Goal: Transaction & Acquisition: Purchase product/service

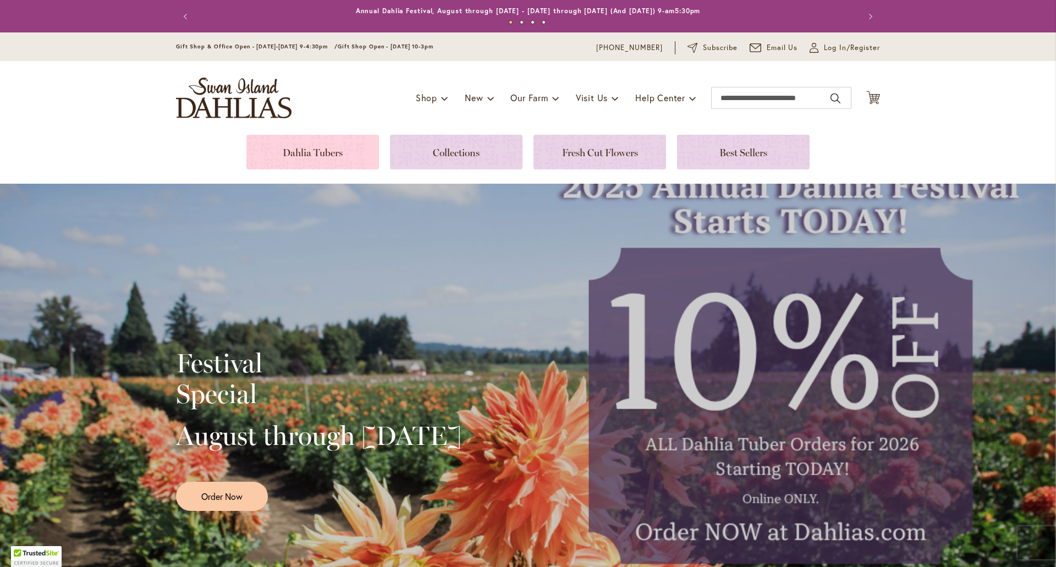
click at [323, 152] on link at bounding box center [312, 152] width 133 height 35
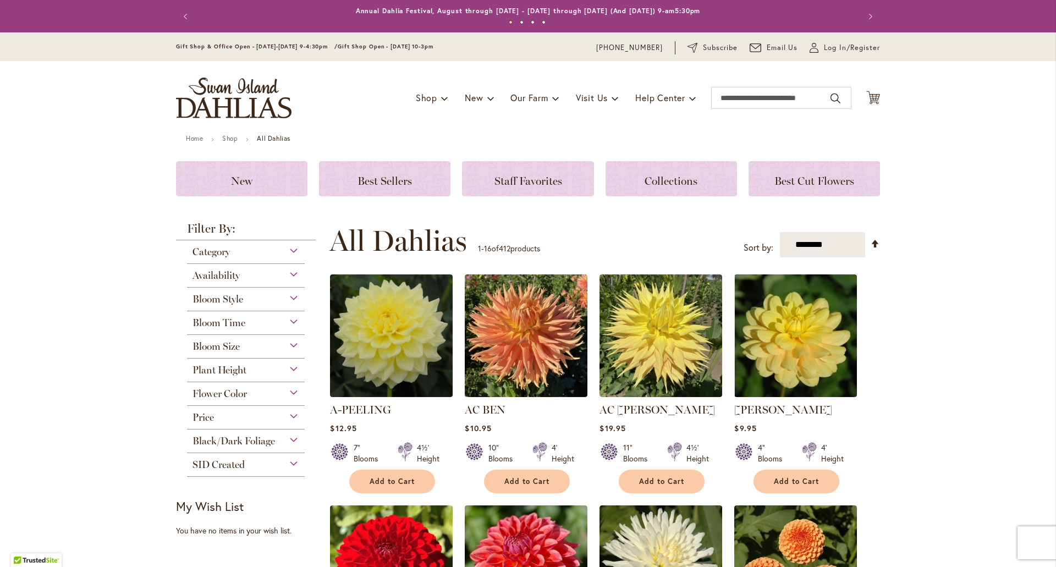
click at [265, 245] on div "Category" at bounding box center [246, 249] width 118 height 18
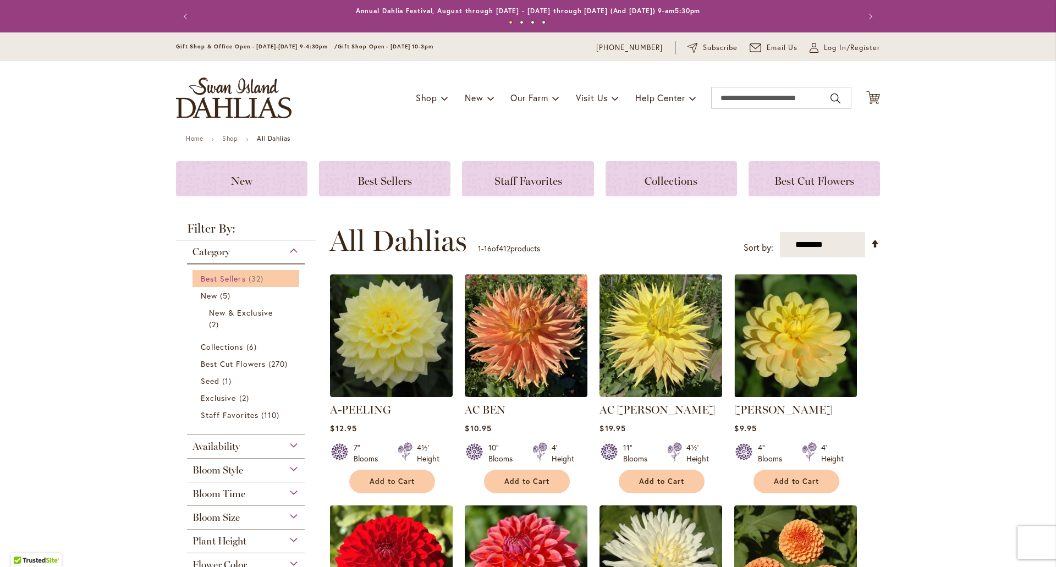
click at [249, 273] on span "32 items" at bounding box center [258, 279] width 18 height 12
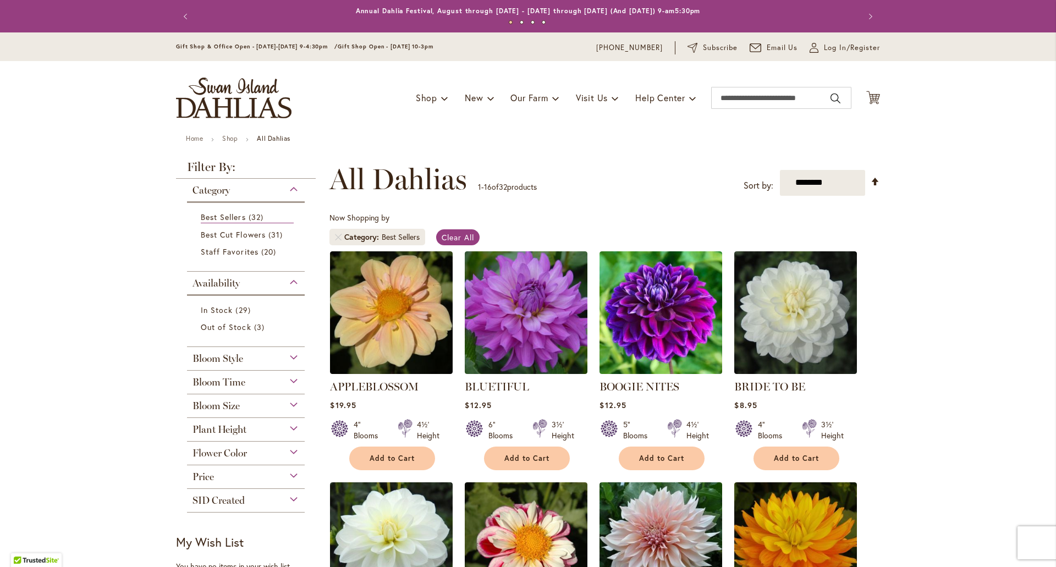
click at [292, 279] on div "Availability" at bounding box center [246, 281] width 118 height 18
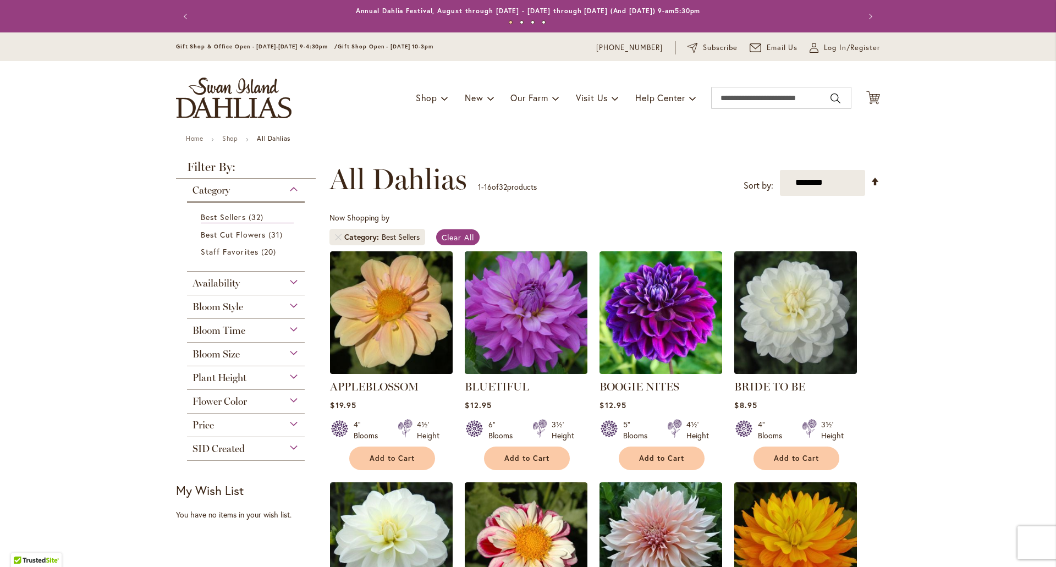
click at [289, 309] on div "Bloom Style" at bounding box center [246, 304] width 118 height 18
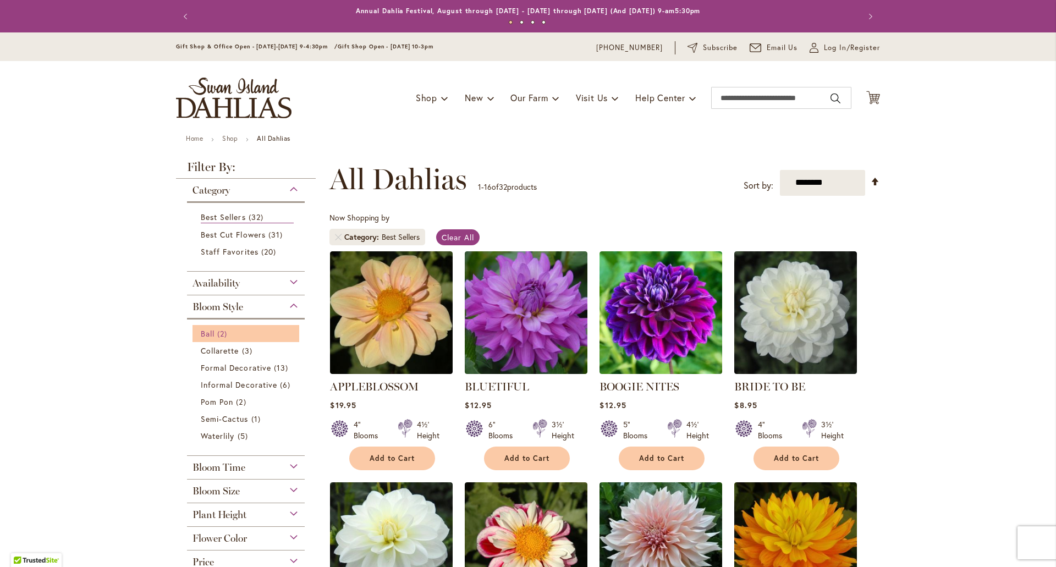
click at [242, 338] on link "Ball 2 items" at bounding box center [247, 334] width 93 height 12
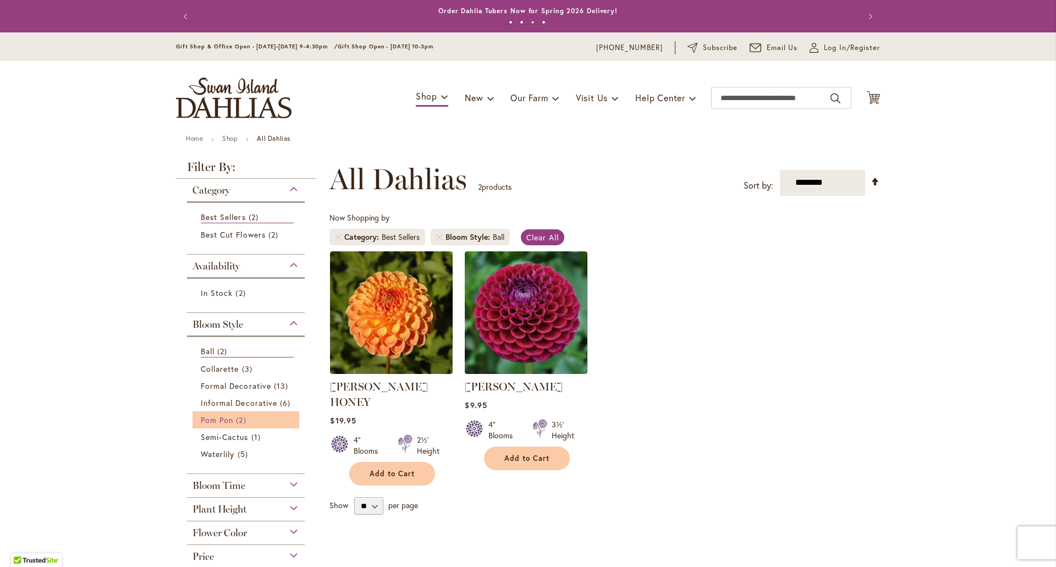
click at [238, 421] on span "2 items" at bounding box center [242, 420] width 13 height 12
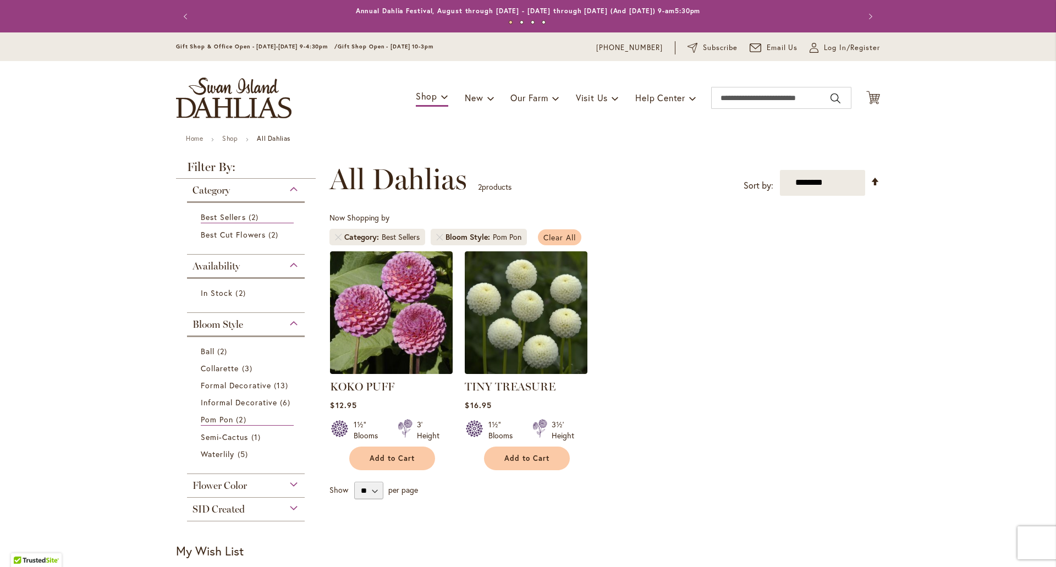
click at [569, 237] on span "Clear All" at bounding box center [559, 237] width 32 height 10
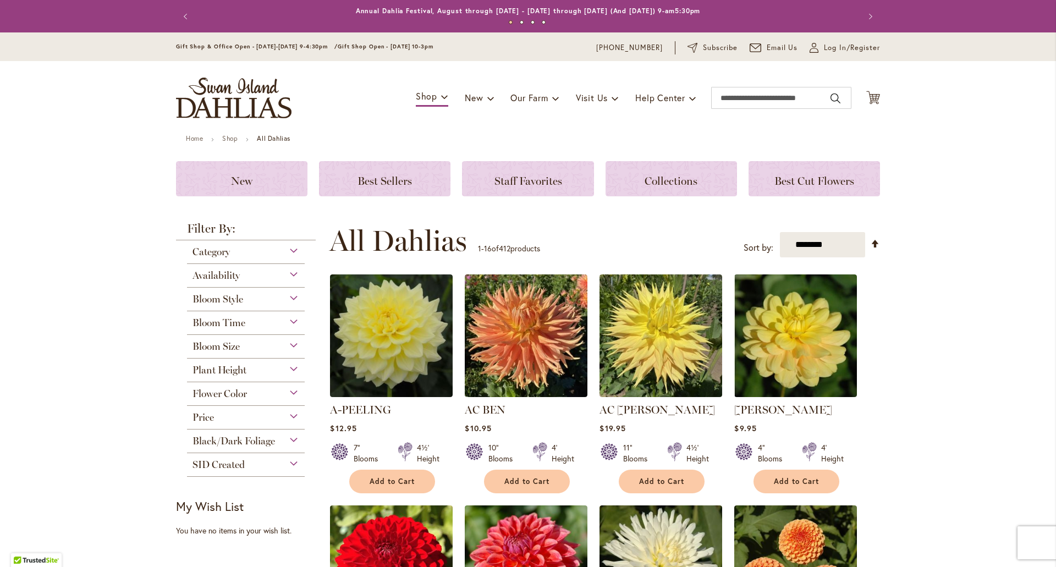
click at [249, 347] on div "Bloom Size" at bounding box center [246, 344] width 118 height 18
click at [365, 188] on div "Best Sellers" at bounding box center [384, 178] width 131 height 35
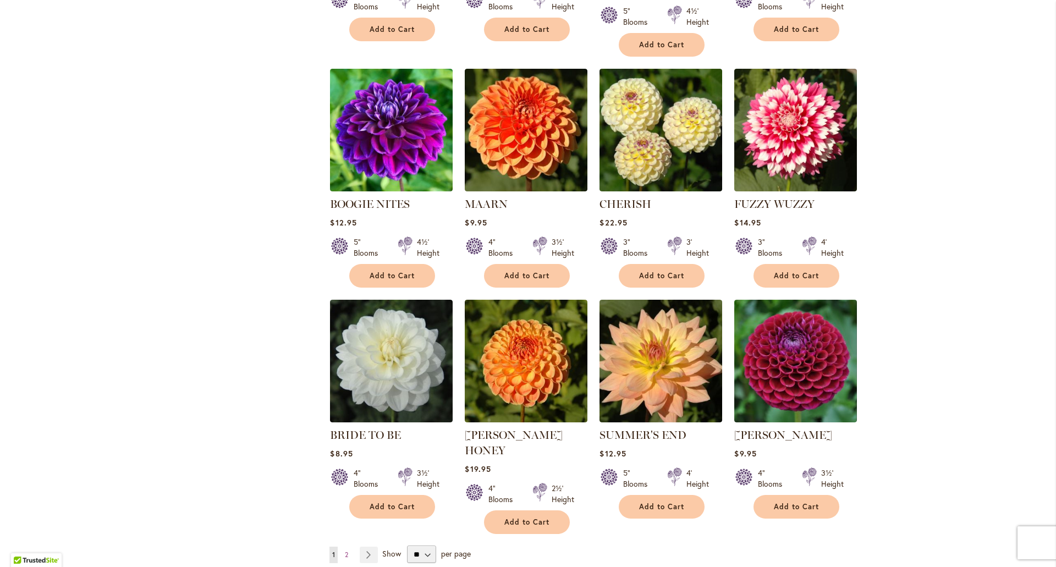
scroll to position [825, 0]
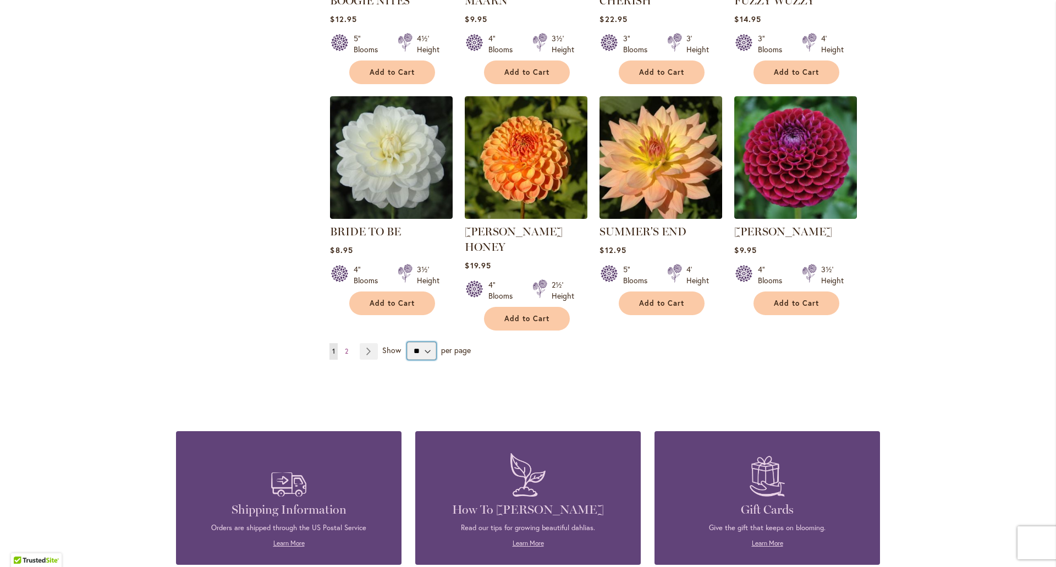
click at [424, 342] on select "** ** ** **" at bounding box center [421, 351] width 29 height 18
select select "**"
click at [407, 342] on select "** ** ** **" at bounding box center [421, 351] width 29 height 18
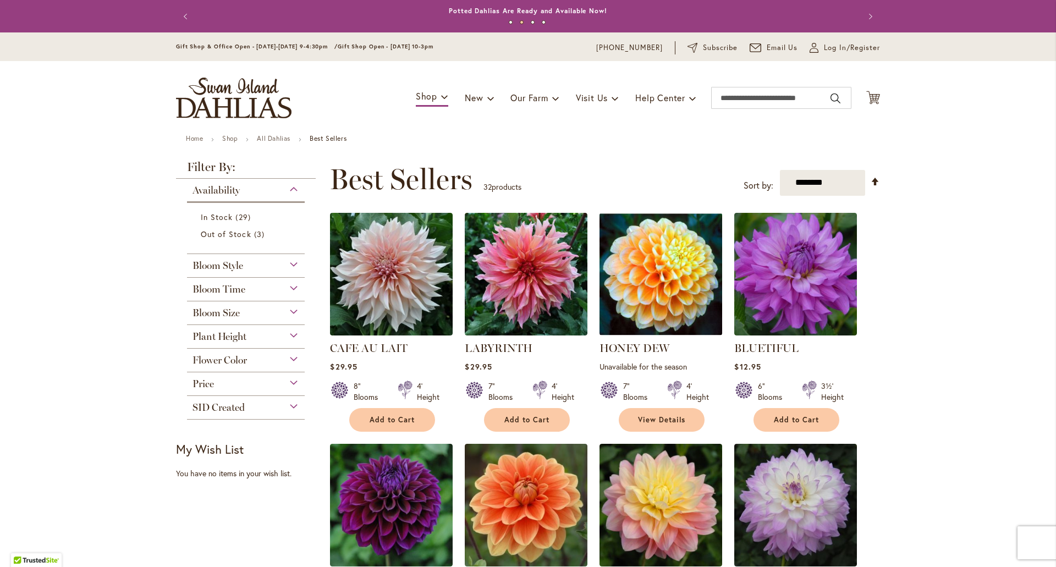
click at [230, 103] on img "store logo" at bounding box center [233, 98] width 115 height 41
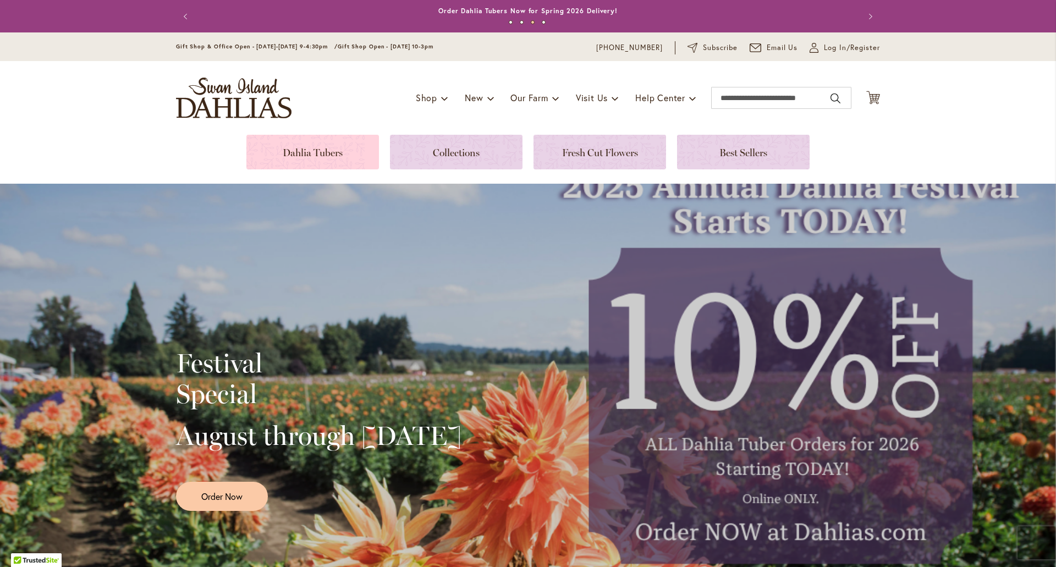
click at [315, 158] on link at bounding box center [312, 152] width 133 height 35
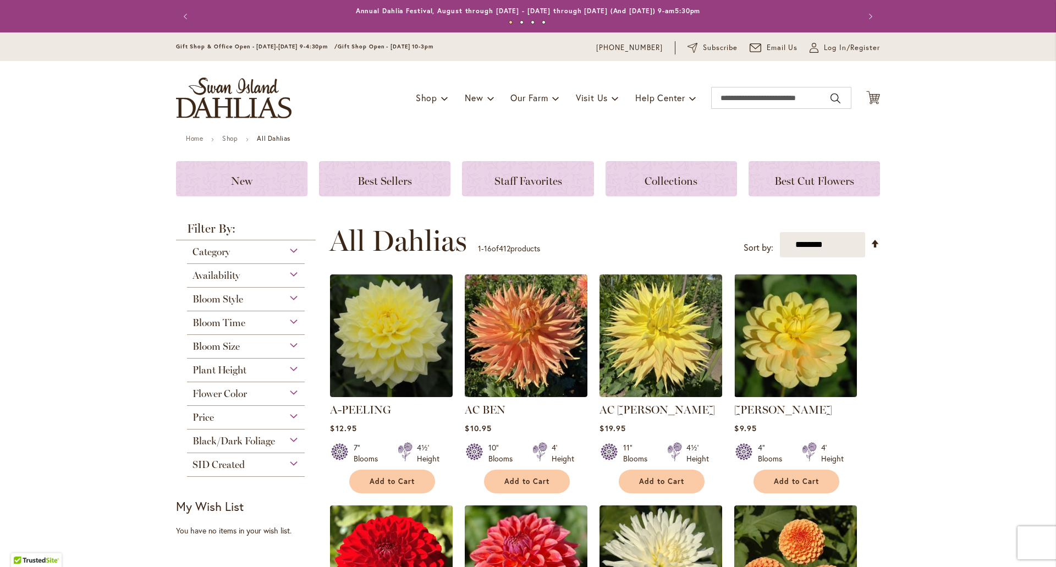
click at [271, 319] on div "Bloom Time" at bounding box center [246, 320] width 118 height 18
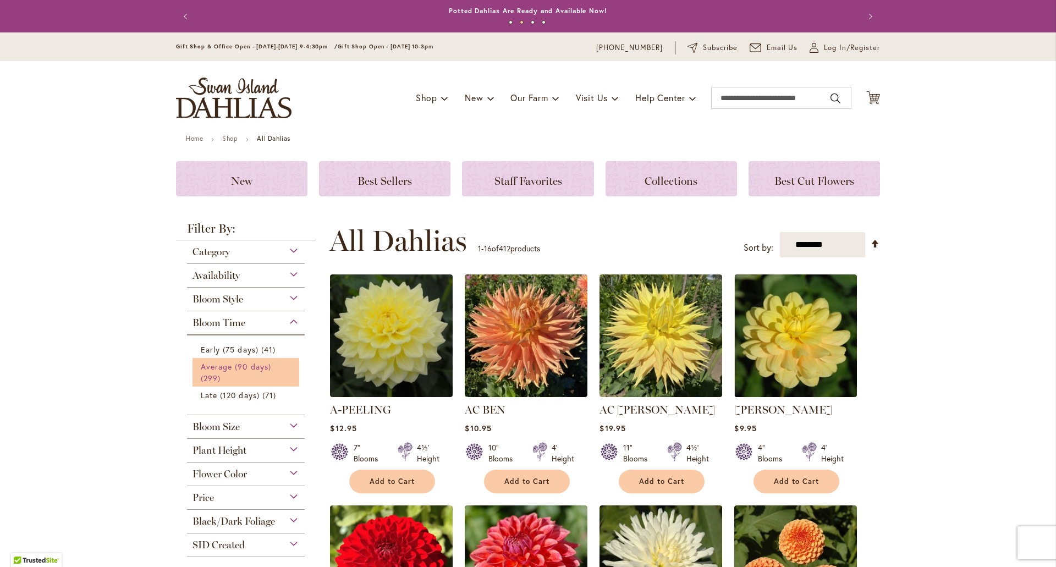
click at [249, 366] on span "Average (90 days)" at bounding box center [236, 366] width 70 height 10
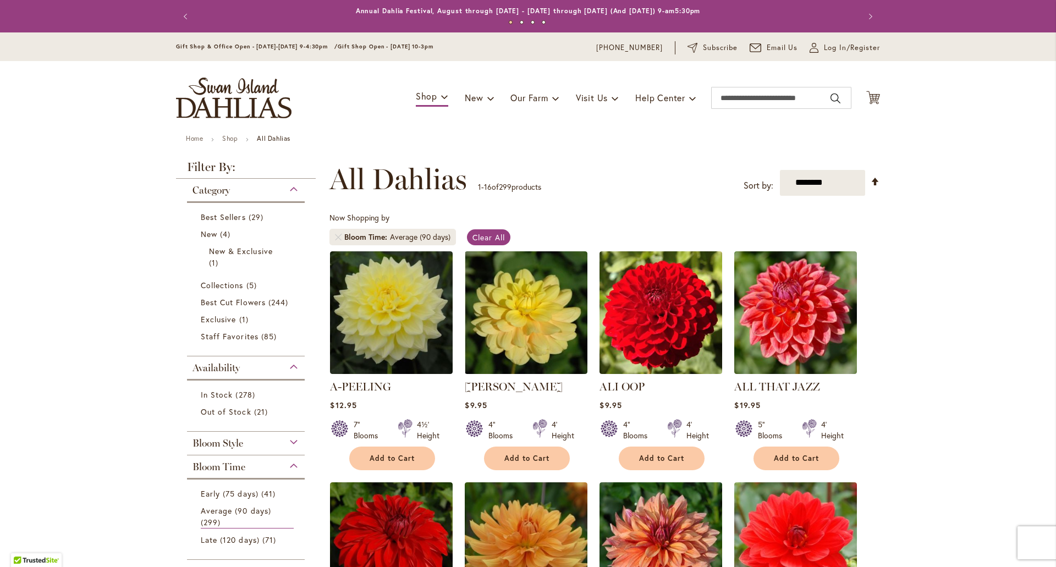
click at [279, 372] on div "Availability" at bounding box center [246, 365] width 118 height 18
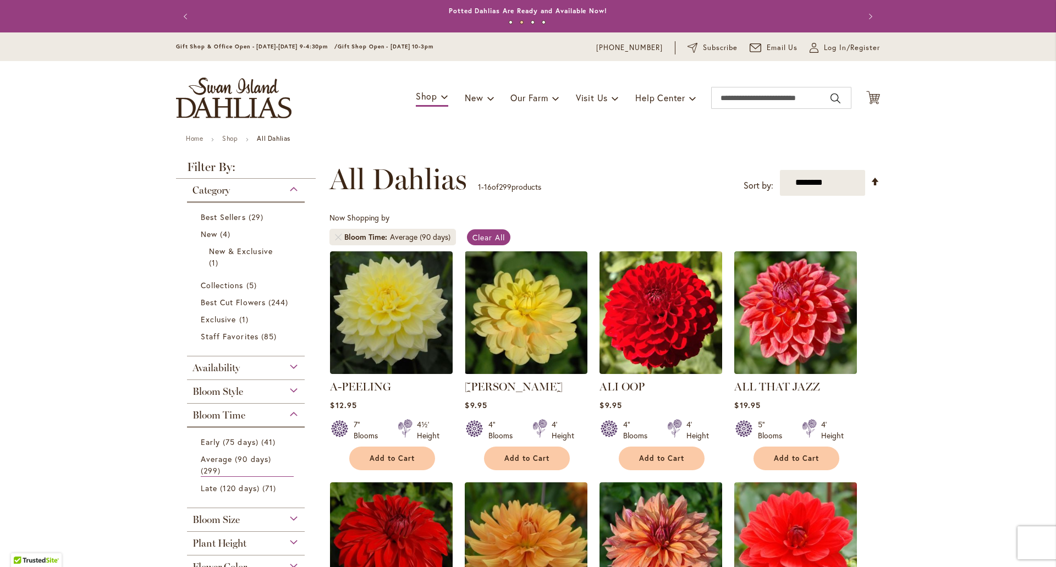
click at [279, 136] on strong "All Dahlias" at bounding box center [274, 138] width 34 height 8
click at [217, 106] on img "store logo" at bounding box center [233, 98] width 115 height 41
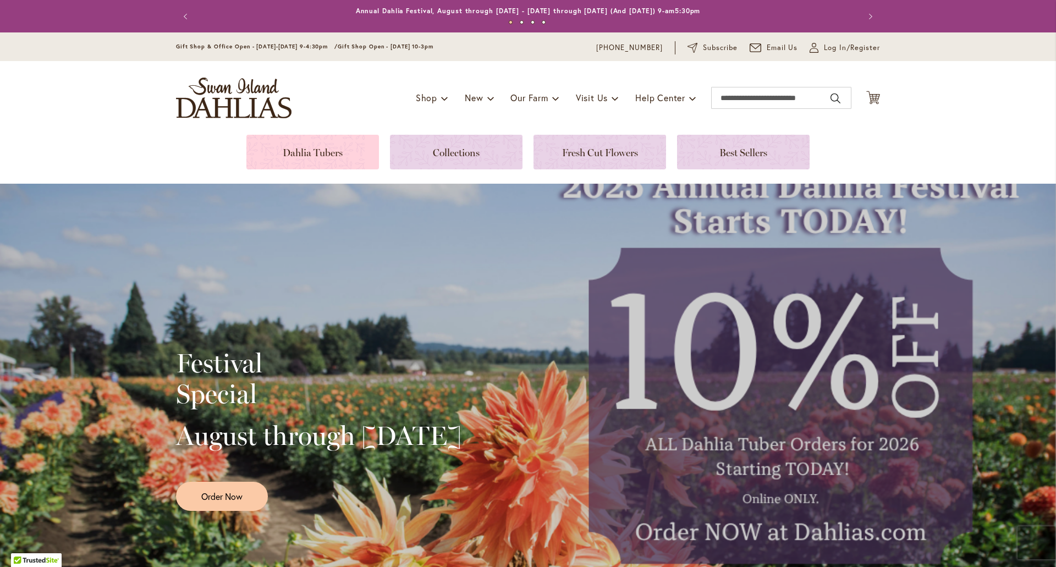
click at [309, 155] on link at bounding box center [312, 152] width 133 height 35
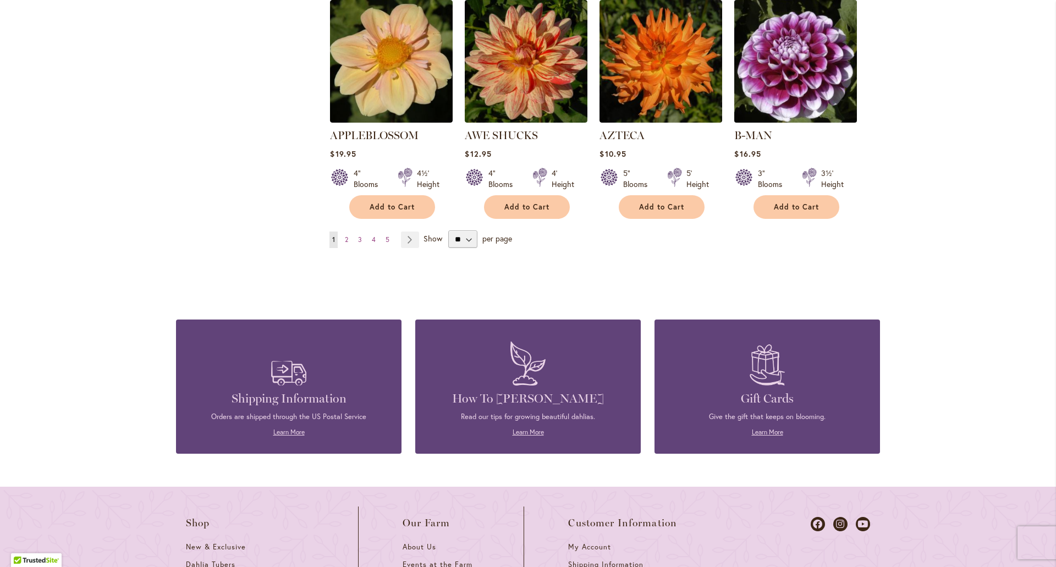
scroll to position [819, 0]
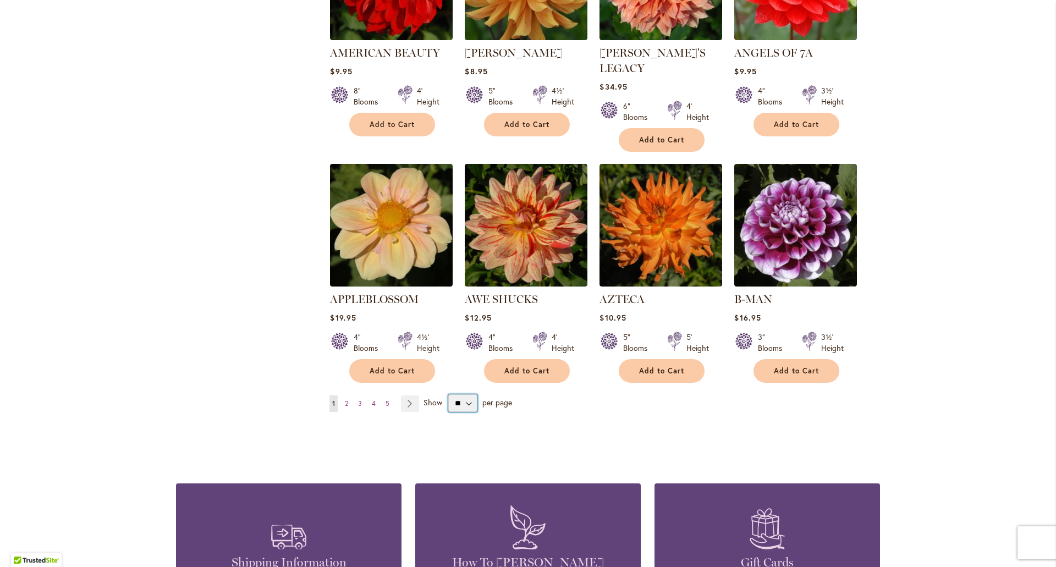
click at [464, 394] on select "** ** ** **" at bounding box center [462, 403] width 29 height 18
select select "**"
click at [448, 394] on select "** ** ** **" at bounding box center [462, 403] width 29 height 18
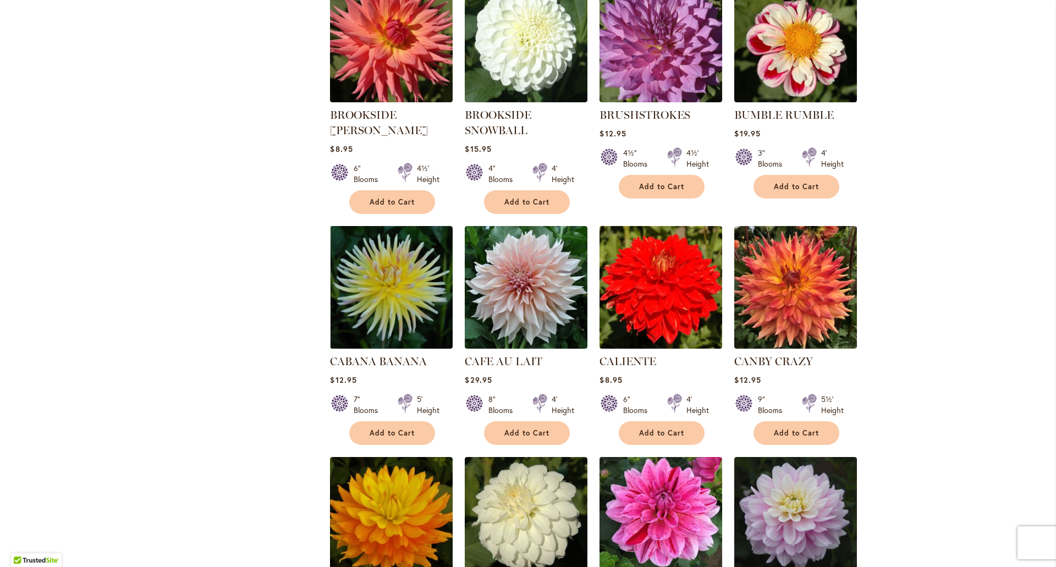
scroll to position [3648, 0]
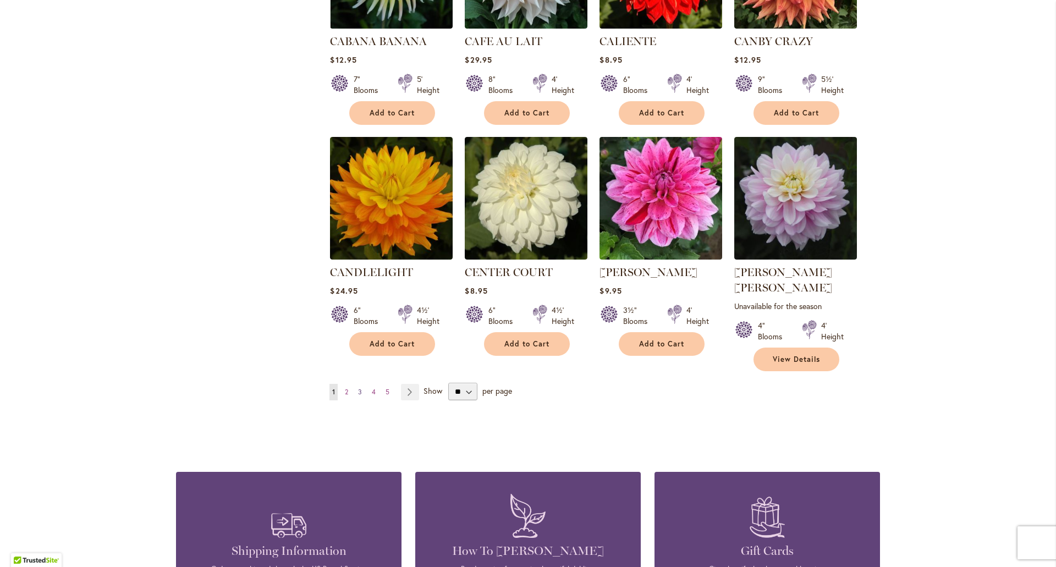
click at [358, 388] on span "3" at bounding box center [360, 392] width 4 height 8
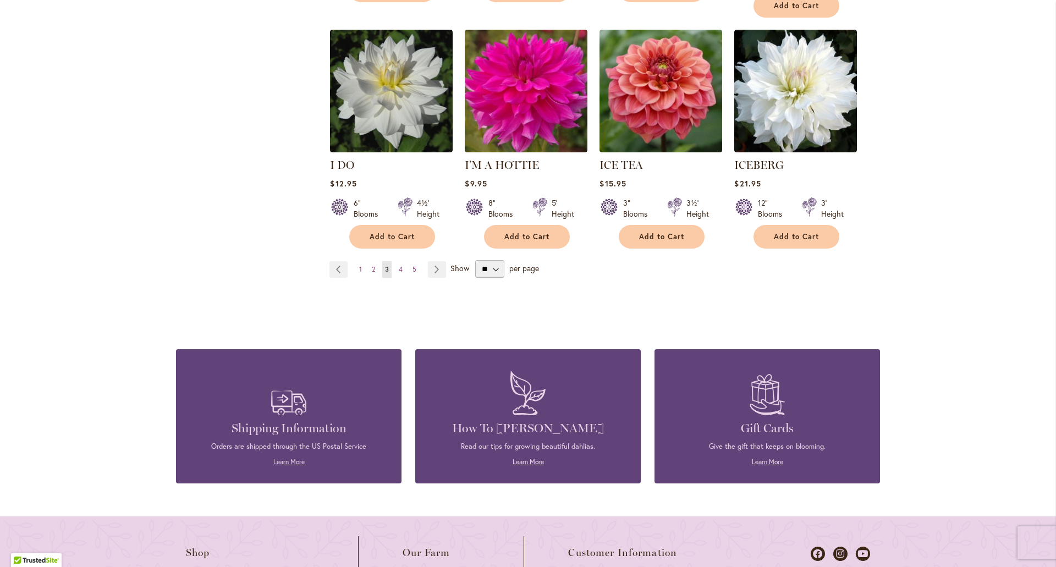
scroll to position [3807, 0]
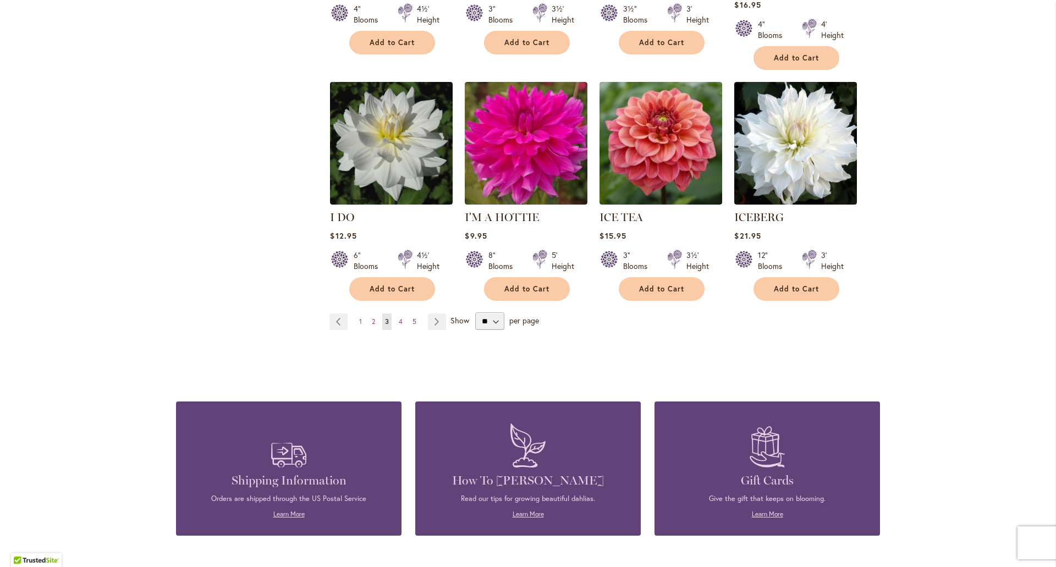
click at [412, 317] on span "5" at bounding box center [414, 321] width 4 height 8
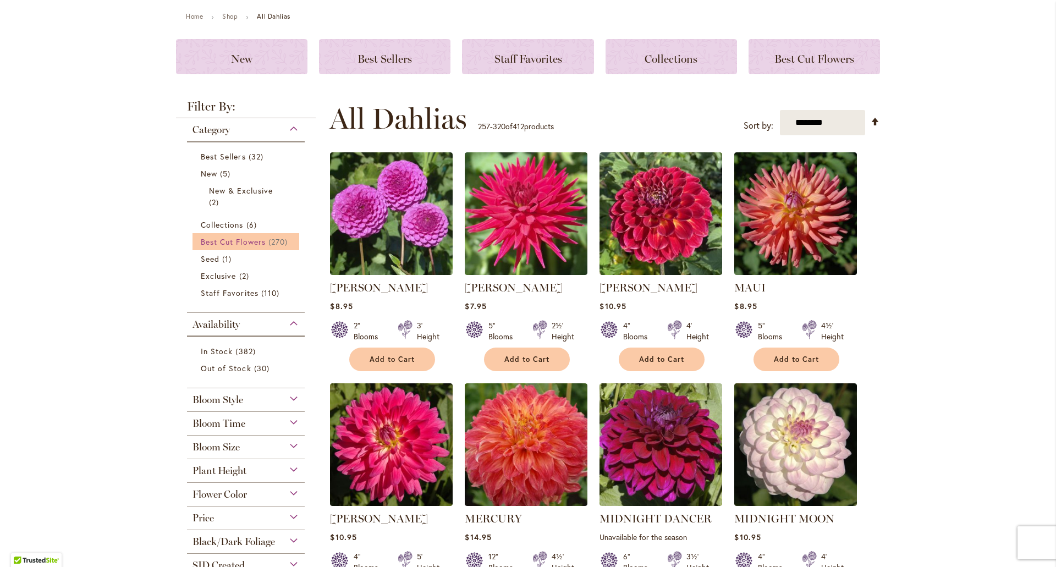
scroll to position [275, 0]
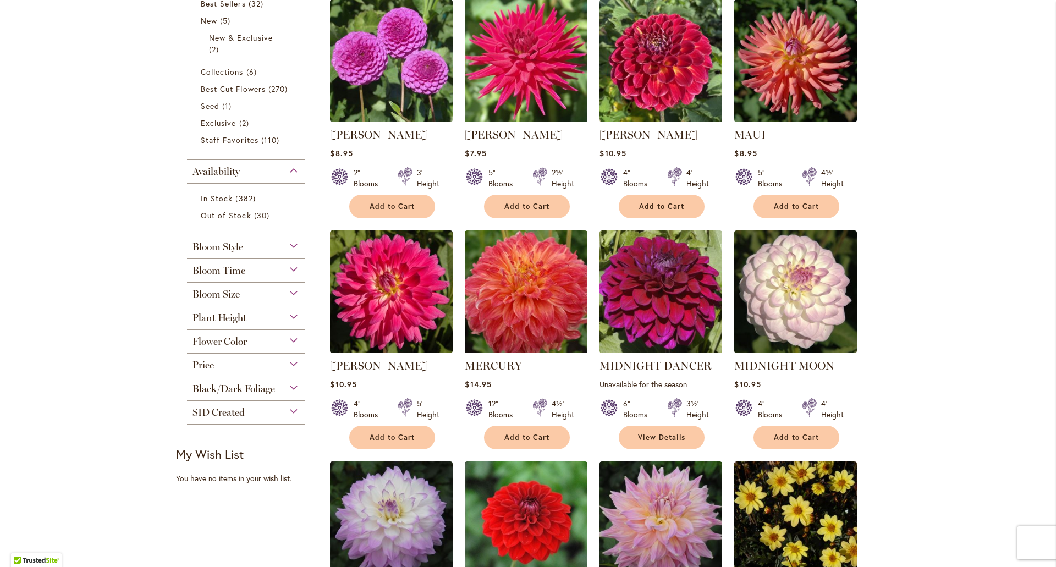
click at [246, 288] on div "Bloom Size" at bounding box center [246, 292] width 118 height 18
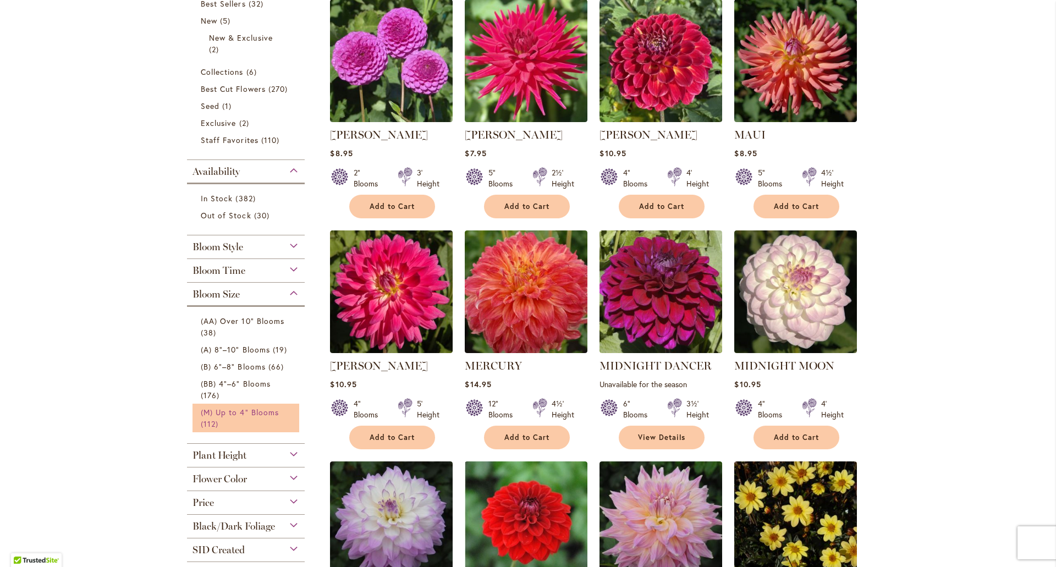
click at [266, 412] on span "(M) Up to 4" Blooms" at bounding box center [240, 412] width 78 height 10
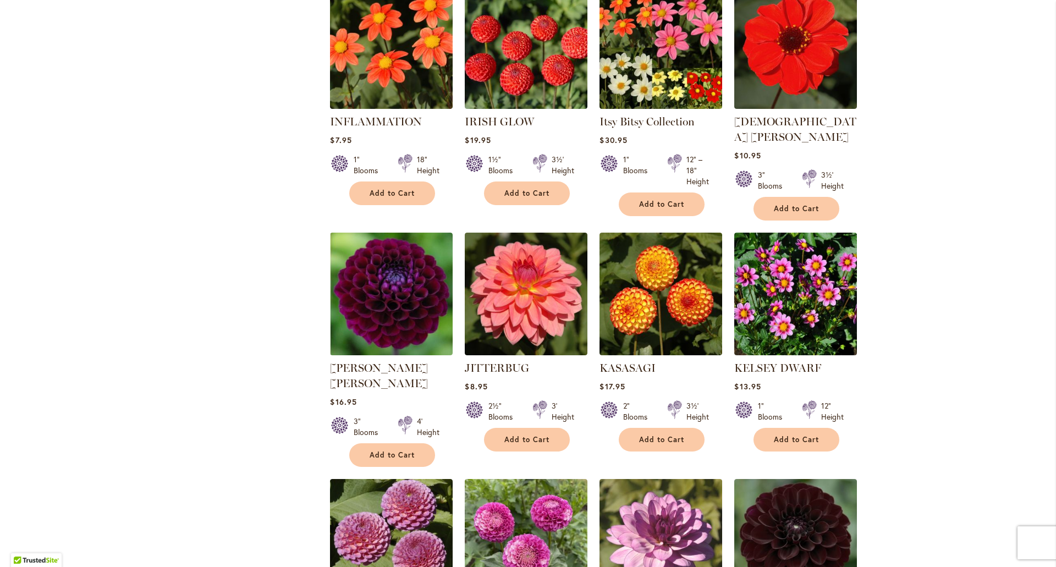
scroll to position [3635, 0]
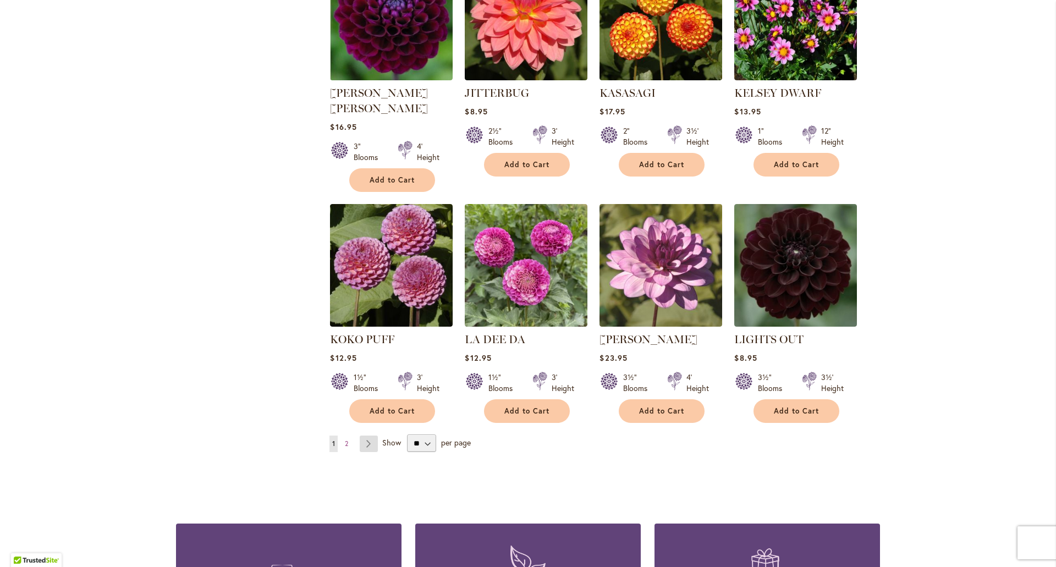
click at [366, 436] on link "Page Next" at bounding box center [369, 444] width 18 height 16
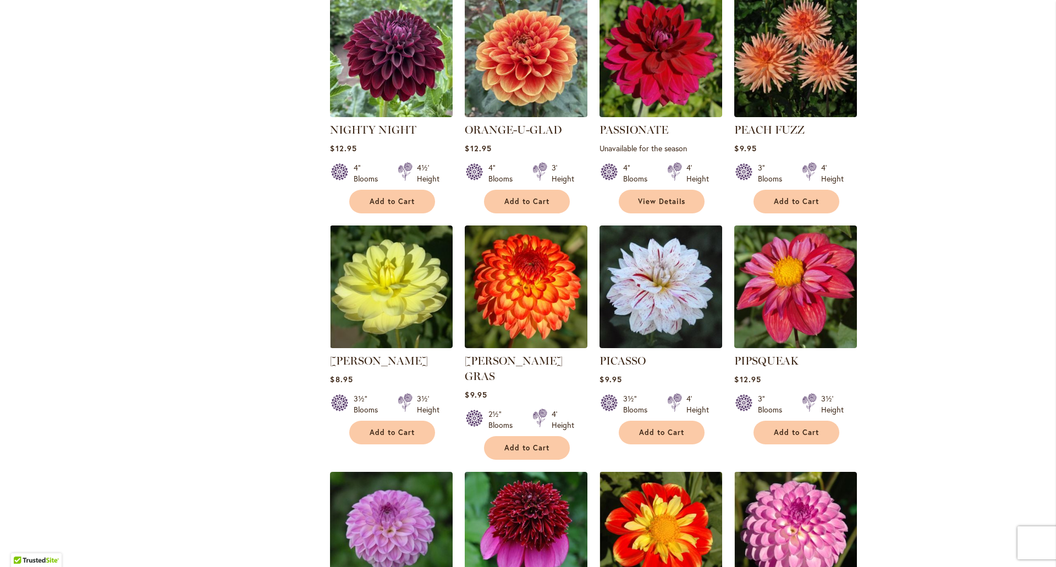
scroll to position [1380, 0]
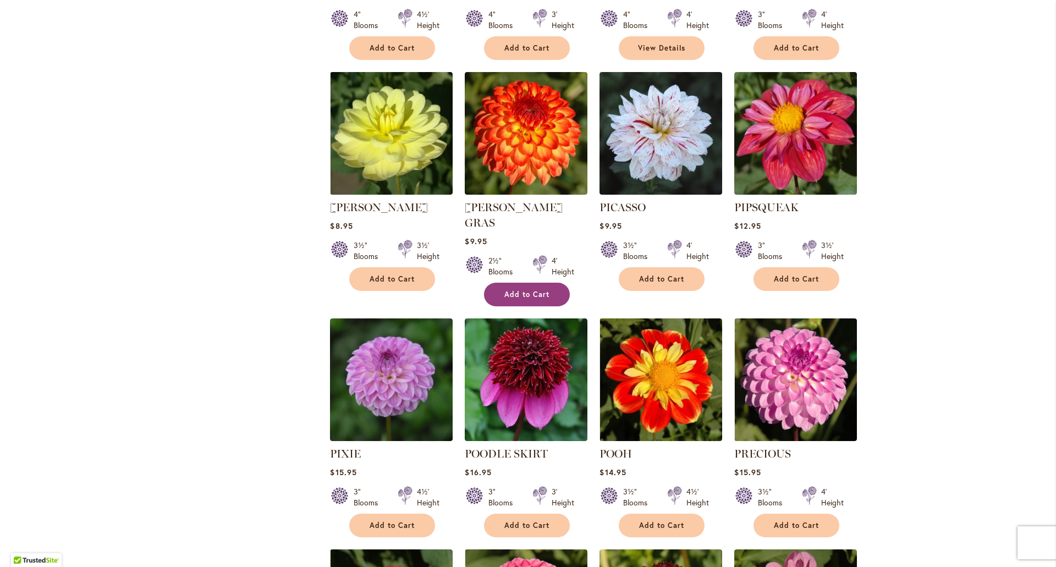
click at [533, 283] on button "Add to Cart" at bounding box center [527, 295] width 86 height 24
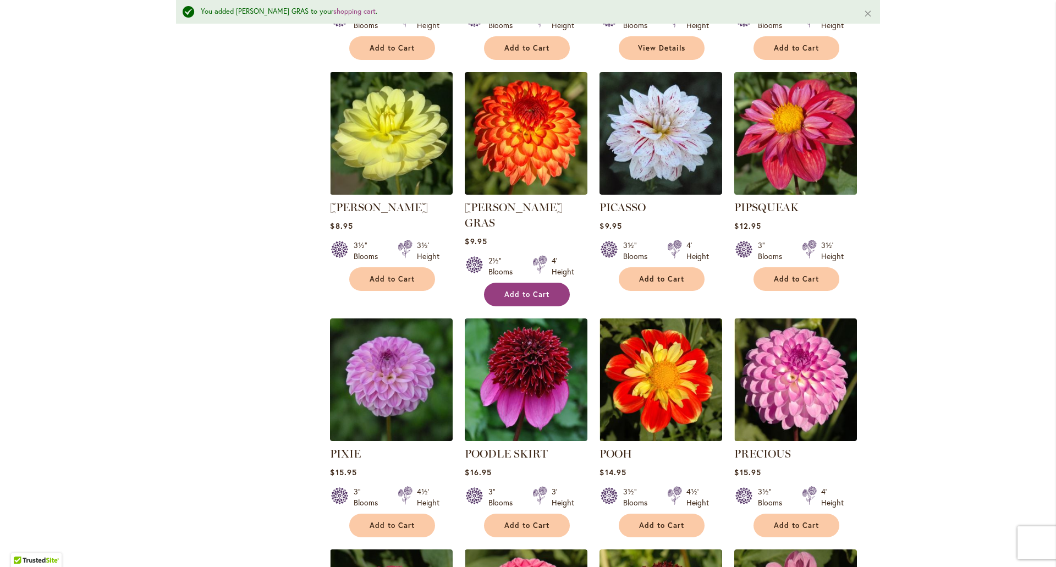
click at [525, 290] on span "Add to Cart" at bounding box center [526, 294] width 45 height 9
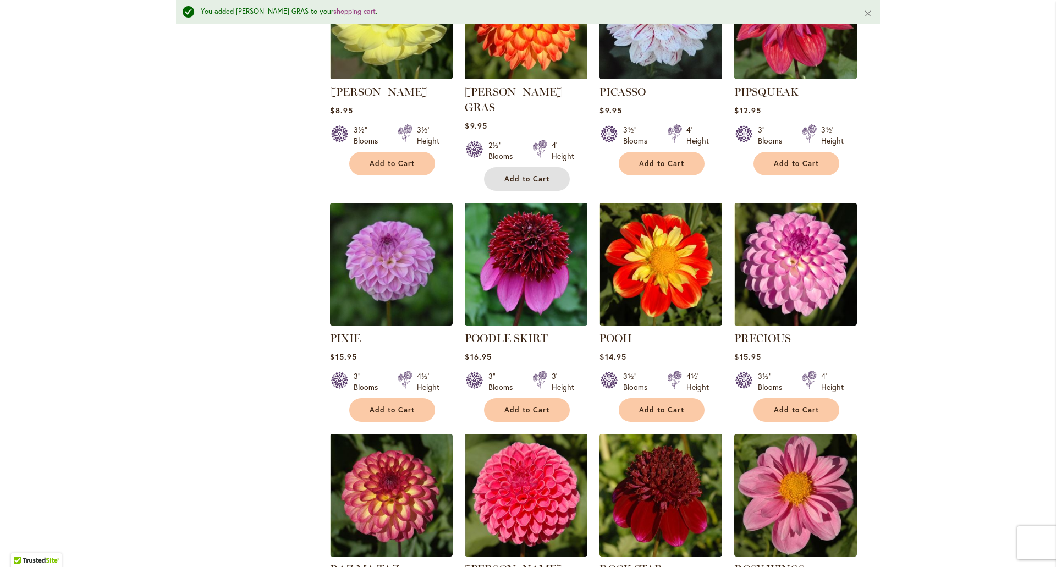
scroll to position [1684, 0]
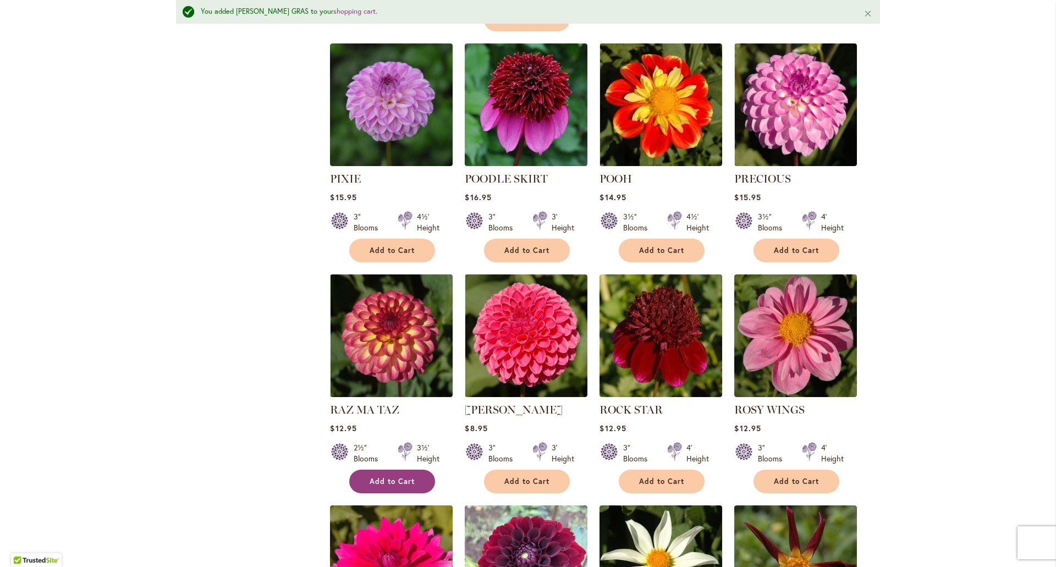
click at [400, 477] on span "Add to Cart" at bounding box center [392, 481] width 45 height 9
click at [391, 470] on button "Add to Cart" at bounding box center [392, 482] width 86 height 24
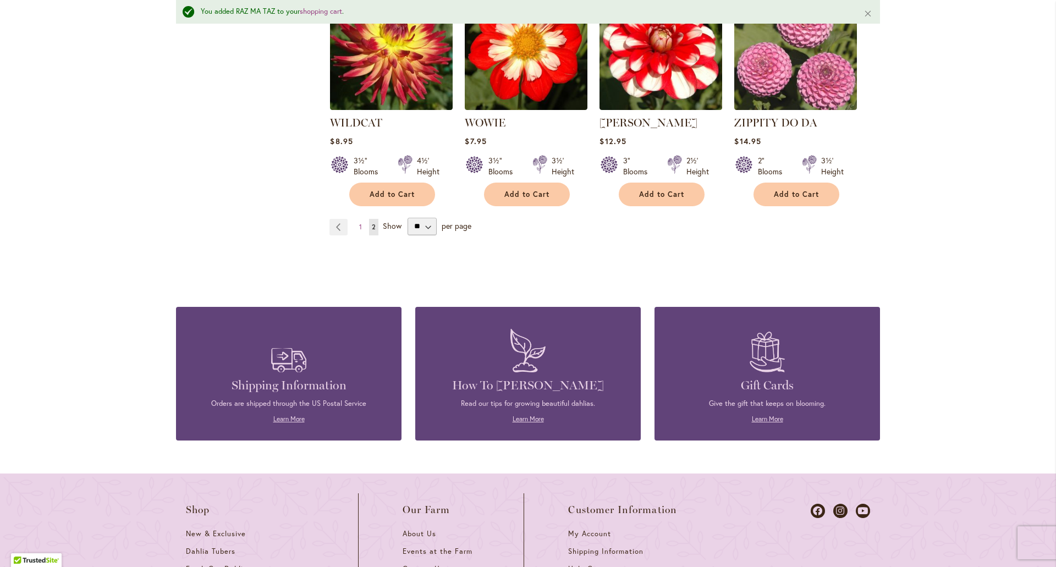
scroll to position [2668, 0]
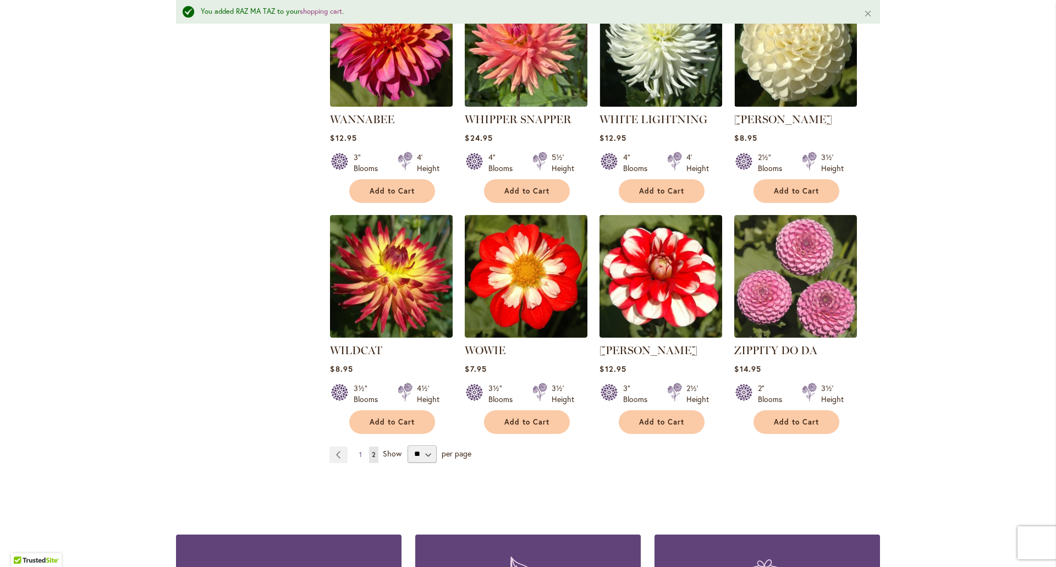
click at [359, 450] on span "1" at bounding box center [360, 454] width 3 height 8
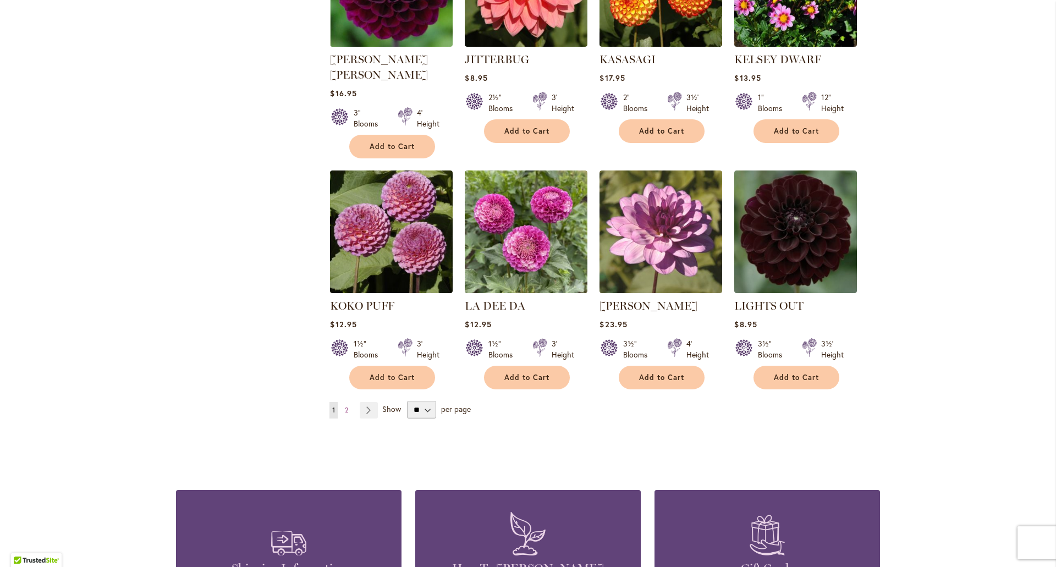
scroll to position [3690, 0]
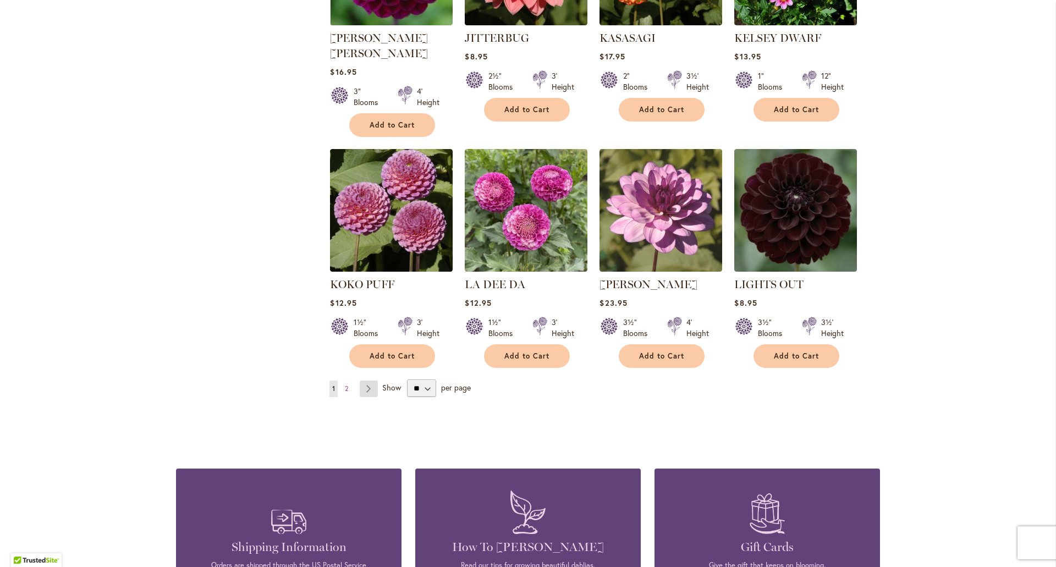
click at [367, 381] on link "Page Next" at bounding box center [369, 389] width 18 height 16
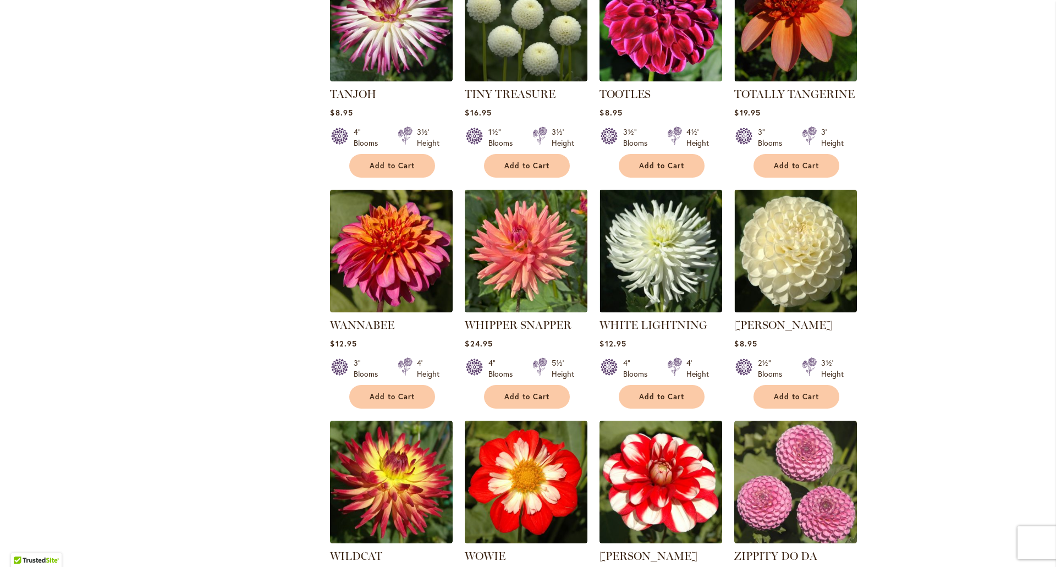
scroll to position [2255, 0]
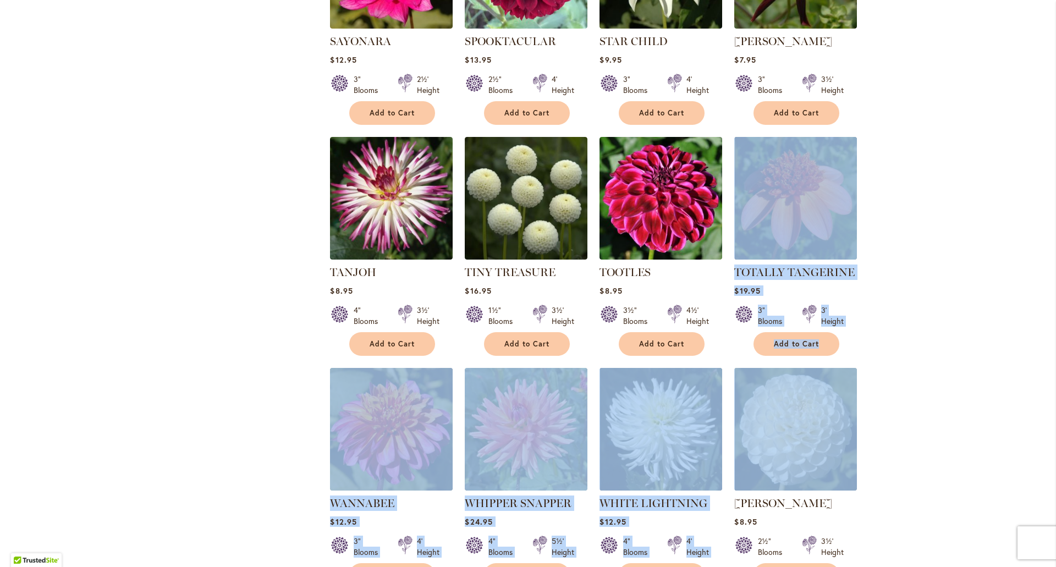
drag, startPoint x: 1048, startPoint y: 371, endPoint x: 1049, endPoint y: 50, distance: 321.2
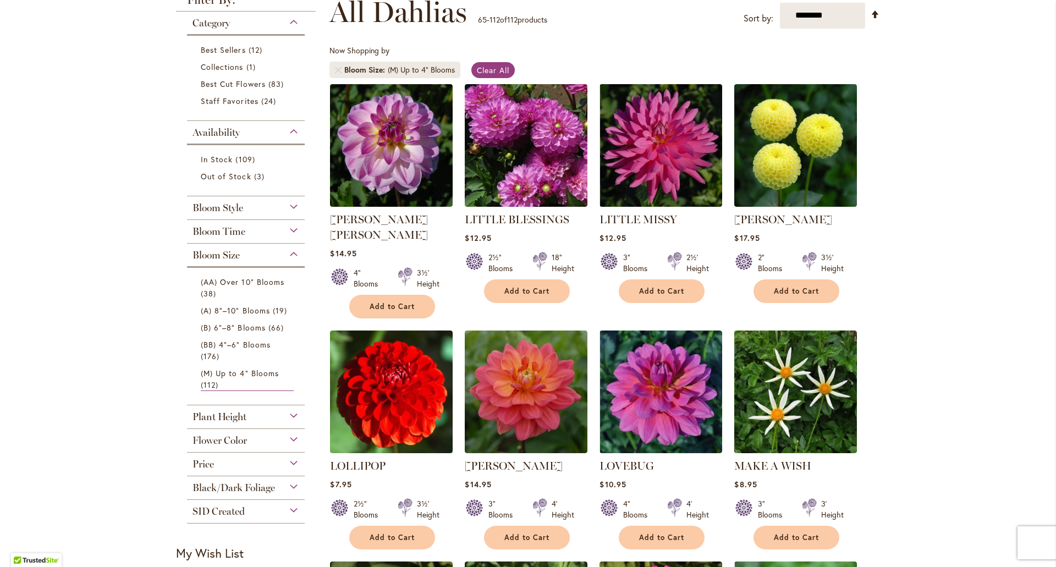
scroll to position [0, 0]
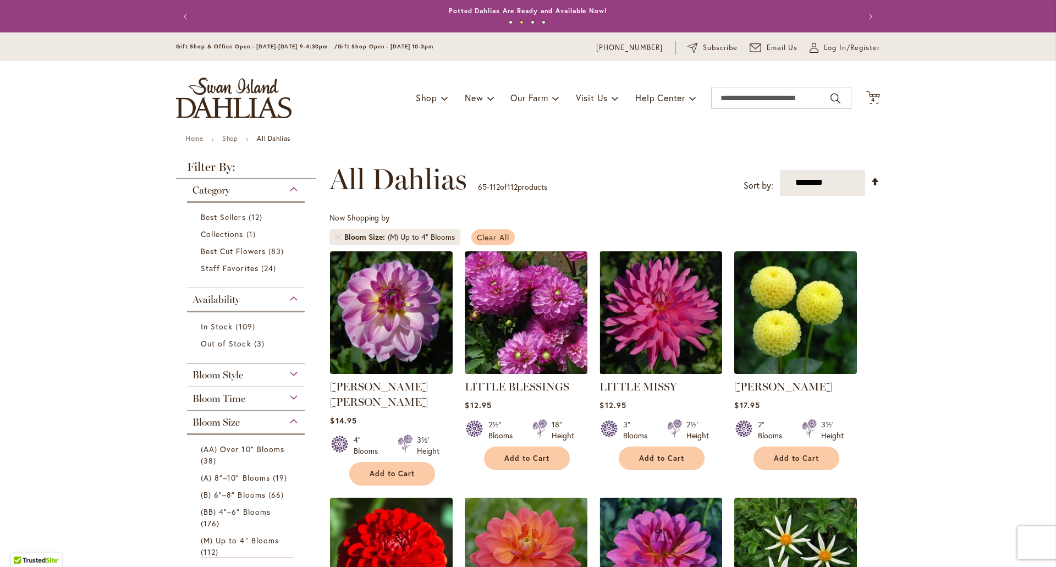
click at [490, 233] on span "Clear All" at bounding box center [493, 237] width 32 height 10
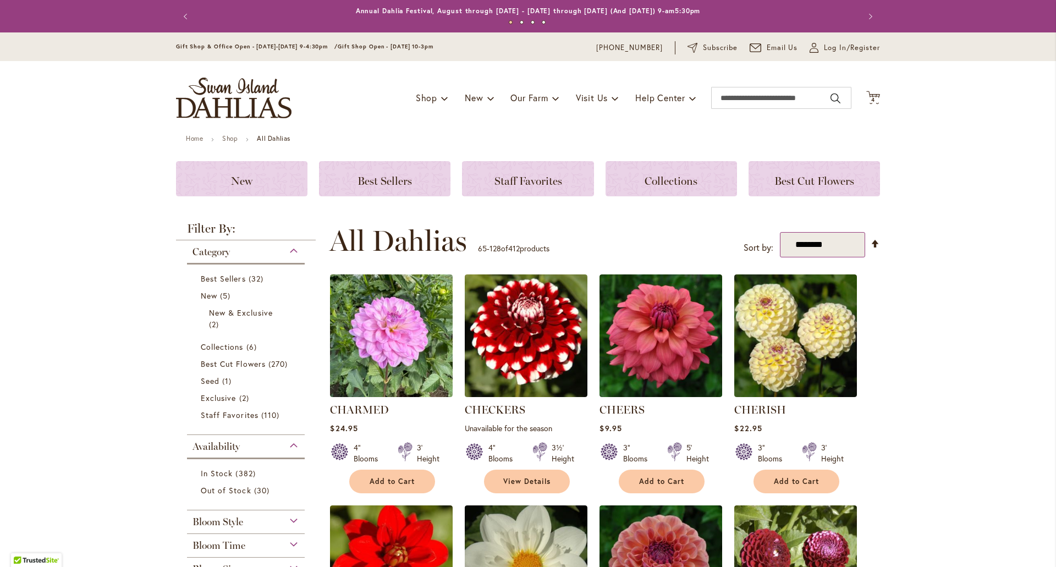
click at [793, 240] on select "**********" at bounding box center [822, 245] width 85 height 26
select select "****"
click at [780, 232] on select "**********" at bounding box center [822, 245] width 85 height 26
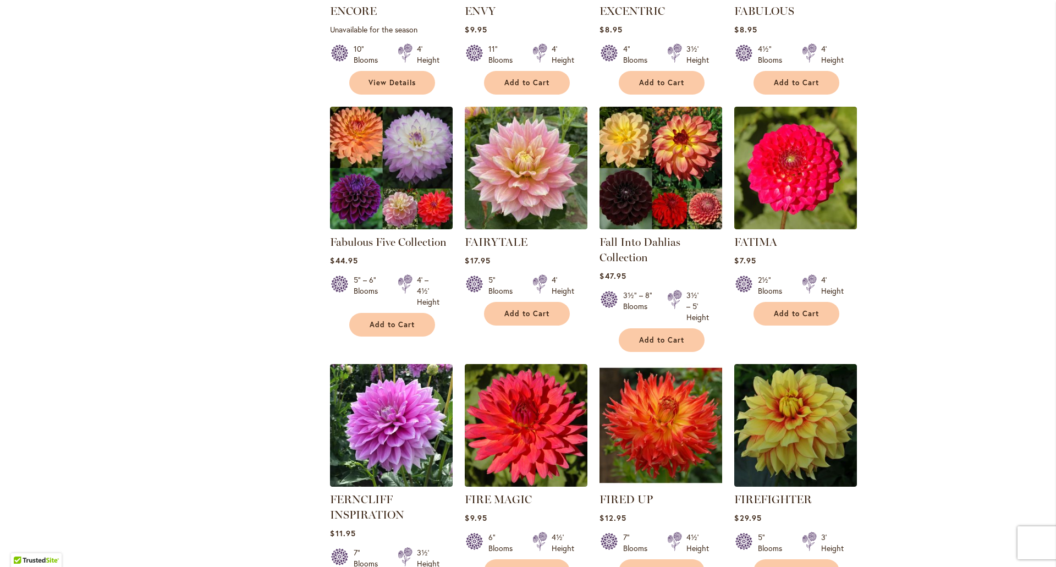
scroll to position [3410, 0]
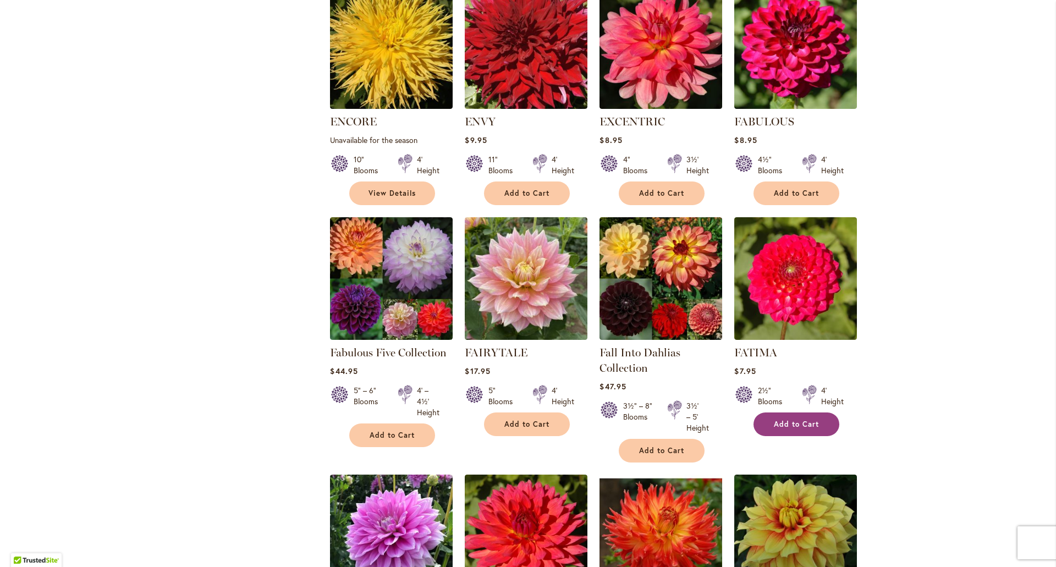
click at [777, 420] on span "Add to Cart" at bounding box center [796, 424] width 45 height 9
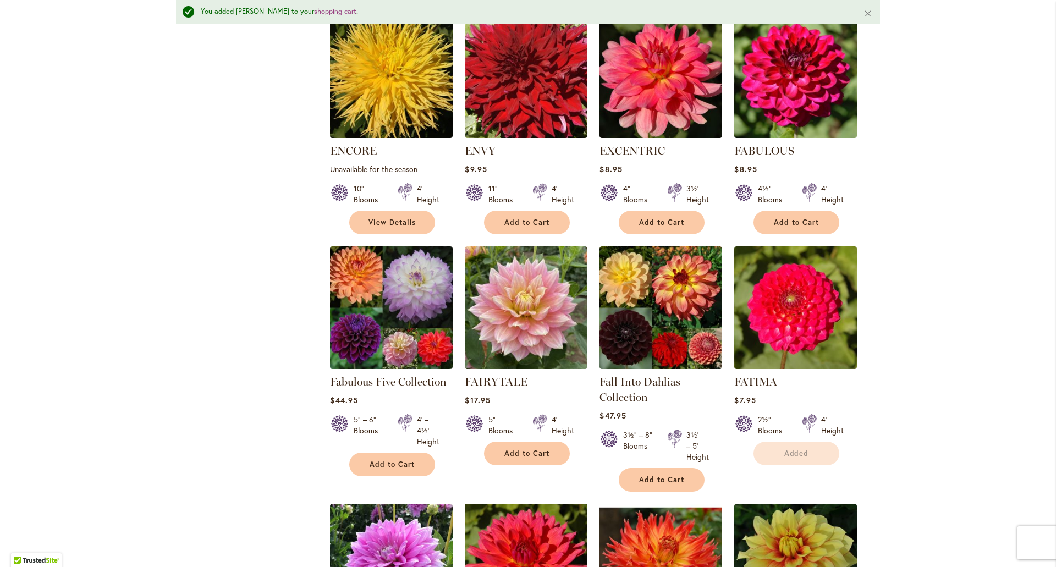
click at [791, 442] on form "Added" at bounding box center [796, 454] width 86 height 24
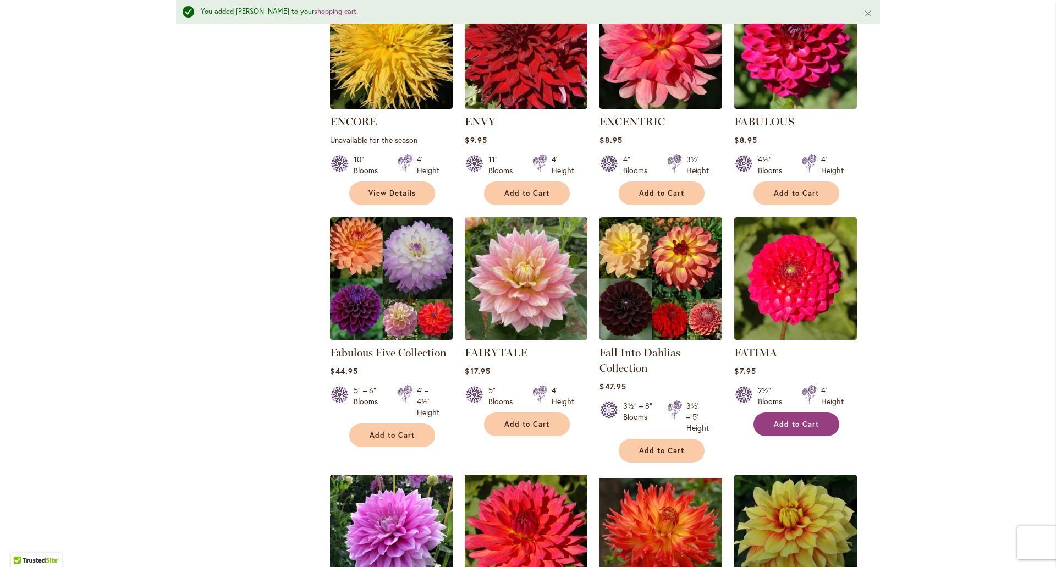
click at [791, 420] on span "Add to Cart" at bounding box center [796, 424] width 45 height 9
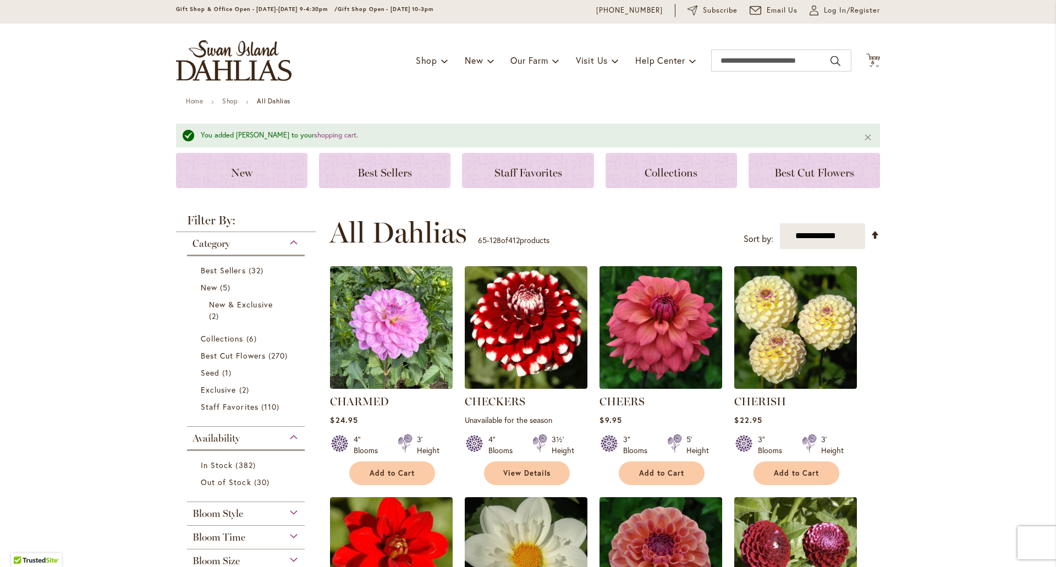
scroll to position [0, 0]
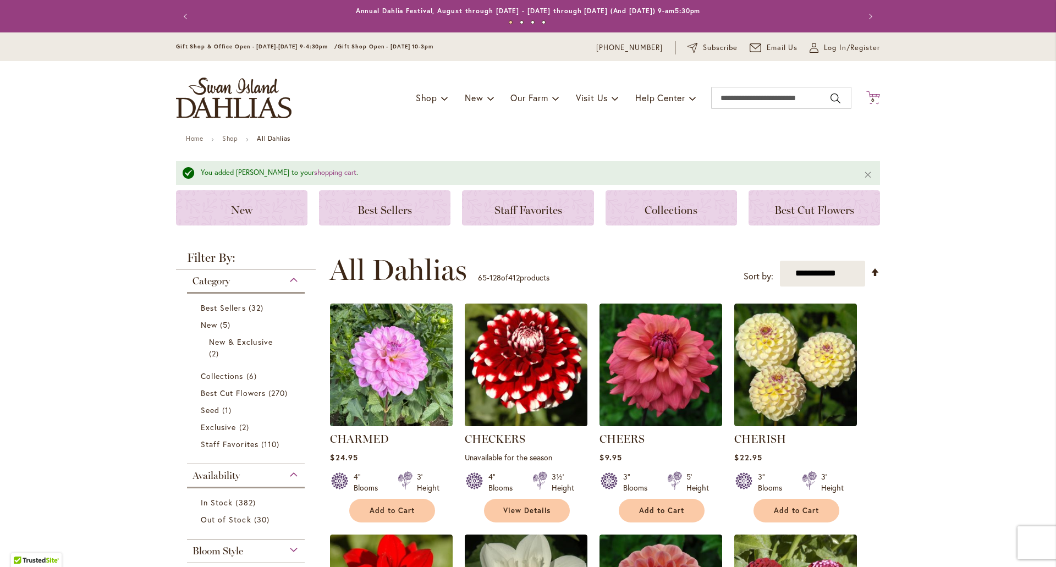
click at [871, 96] on icon "Cart .cls-1 { fill: #231f20; }" at bounding box center [873, 98] width 14 height 14
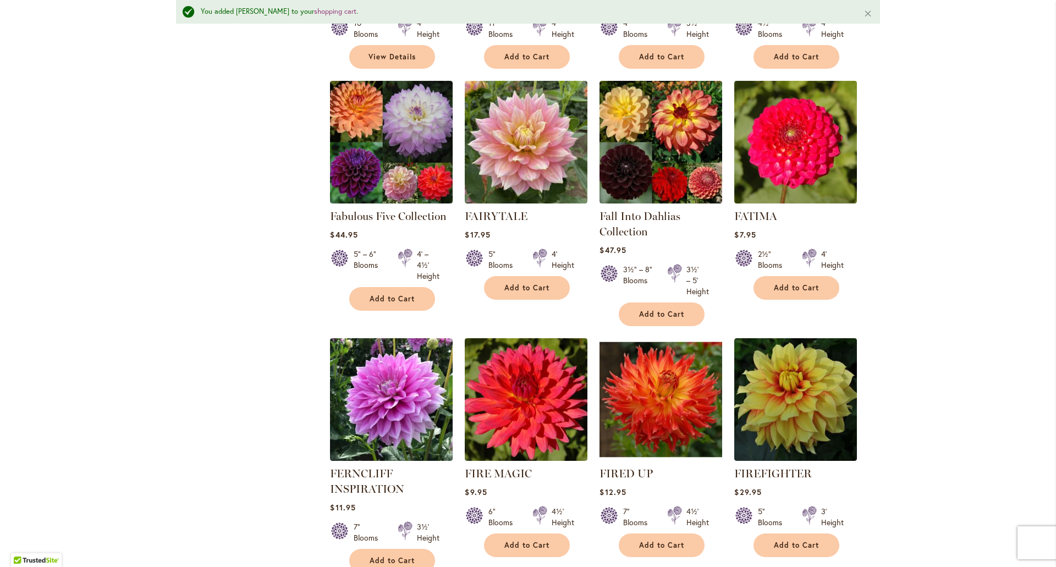
scroll to position [3795, 0]
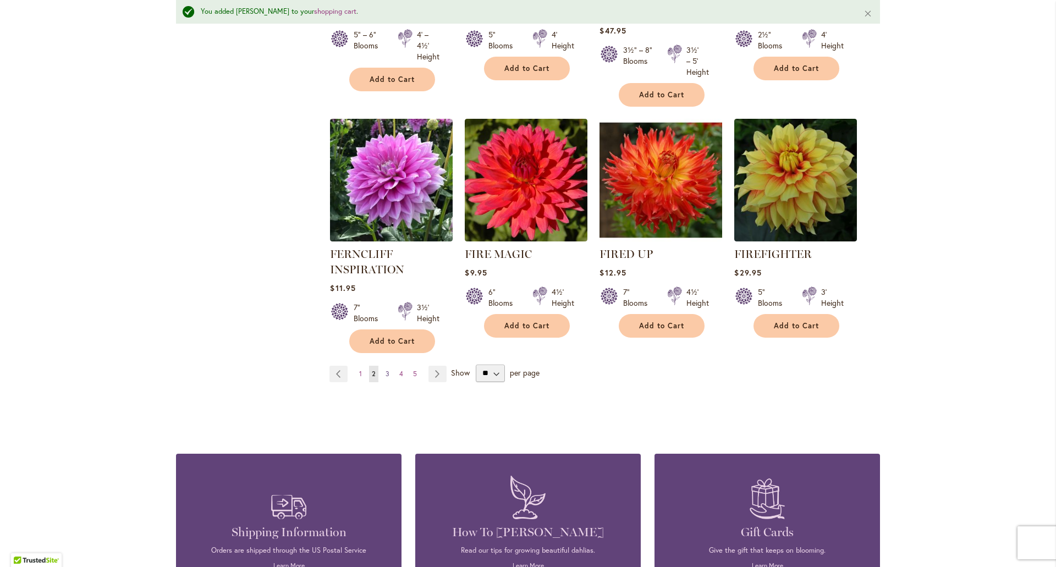
click at [383, 366] on link "Page 3" at bounding box center [387, 374] width 9 height 16
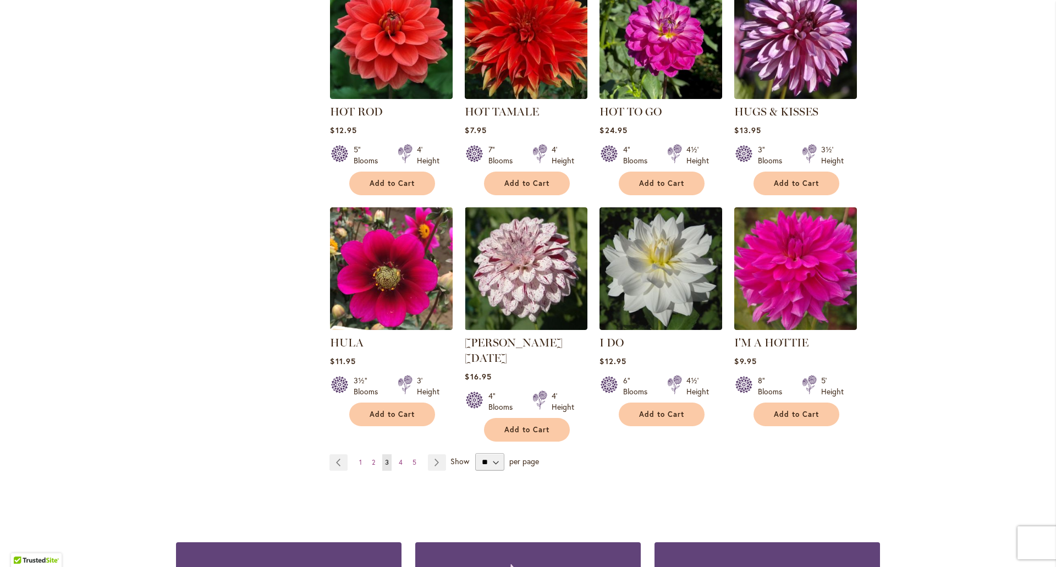
scroll to position [3685, 0]
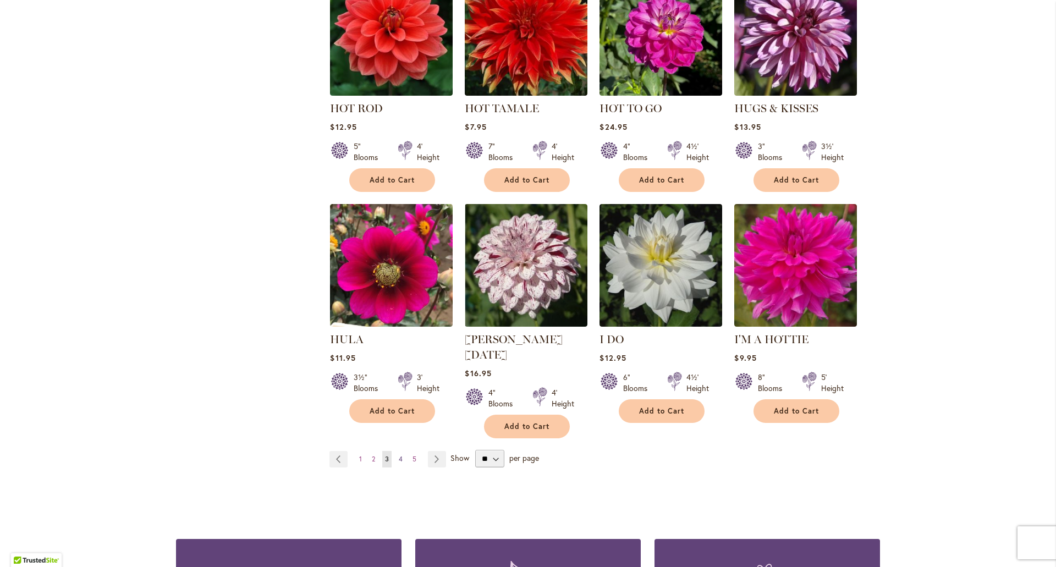
click at [399, 451] on link "Page 4" at bounding box center [400, 459] width 9 height 16
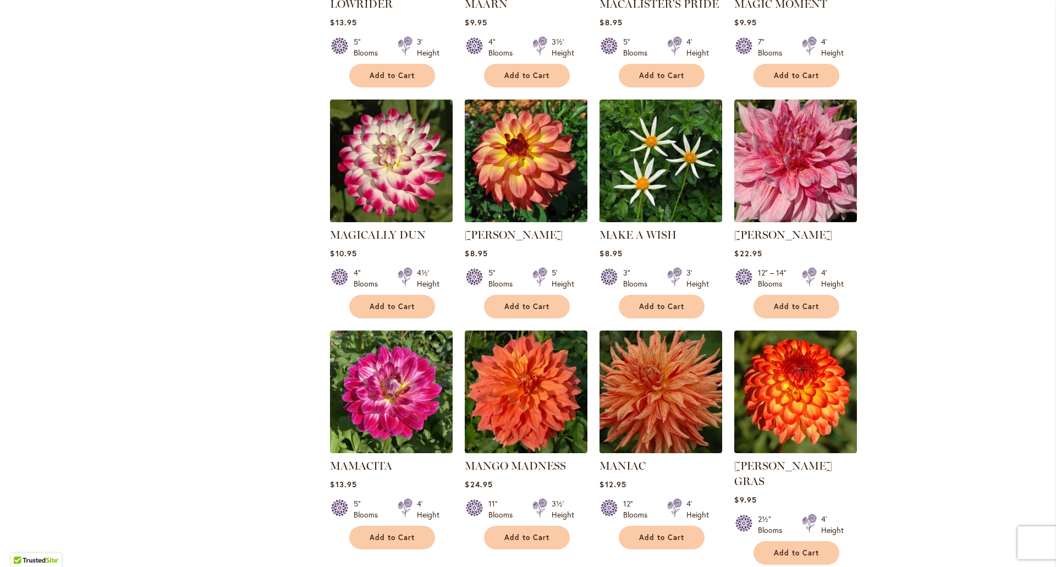
scroll to position [3532, 0]
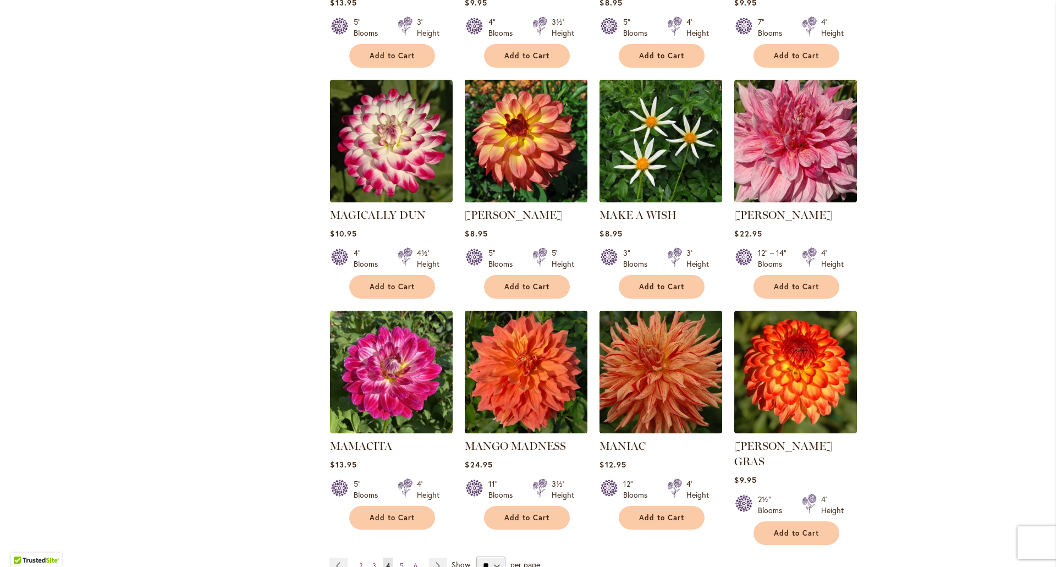
click at [400, 561] on span "5" at bounding box center [402, 565] width 4 height 8
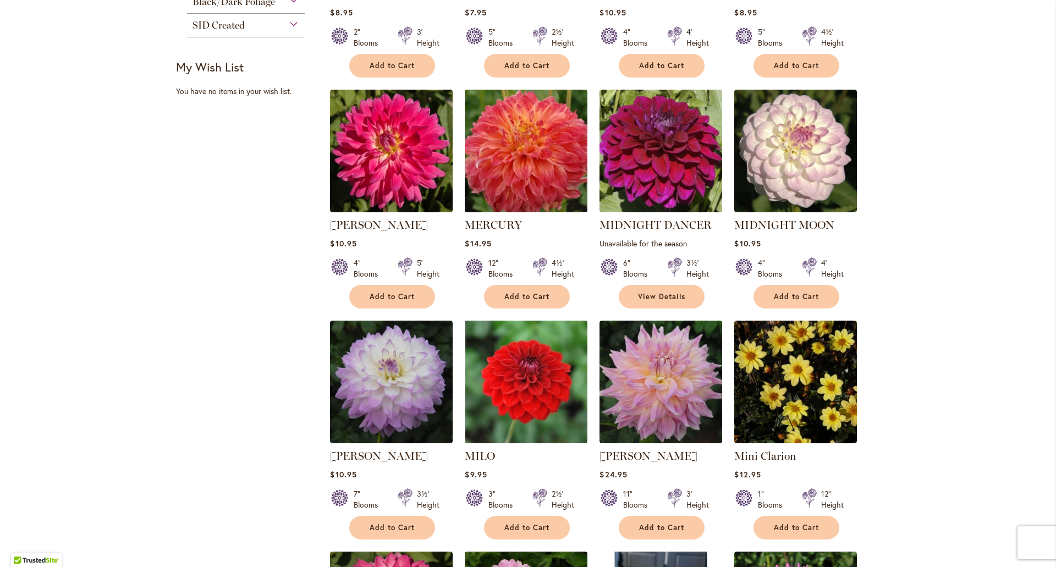
scroll to position [672, 0]
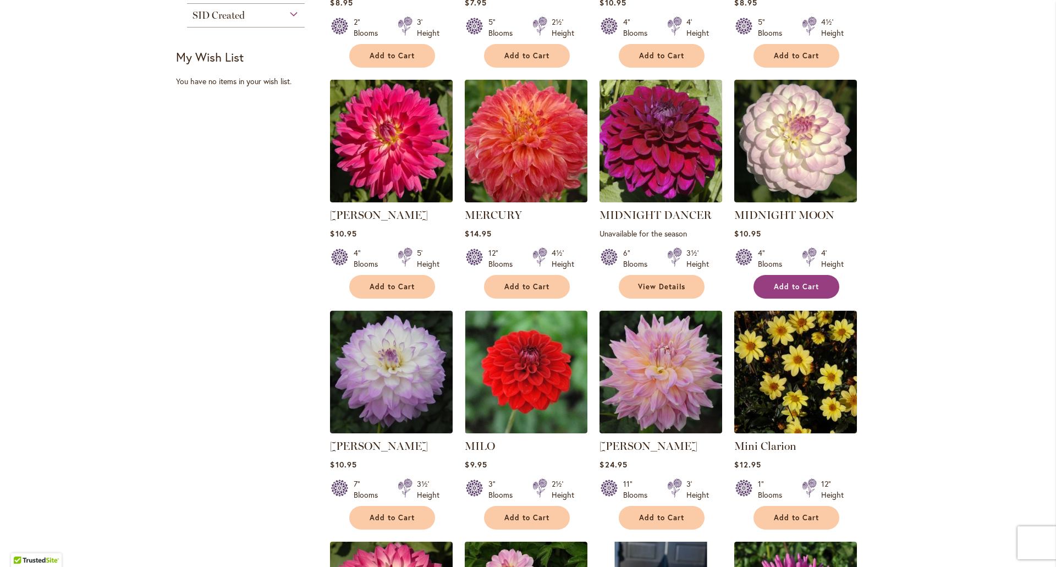
click at [797, 290] on button "Add to Cart" at bounding box center [796, 287] width 86 height 24
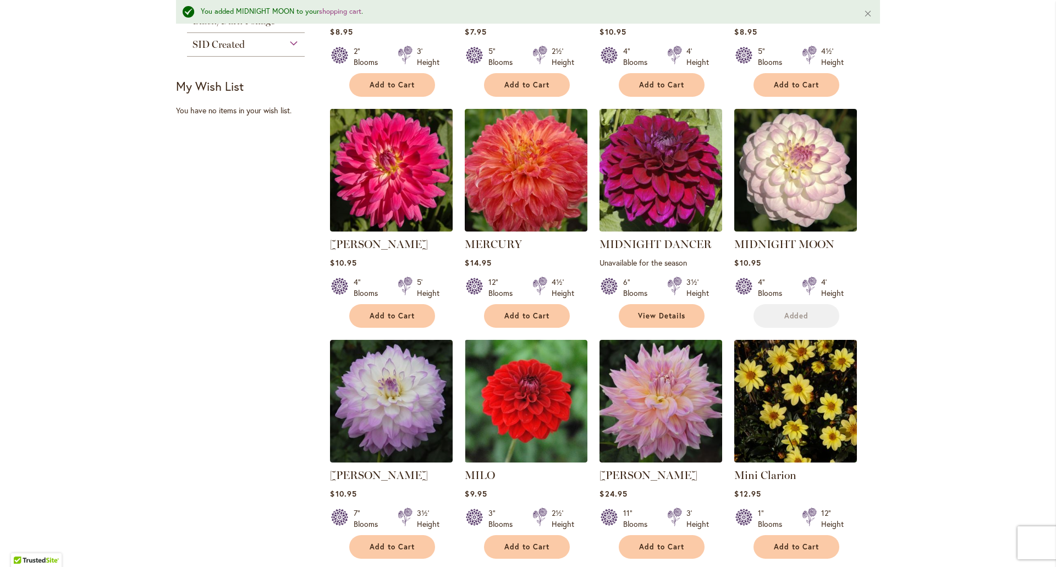
scroll to position [701, 0]
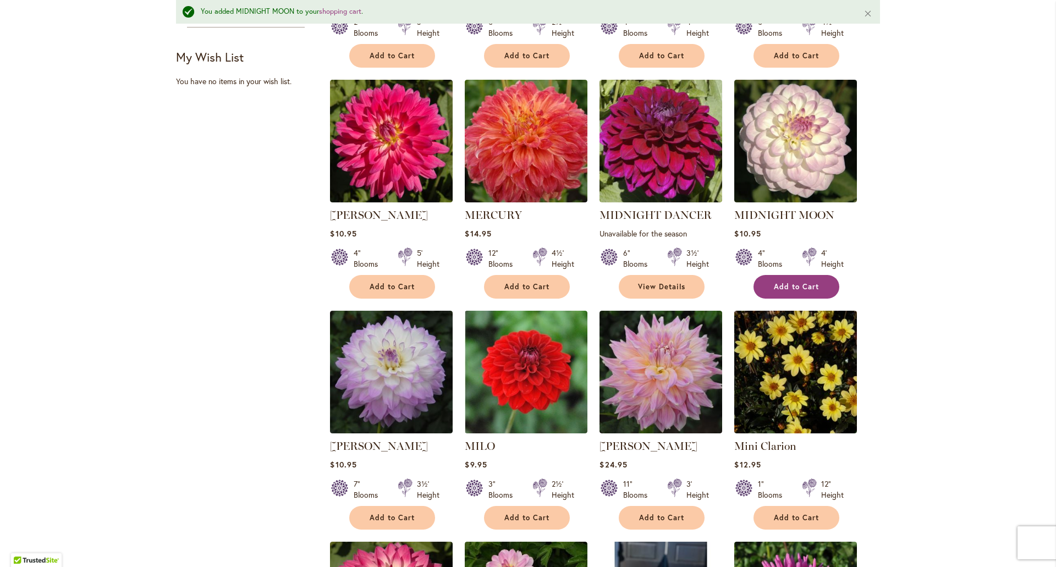
click at [809, 288] on span "Add to Cart" at bounding box center [796, 286] width 45 height 9
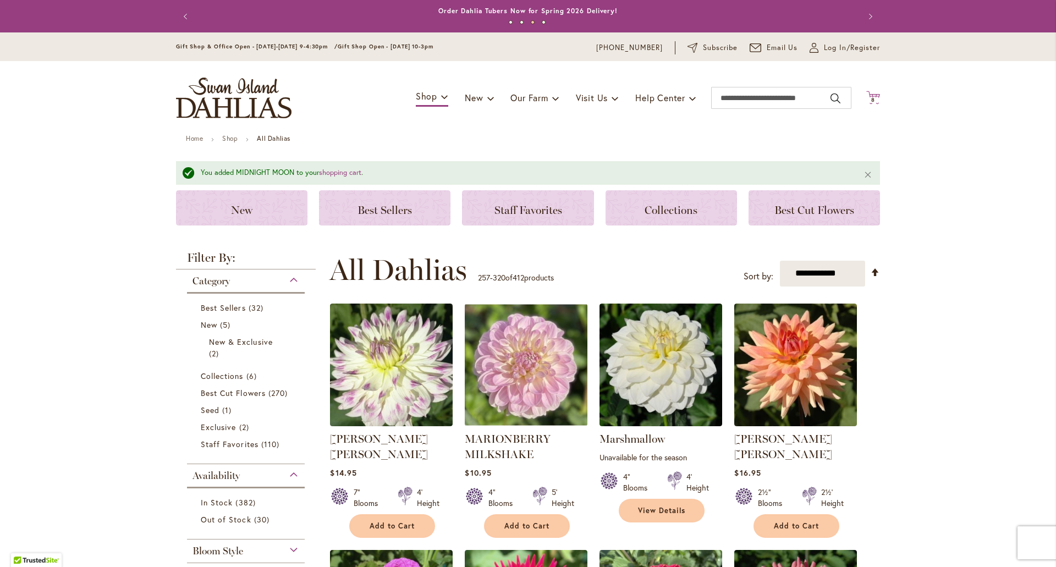
click at [871, 97] on span "8" at bounding box center [873, 99] width 4 height 7
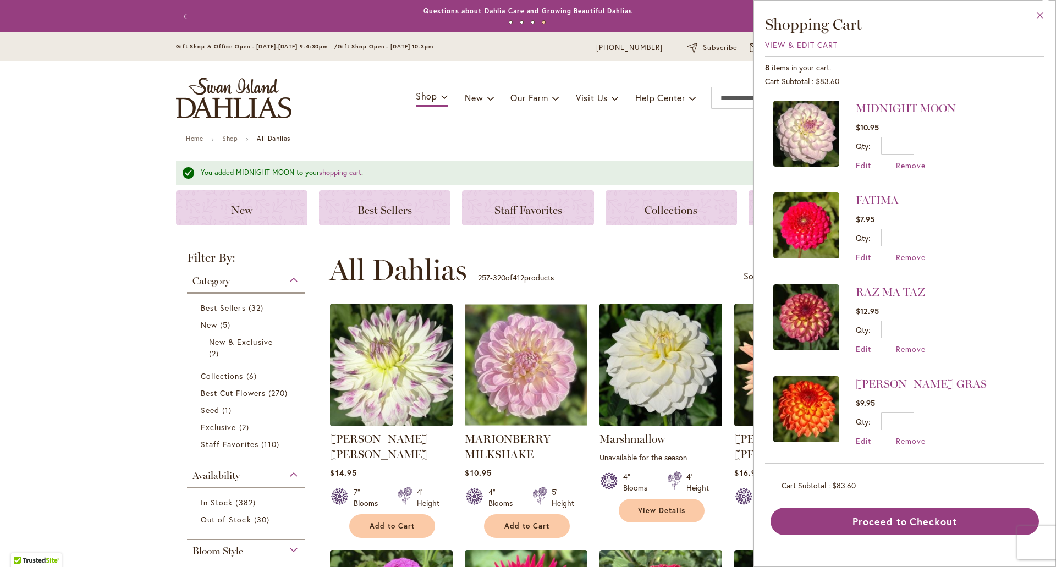
click at [1042, 18] on button "Close" at bounding box center [1040, 18] width 30 height 35
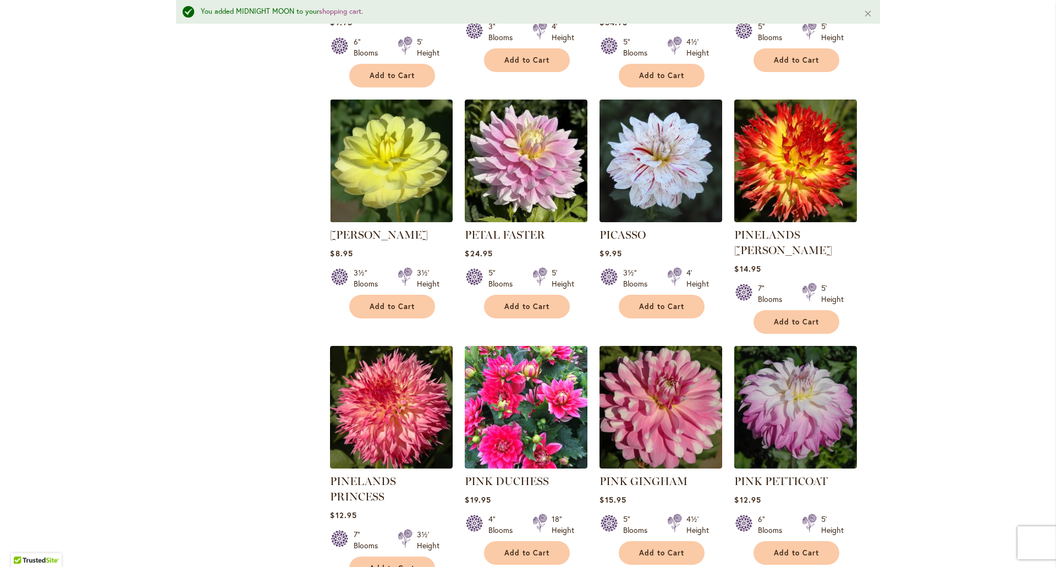
scroll to position [3575, 0]
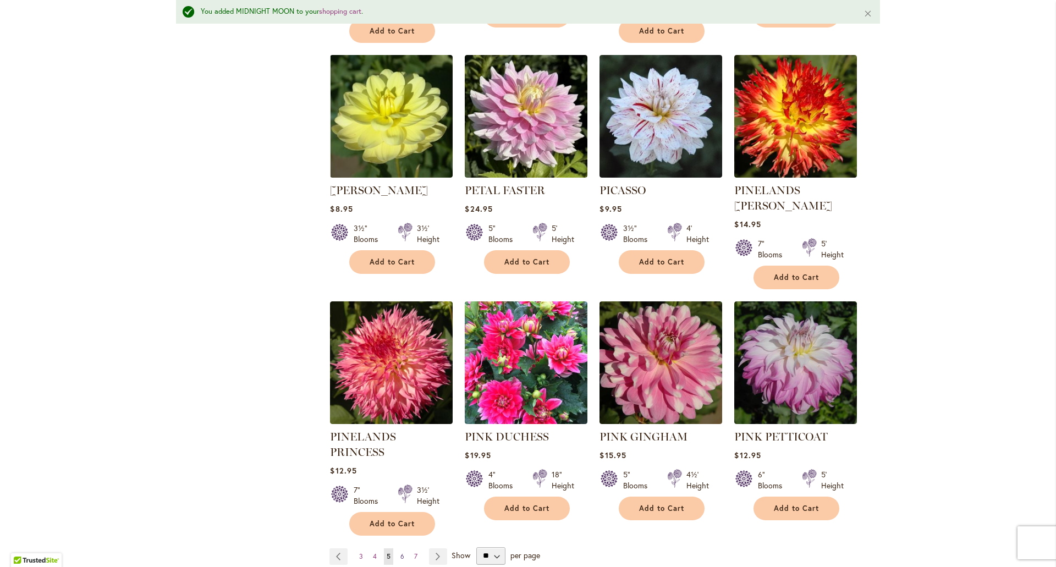
click at [400, 548] on link "Page 6" at bounding box center [402, 556] width 9 height 16
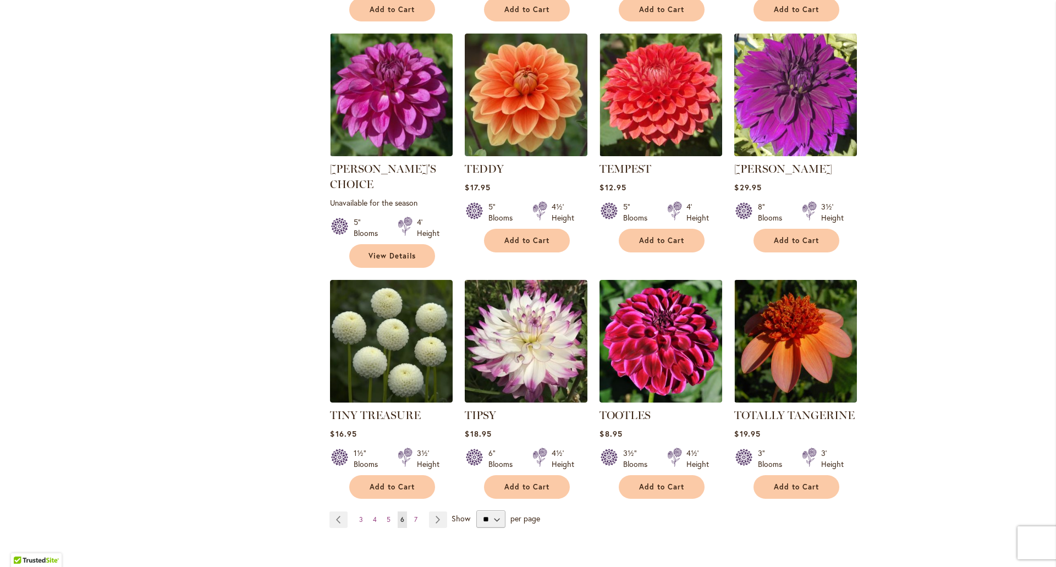
scroll to position [3532, 0]
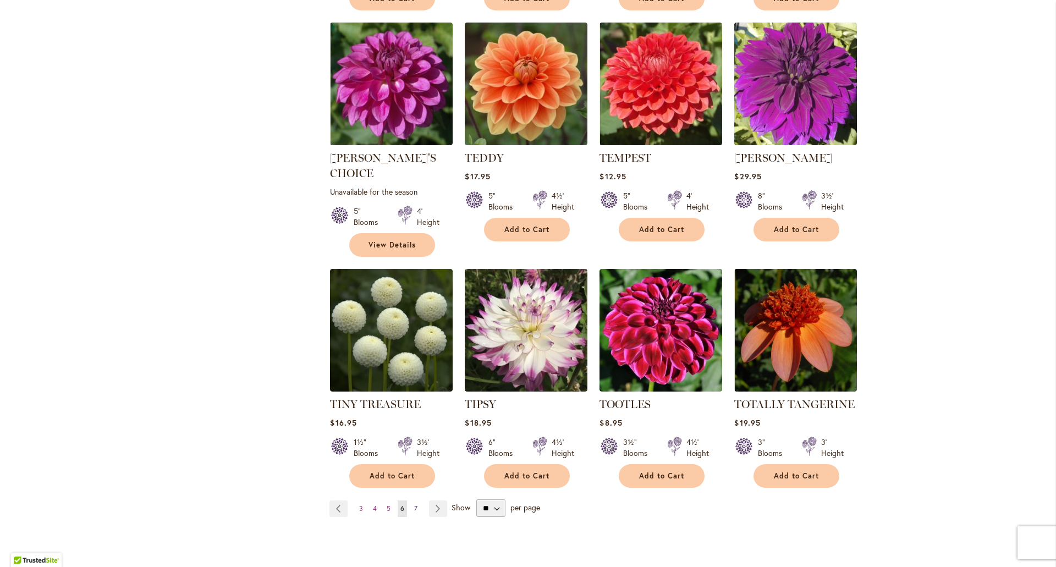
click at [414, 504] on span "7" at bounding box center [415, 508] width 3 height 8
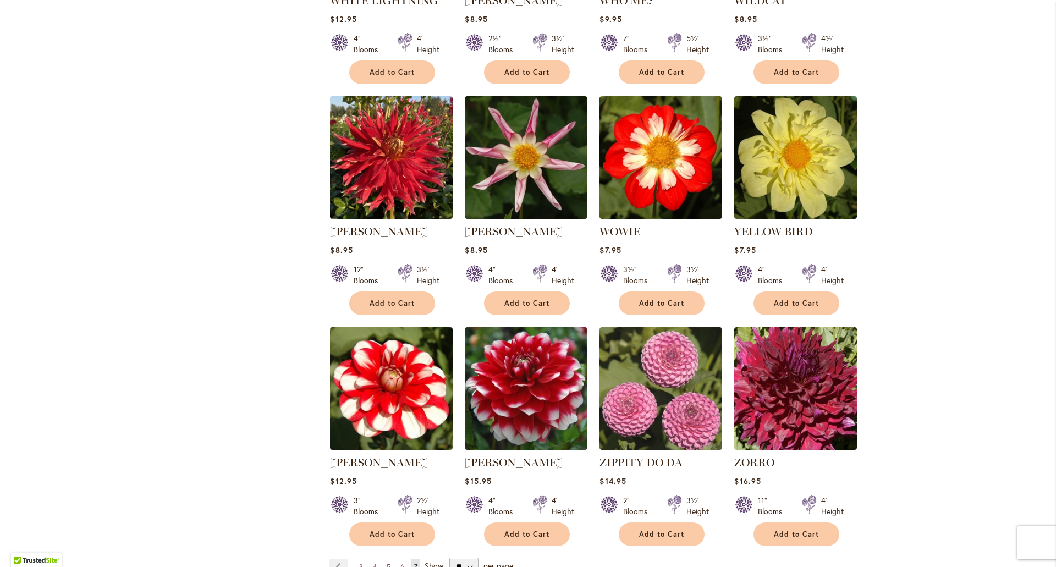
scroll to position [1387, 0]
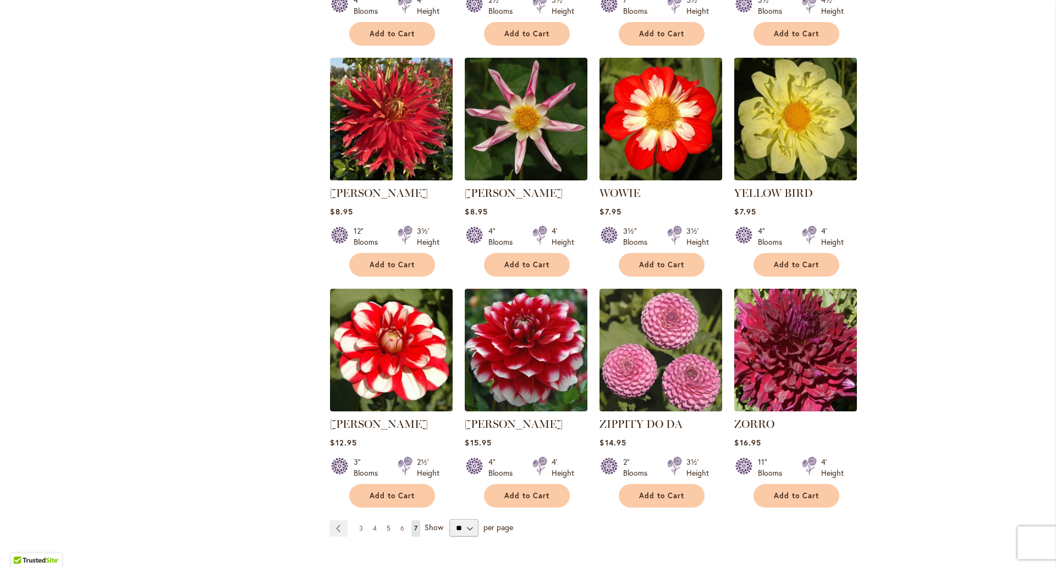
click at [387, 524] on span "5" at bounding box center [389, 528] width 4 height 8
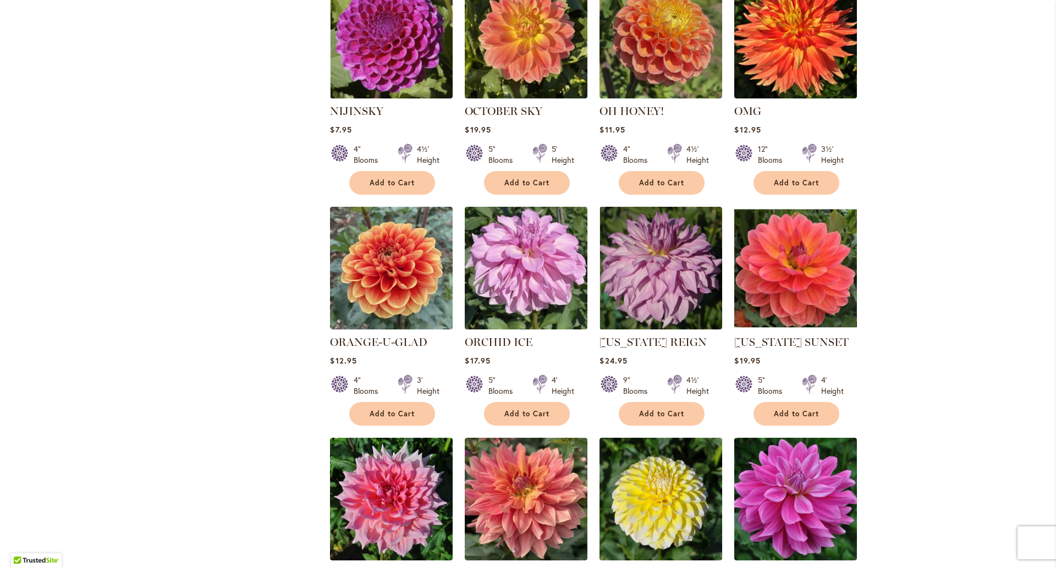
scroll to position [2432, 0]
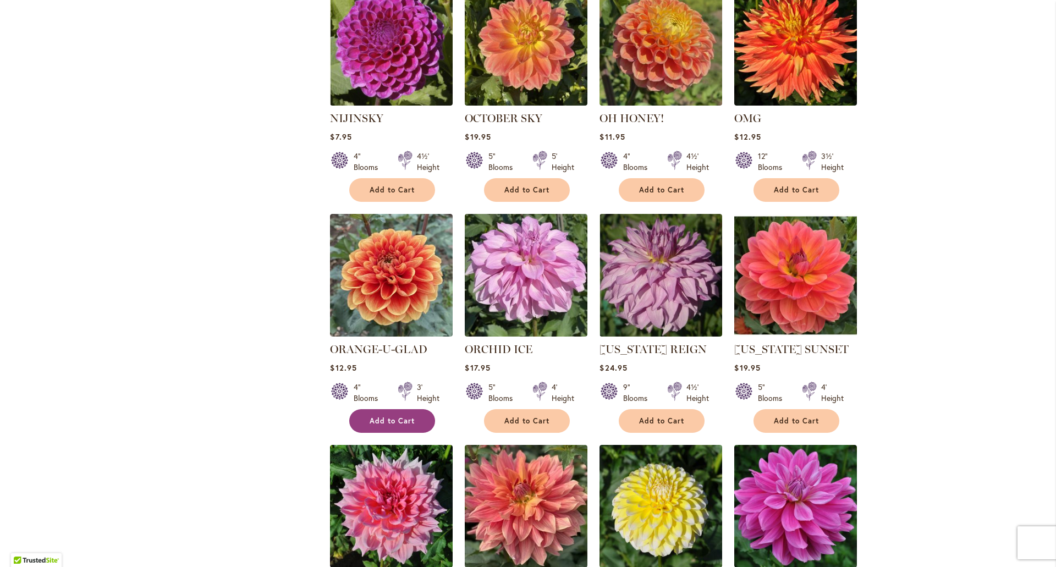
click at [377, 416] on span "Add to Cart" at bounding box center [392, 420] width 45 height 9
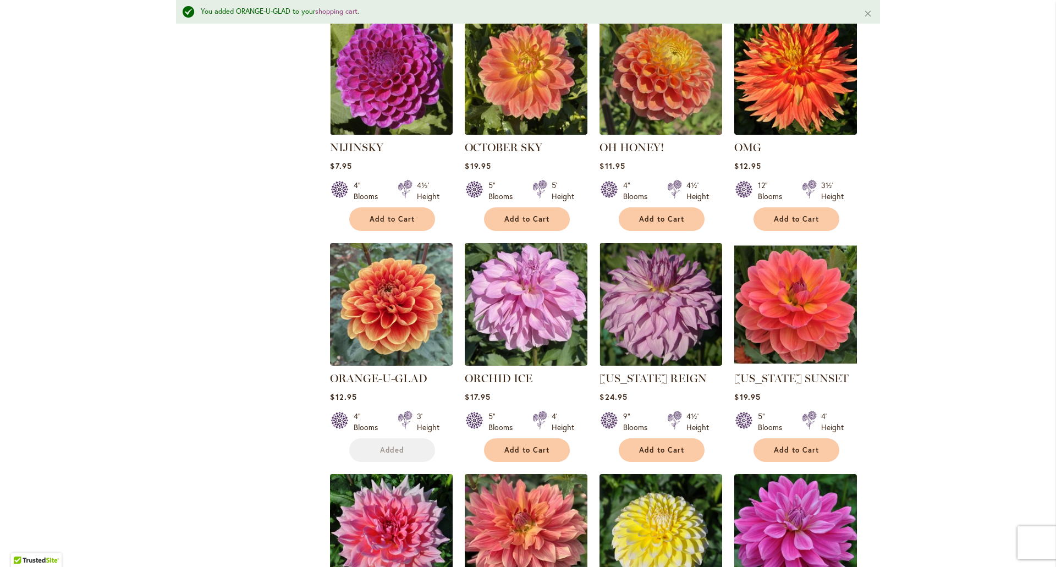
scroll to position [2461, 0]
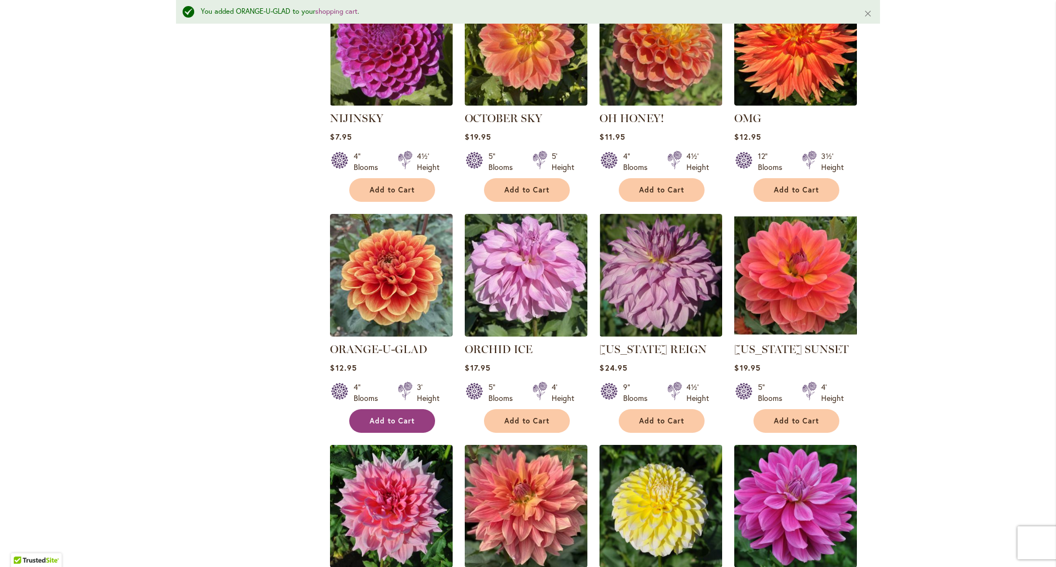
click at [405, 416] on span "Add to Cart" at bounding box center [392, 420] width 45 height 9
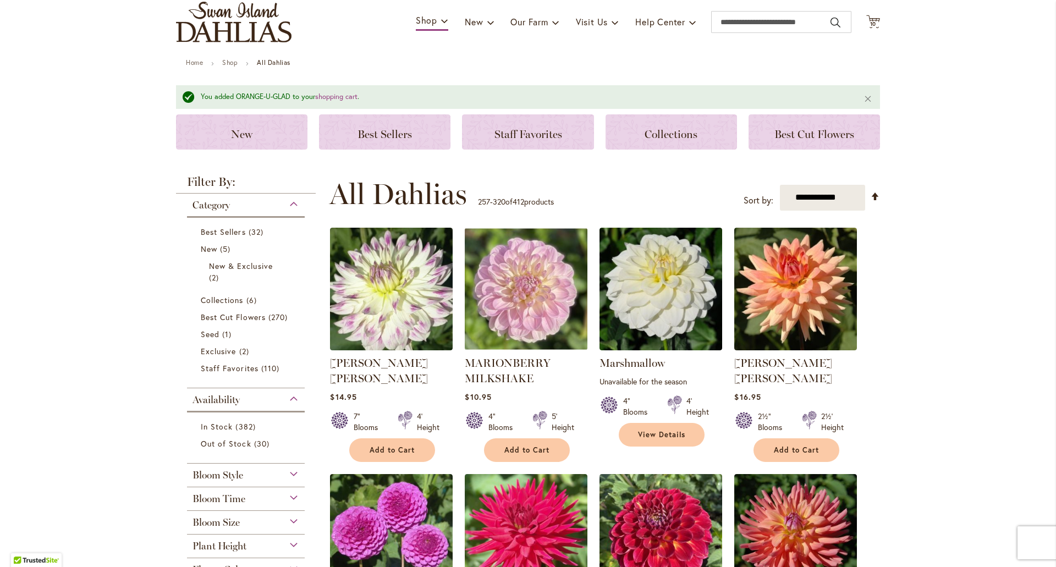
scroll to position [0, 0]
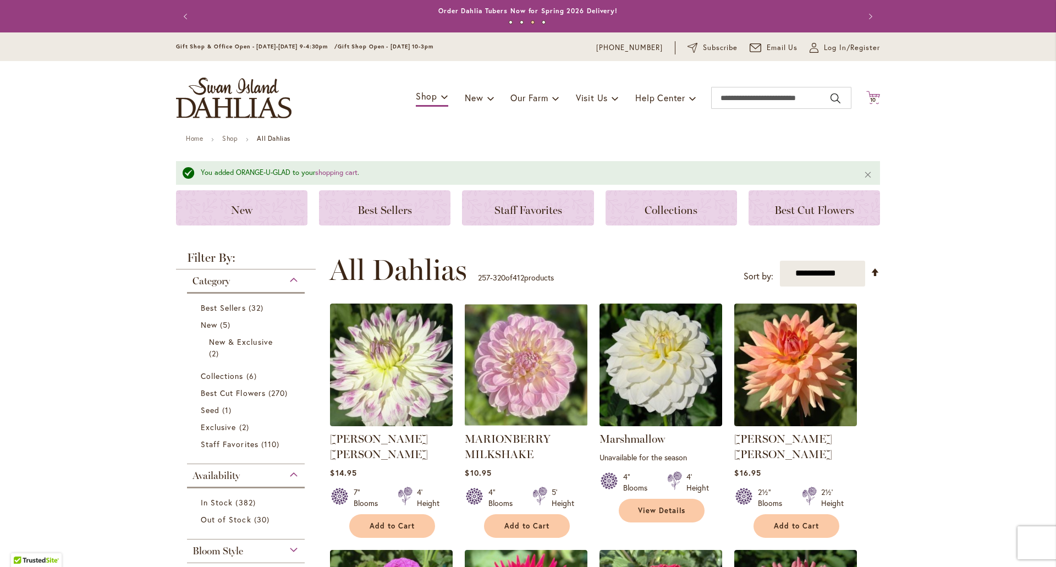
click at [869, 96] on icon "Cart .cls-1 { fill: #231f20; }" at bounding box center [873, 98] width 14 height 14
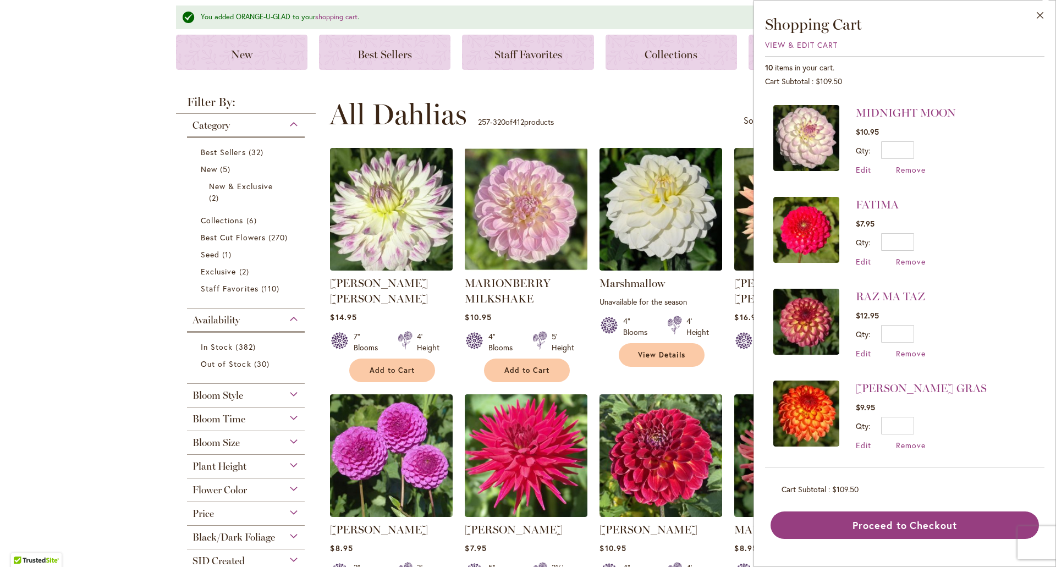
scroll to position [330, 0]
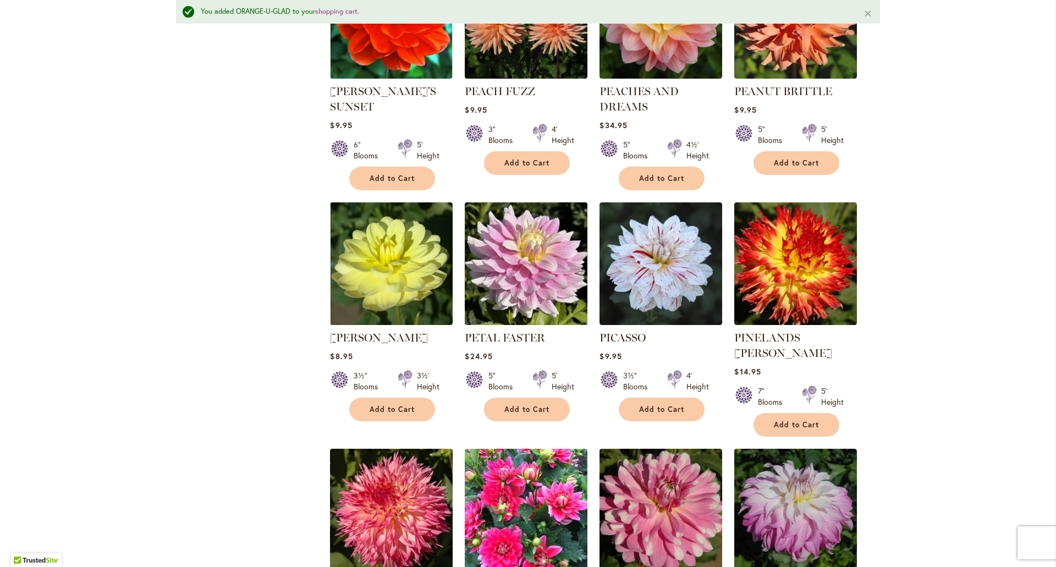
scroll to position [3630, 0]
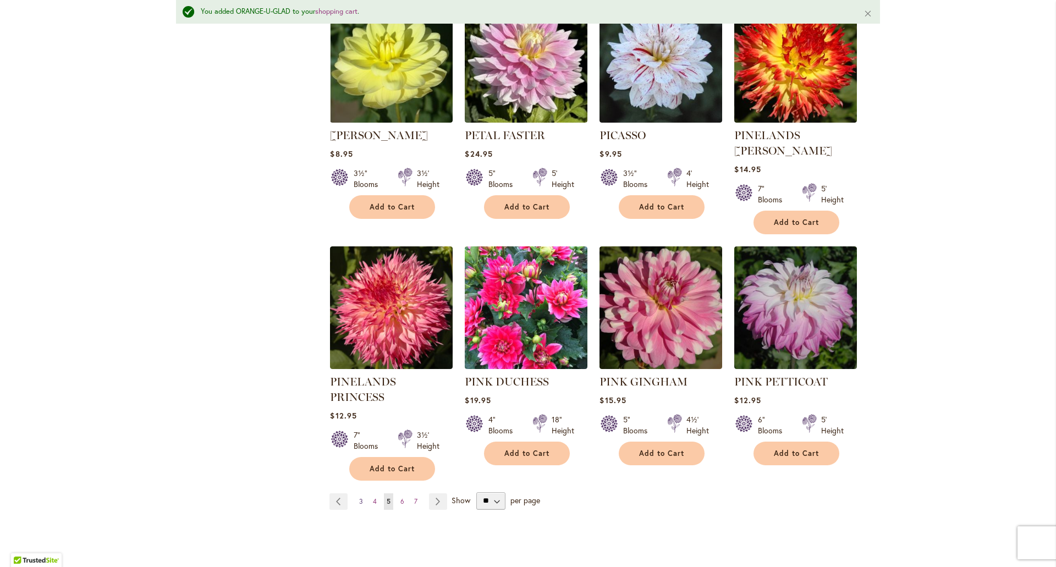
click at [359, 497] on span "3" at bounding box center [361, 501] width 4 height 8
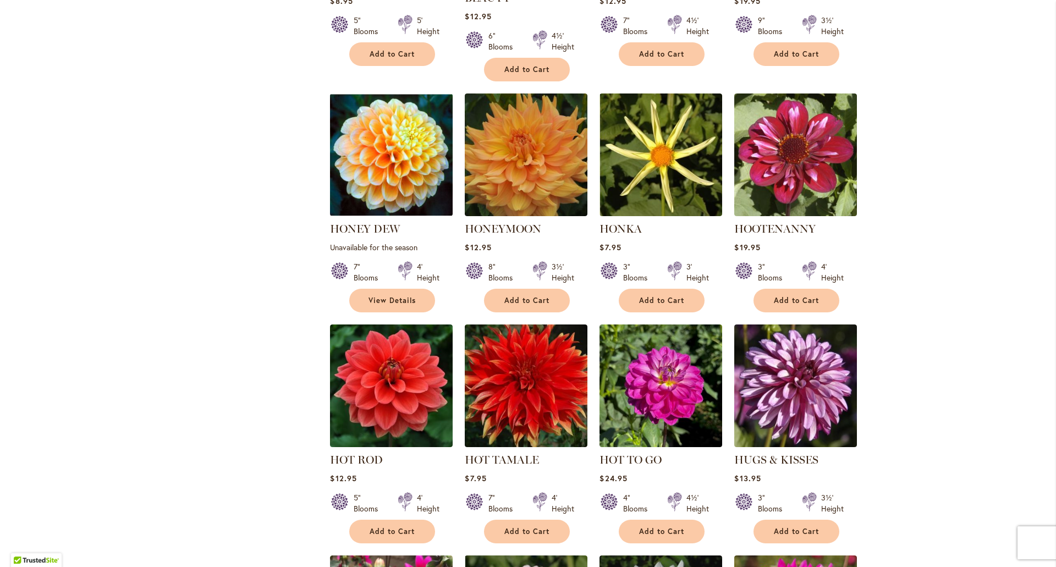
scroll to position [3666, 0]
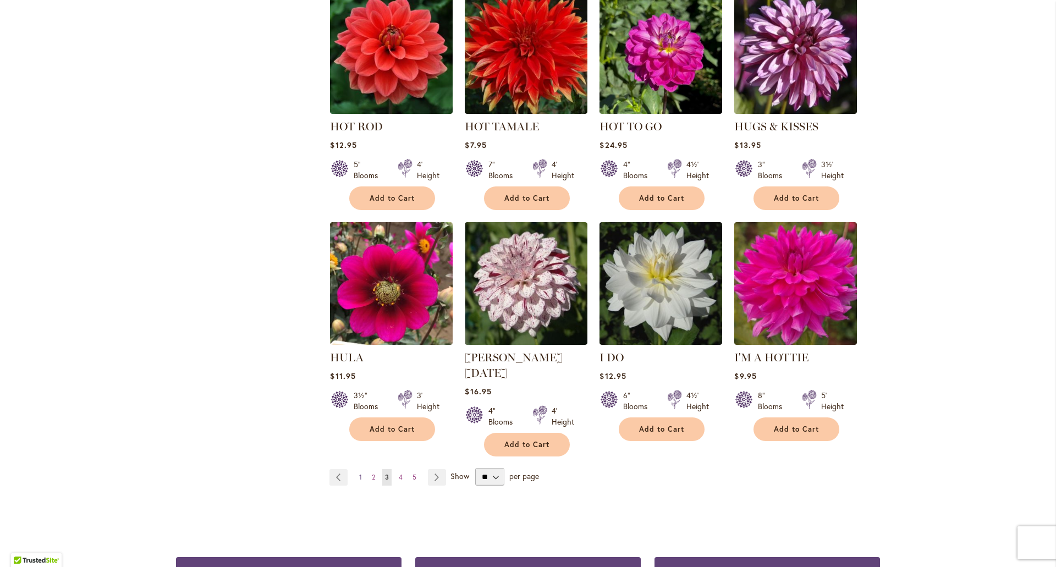
click at [360, 469] on link "Page 1" at bounding box center [360, 477] width 8 height 16
click at [359, 473] on span "1" at bounding box center [360, 477] width 3 height 8
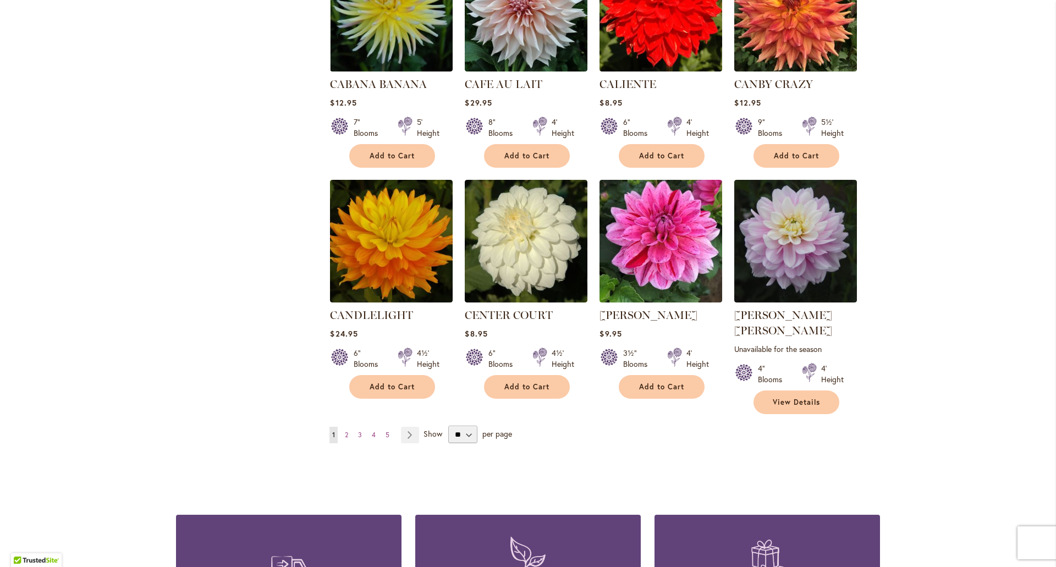
scroll to position [3633, 0]
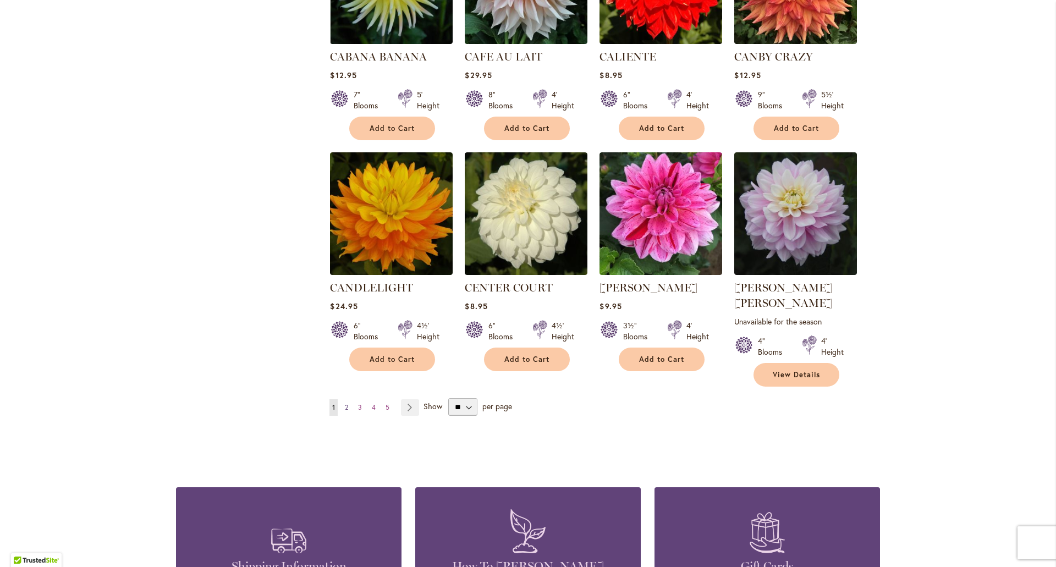
click at [345, 399] on link "Page 2" at bounding box center [346, 407] width 9 height 16
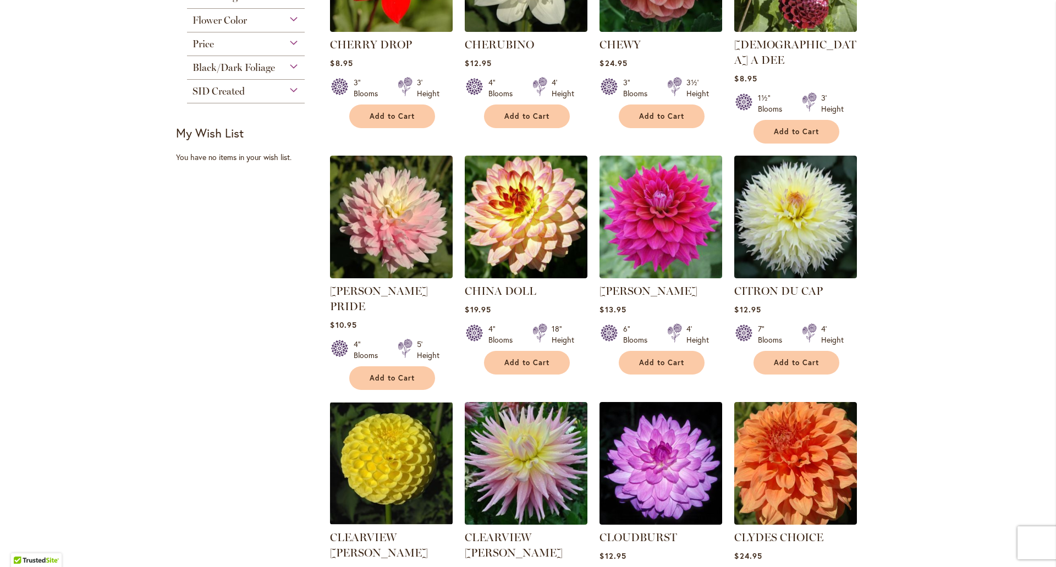
scroll to position [892, 0]
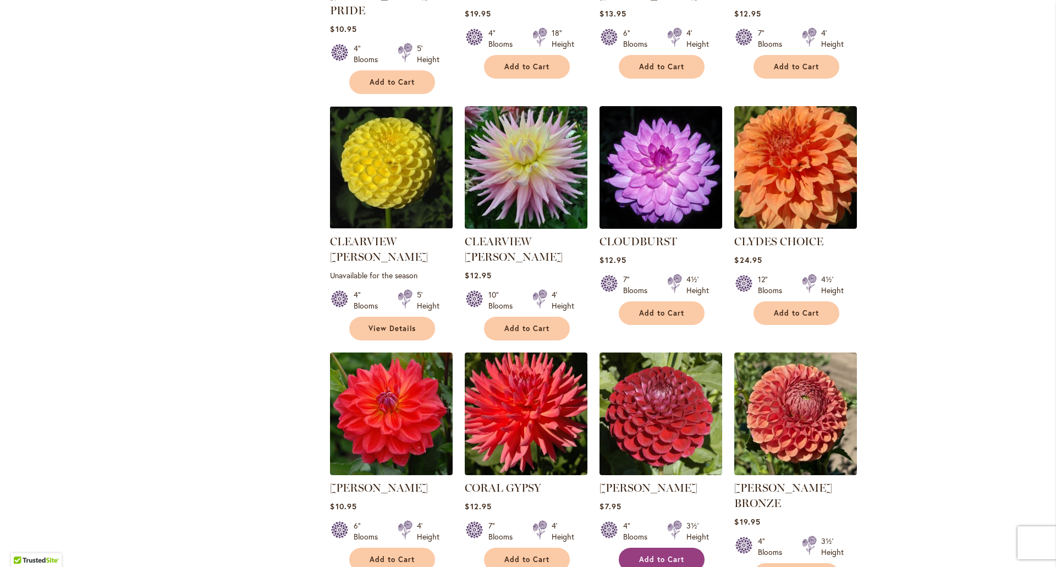
click at [652, 555] on span "Add to Cart" at bounding box center [661, 559] width 45 height 9
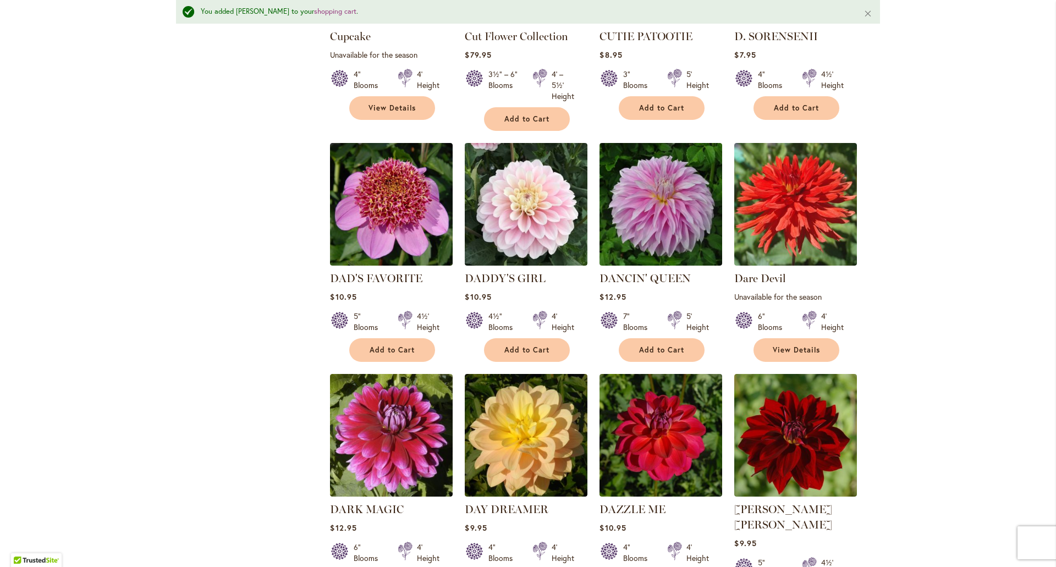
scroll to position [2186, 0]
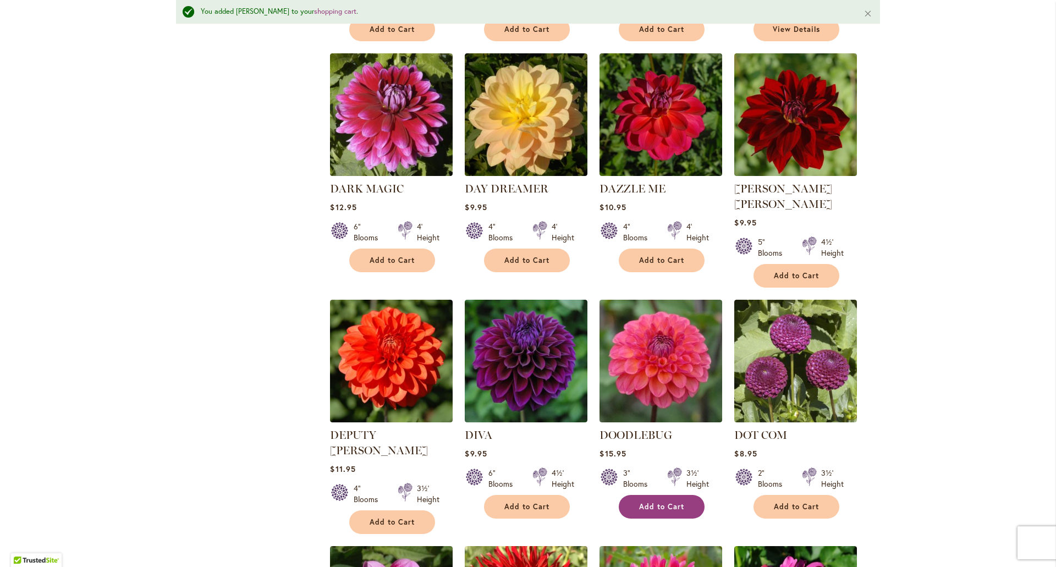
click at [658, 502] on span "Add to Cart" at bounding box center [661, 506] width 45 height 9
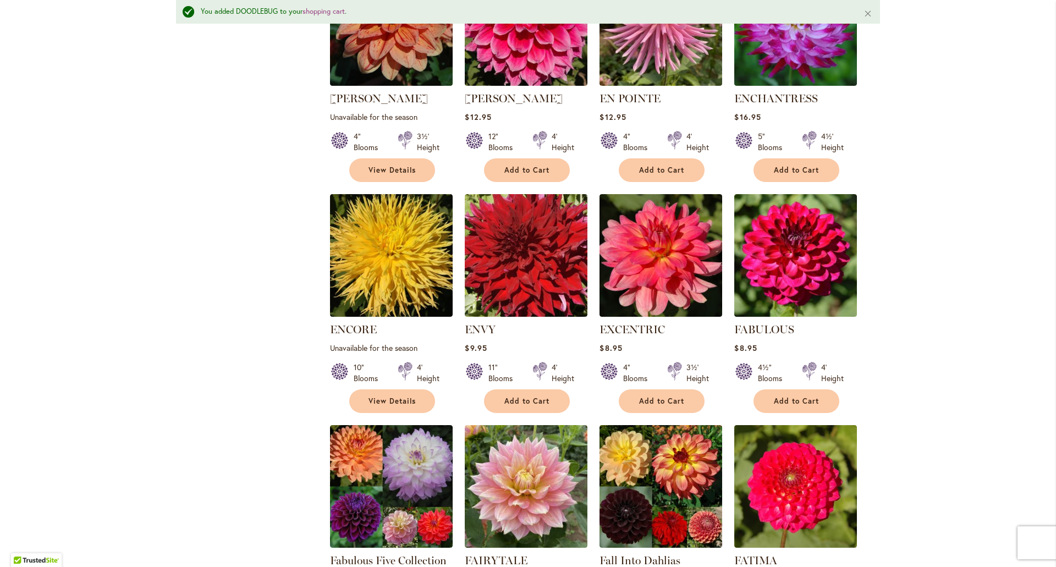
scroll to position [3726, 0]
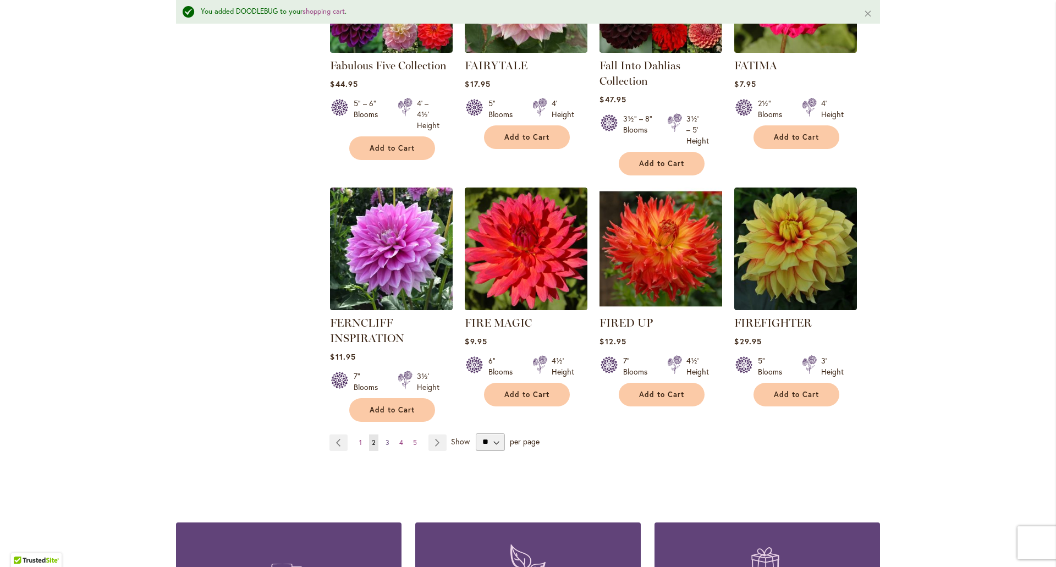
click at [386, 438] on span "3" at bounding box center [388, 442] width 4 height 8
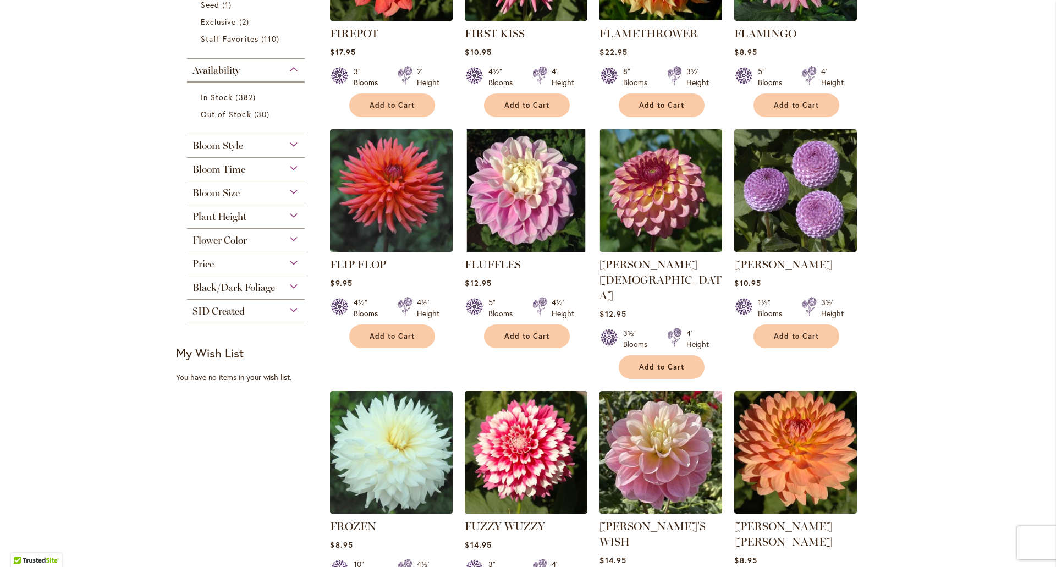
scroll to position [330, 0]
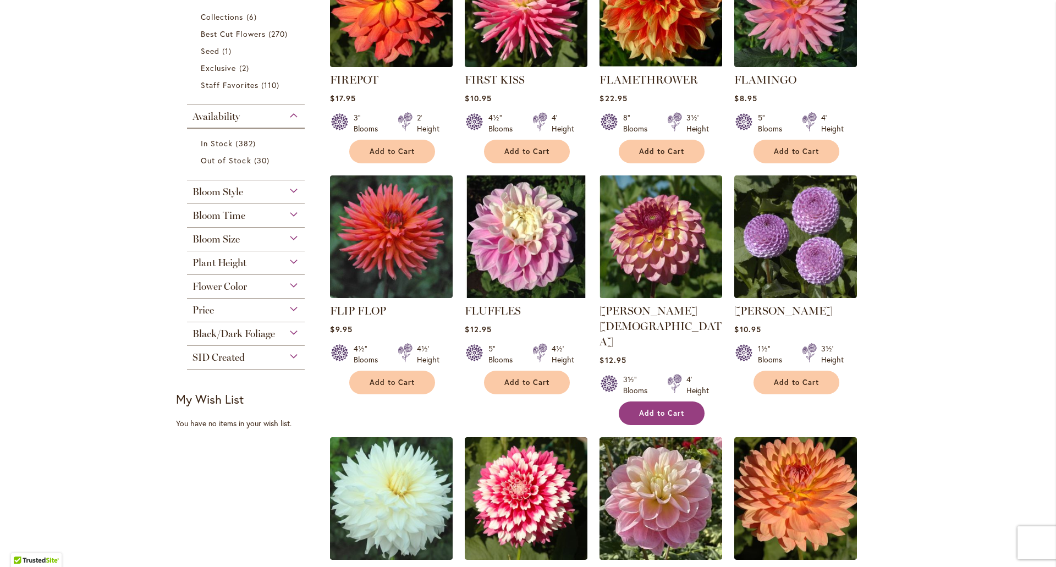
click at [661, 409] on span "Add to Cart" at bounding box center [661, 413] width 45 height 9
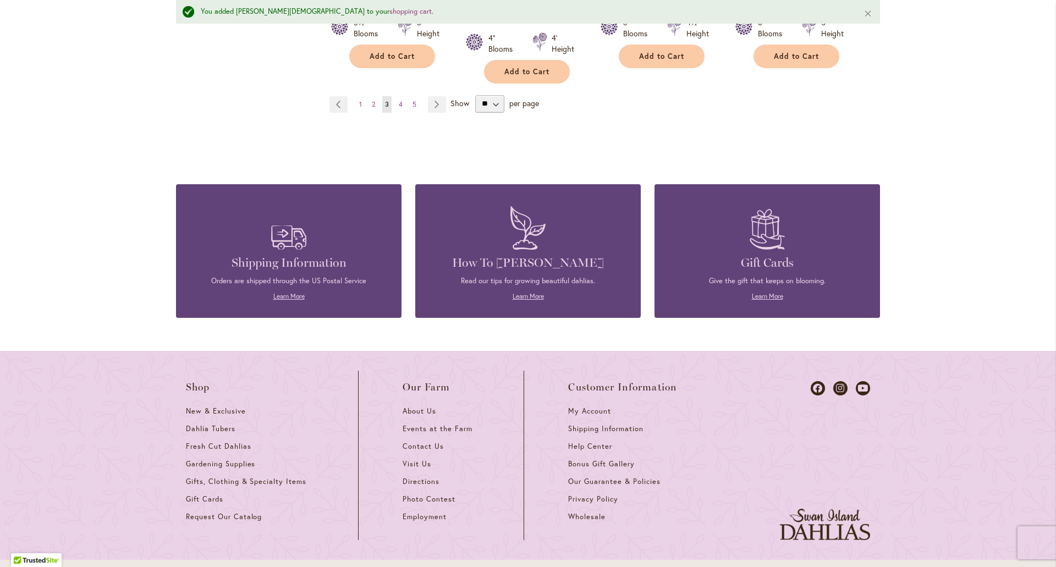
scroll to position [3738, 0]
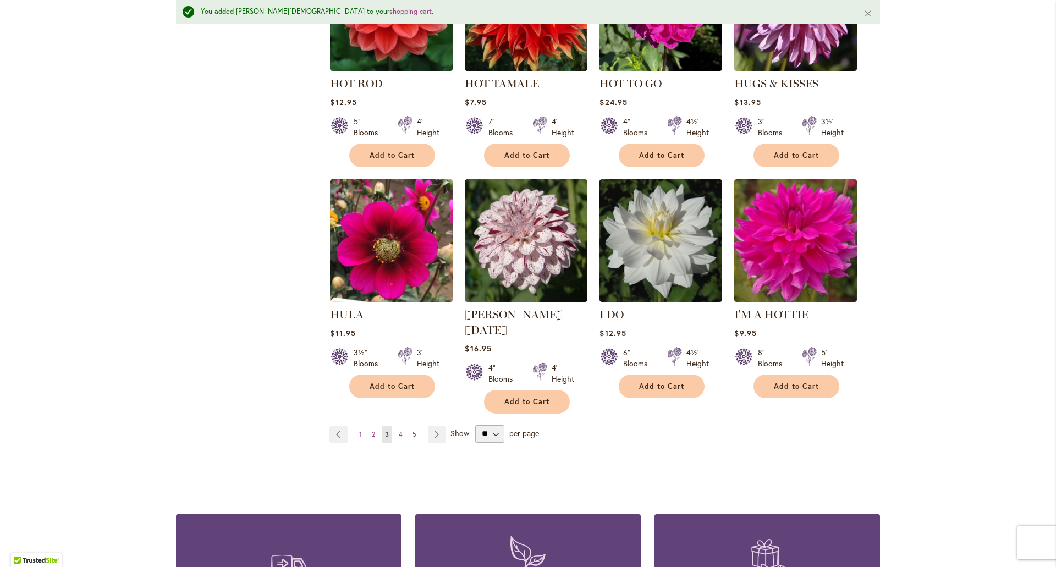
click at [412, 430] on span "5" at bounding box center [414, 434] width 4 height 8
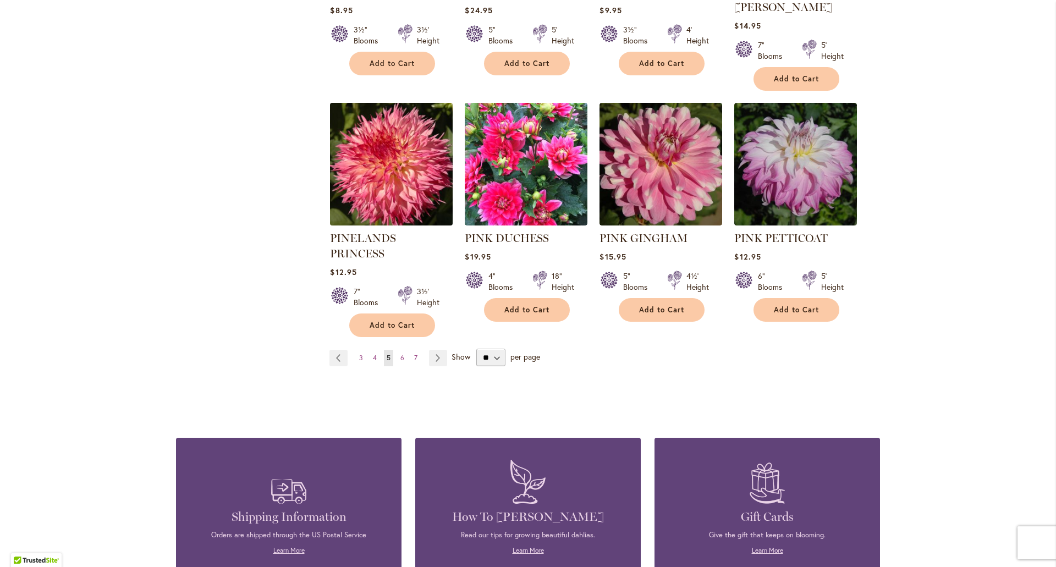
scroll to position [3560, 0]
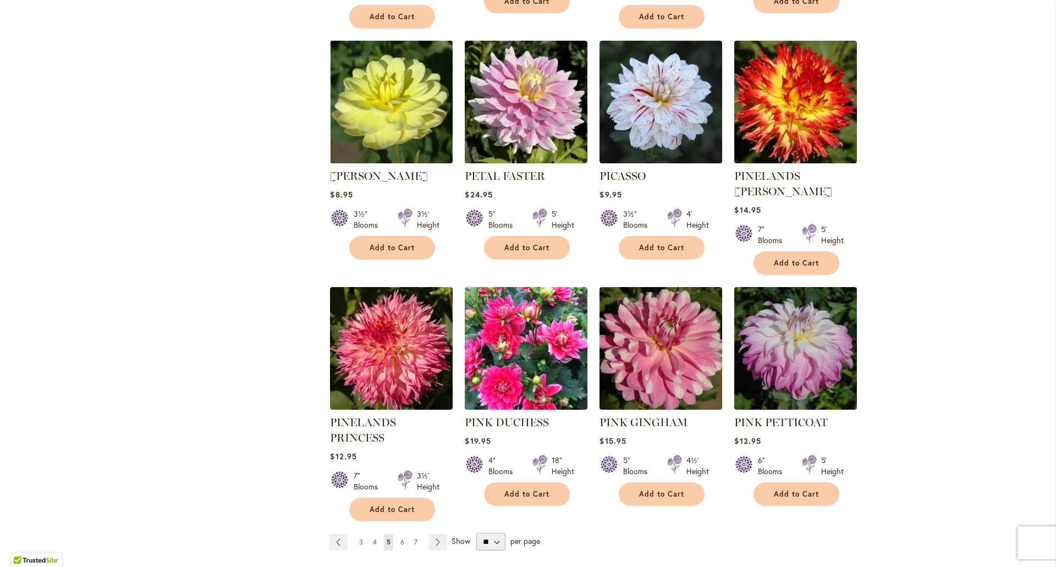
click at [414, 538] on span "7" at bounding box center [415, 542] width 3 height 8
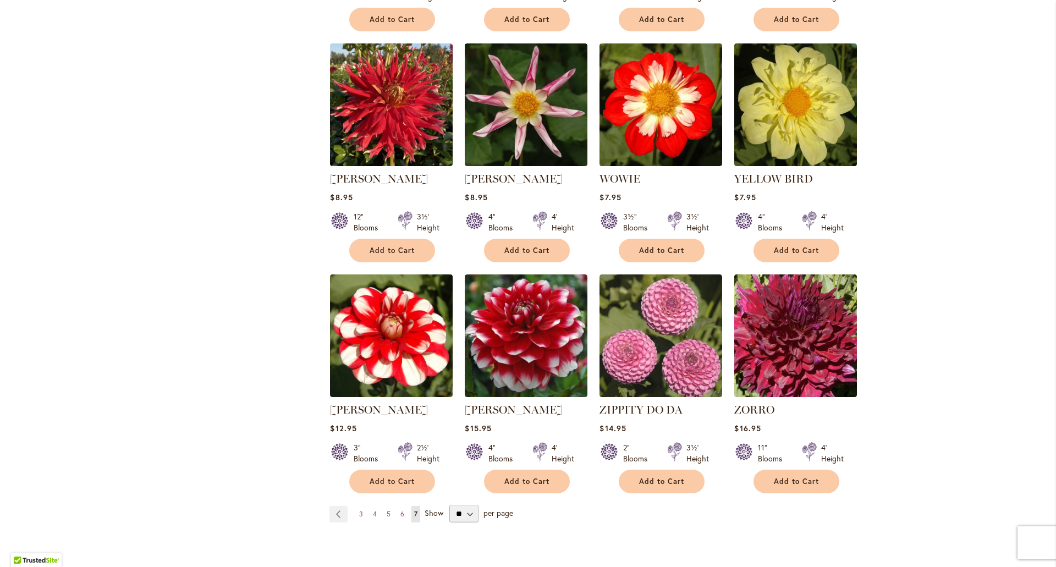
scroll to position [1384, 0]
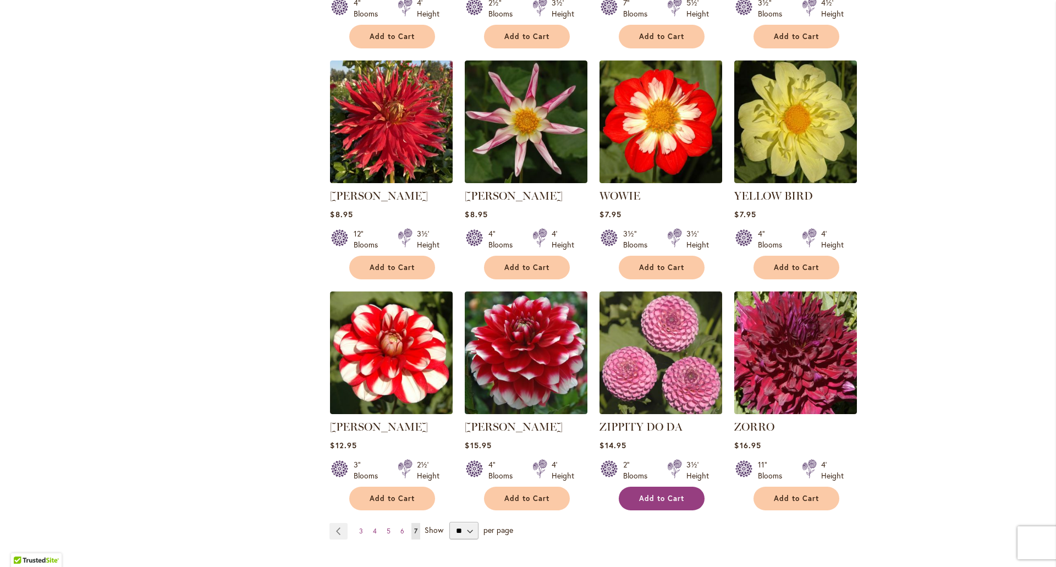
click at [659, 494] on span "Add to Cart" at bounding box center [661, 498] width 45 height 9
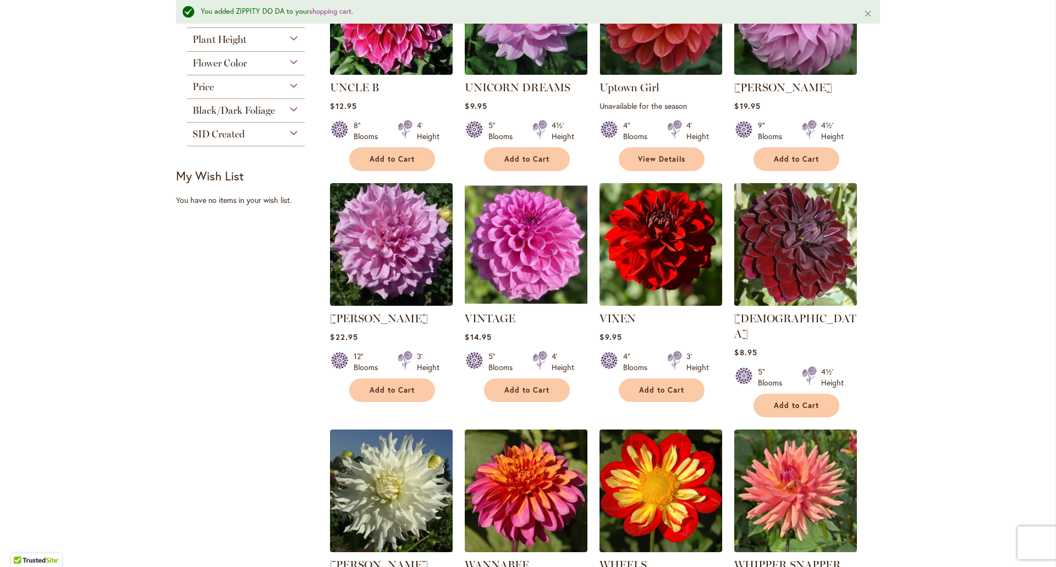
scroll to position [0, 0]
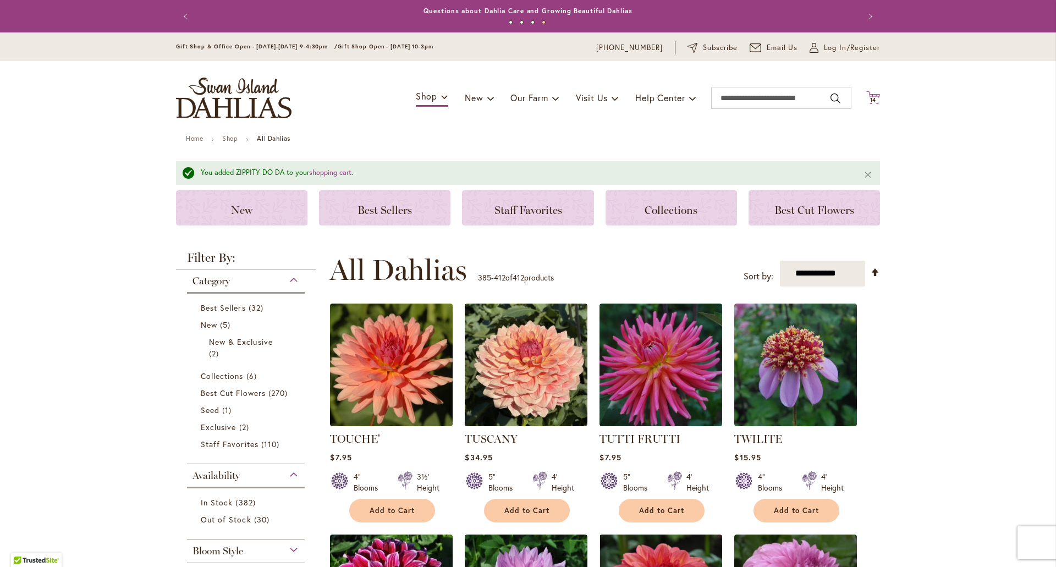
click at [873, 100] on span "14 14 items" at bounding box center [873, 99] width 11 height 5
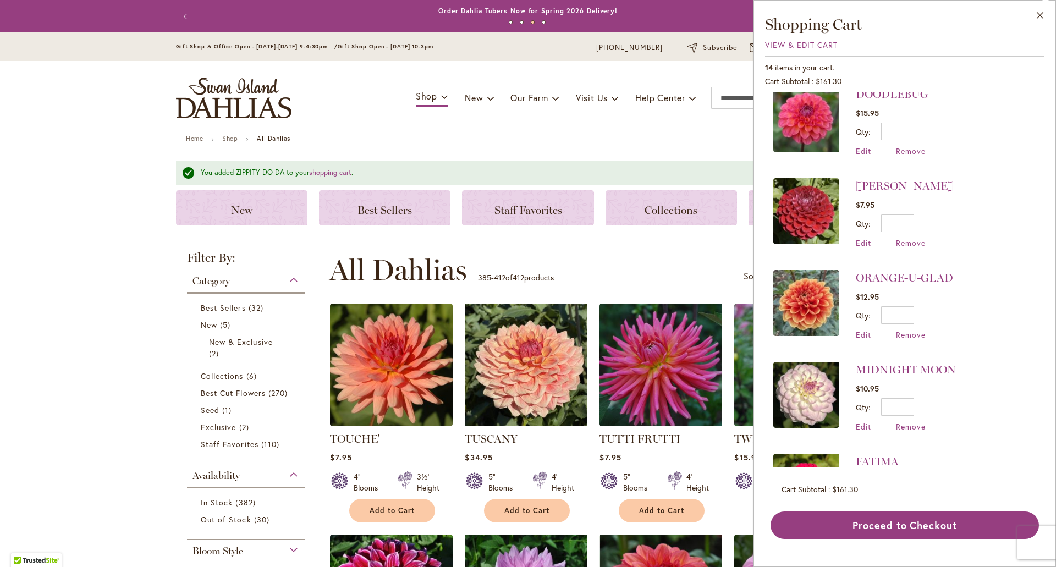
scroll to position [220, 0]
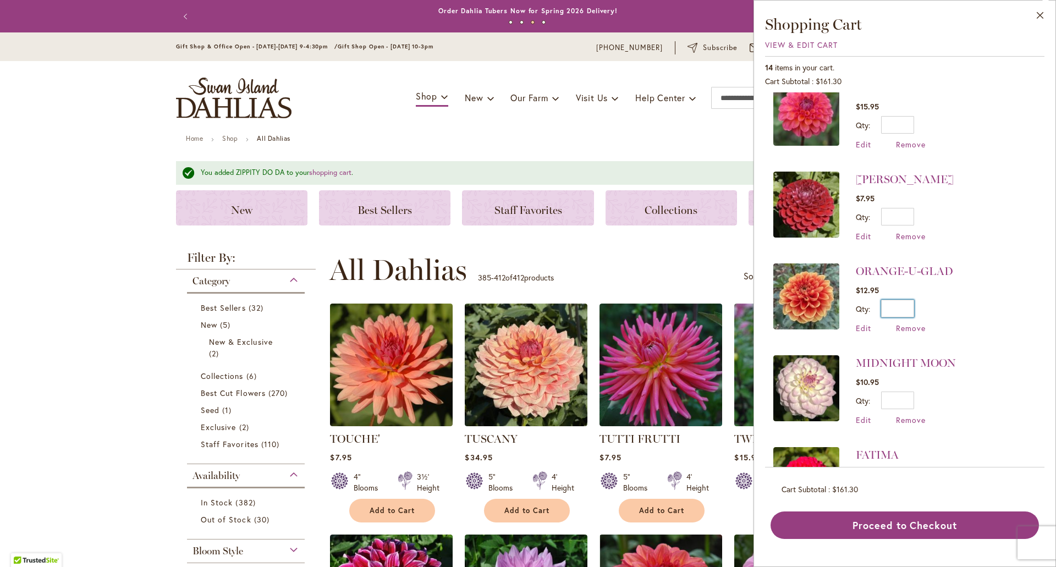
drag, startPoint x: 900, startPoint y: 293, endPoint x: 916, endPoint y: 293, distance: 16.0
click at [916, 300] on div "Qty * Update" at bounding box center [904, 309] width 97 height 18
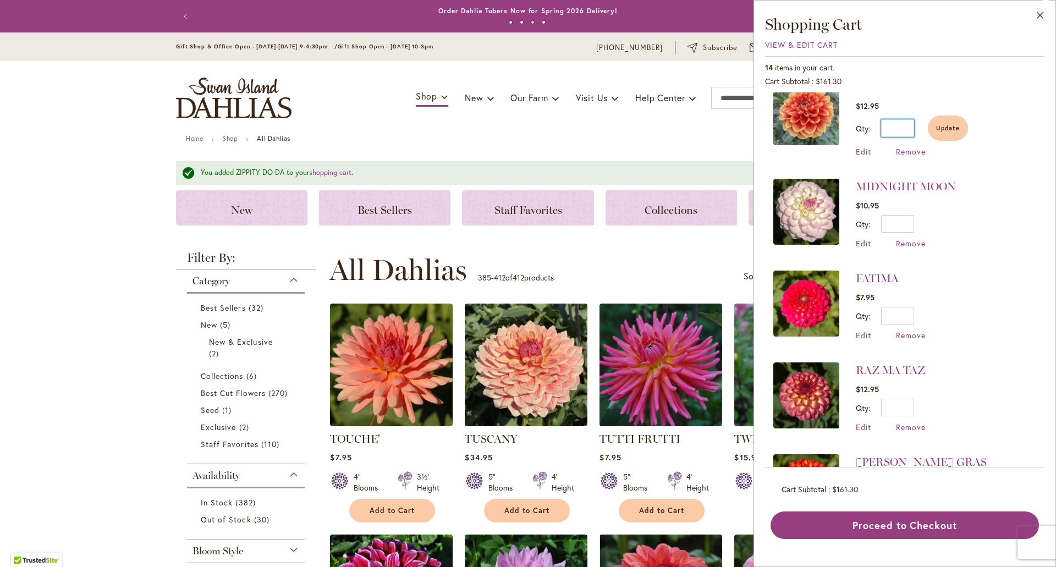
scroll to position [440, 0]
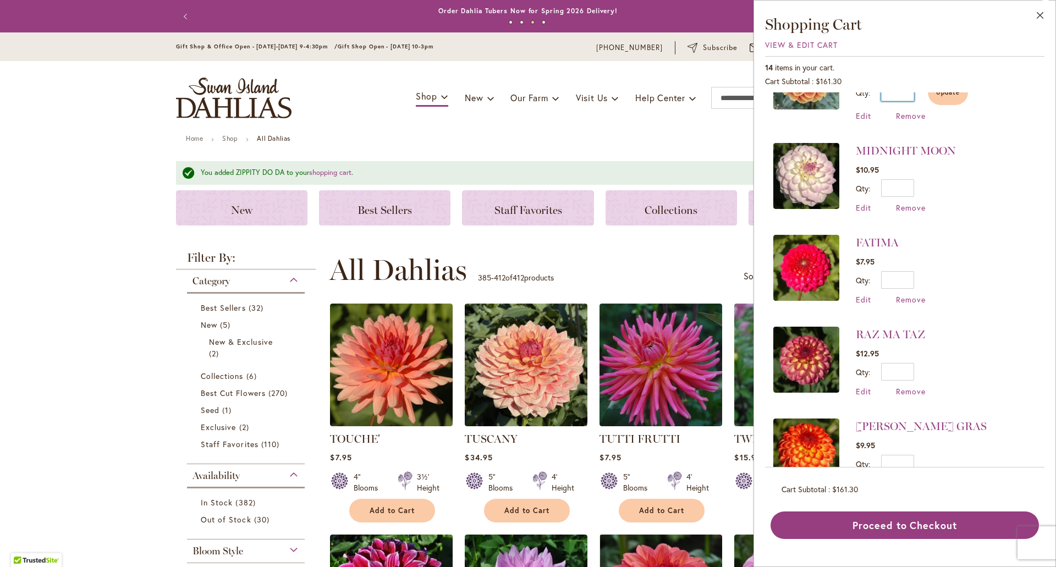
type input "*"
drag, startPoint x: 899, startPoint y: 169, endPoint x: 941, endPoint y: 174, distance: 42.2
click at [941, 179] on div "Qty * Update" at bounding box center [906, 188] width 100 height 18
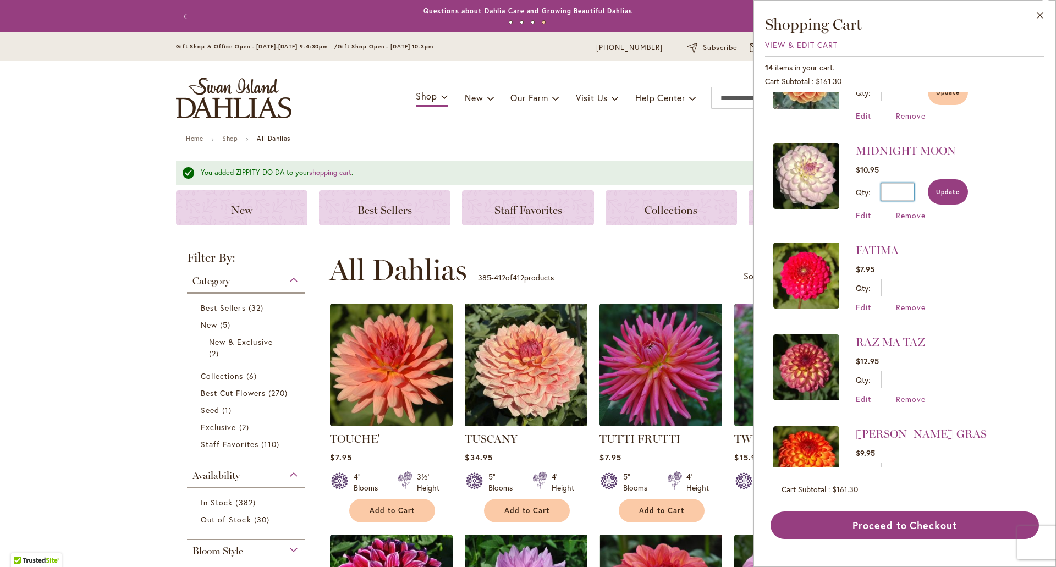
type input "*"
click at [941, 182] on button "Update" at bounding box center [948, 191] width 40 height 25
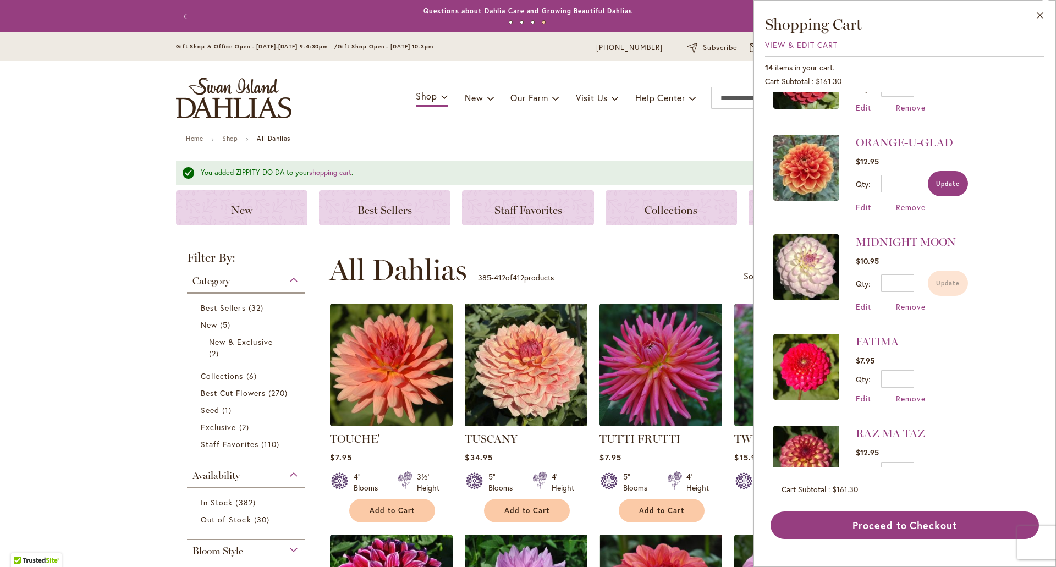
scroll to position [248, 0]
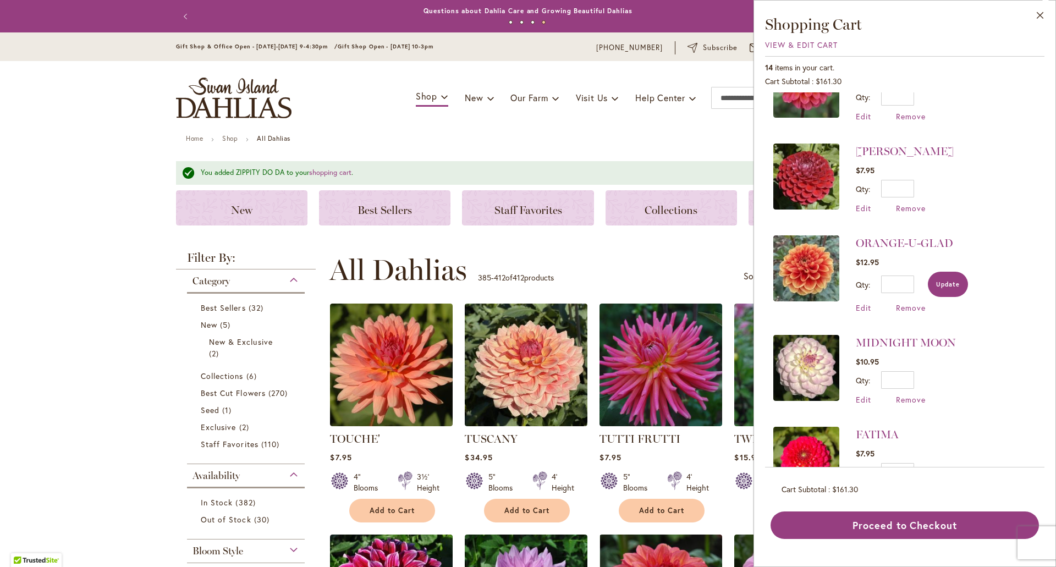
click at [945, 280] on span "Update" at bounding box center [948, 284] width 24 height 8
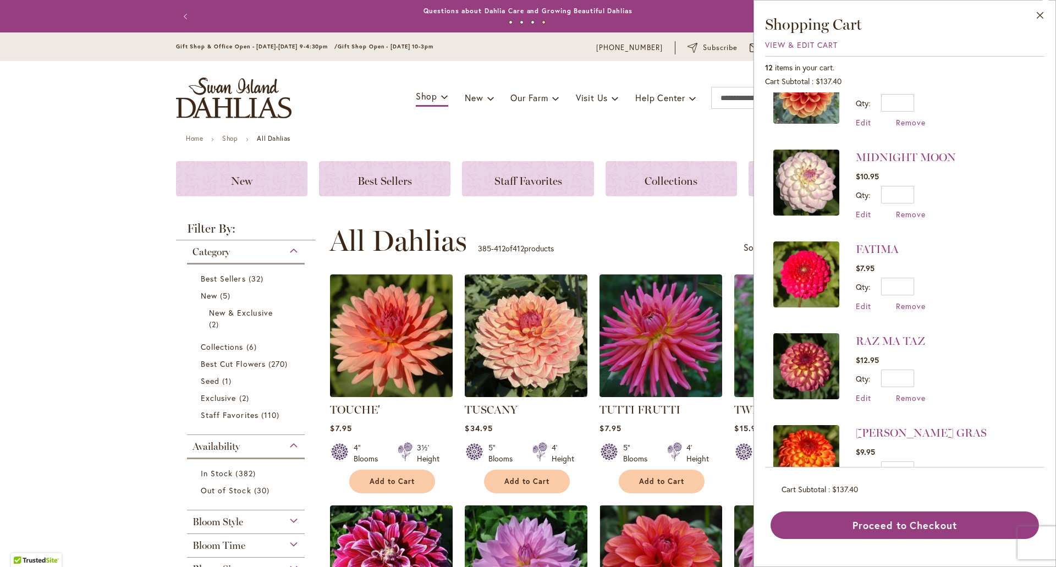
scroll to position [453, 0]
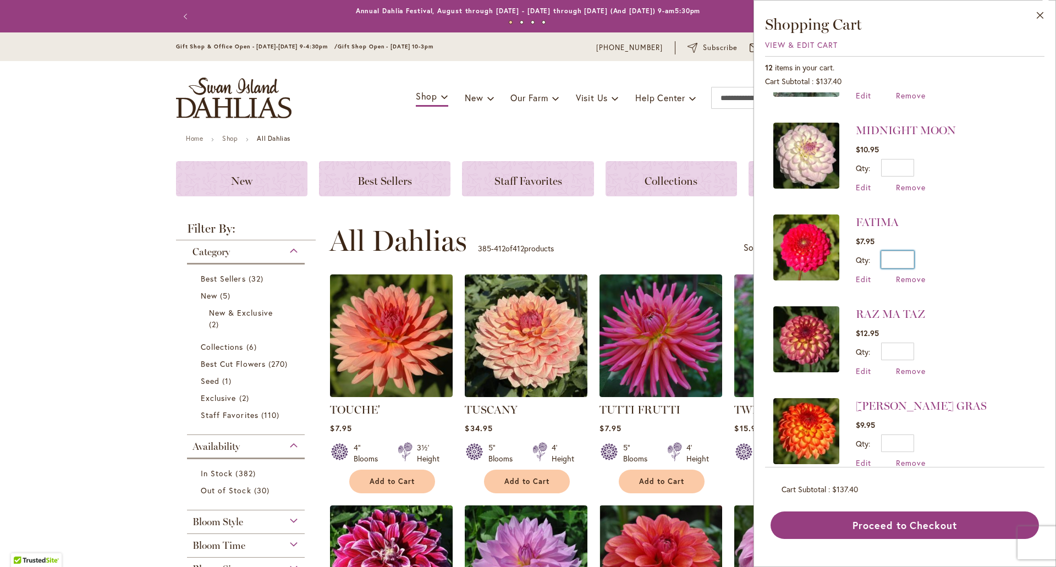
drag, startPoint x: 898, startPoint y: 236, endPoint x: 940, endPoint y: 241, distance: 42.0
click at [935, 239] on li "FATIMA $7.95 Qty * Update Edit Remove" at bounding box center [904, 249] width 263 height 92
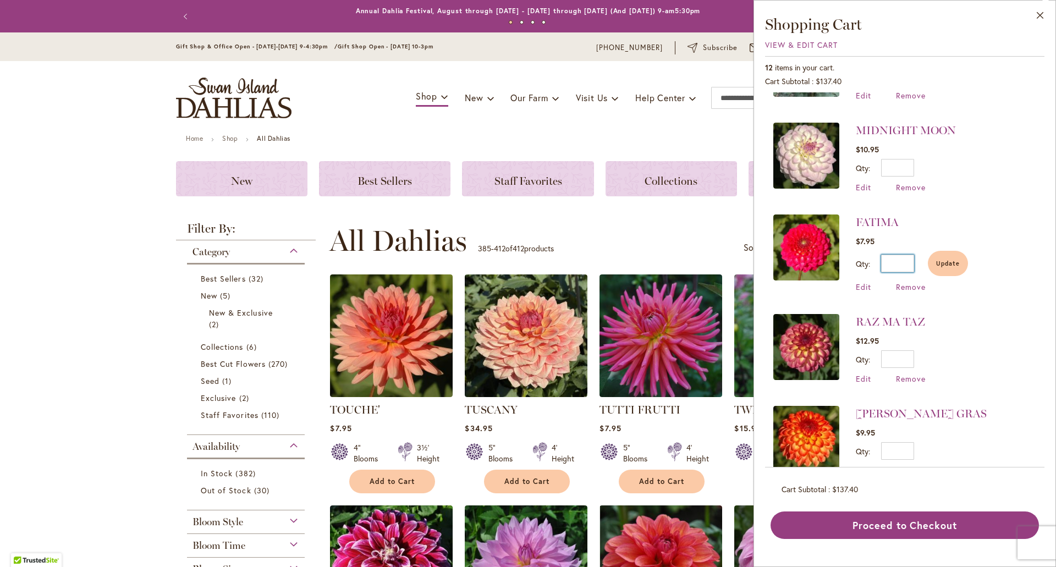
type input "*"
drag, startPoint x: 900, startPoint y: 333, endPoint x: 928, endPoint y: 337, distance: 27.7
click at [927, 337] on li "RAZ MA TAZ $12.95 Qty * Update Edit Remove" at bounding box center [904, 349] width 263 height 92
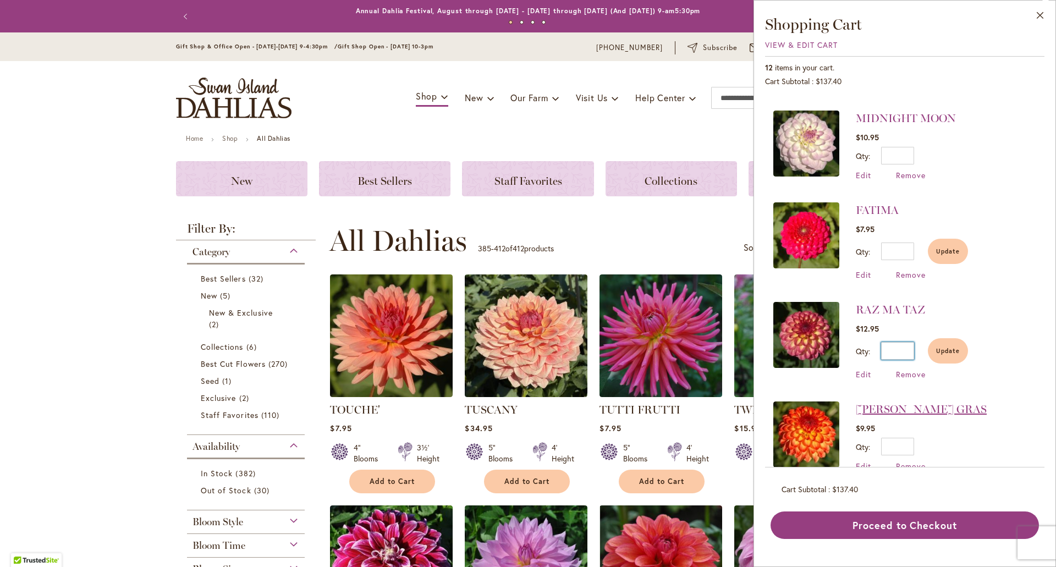
scroll to position [468, 0]
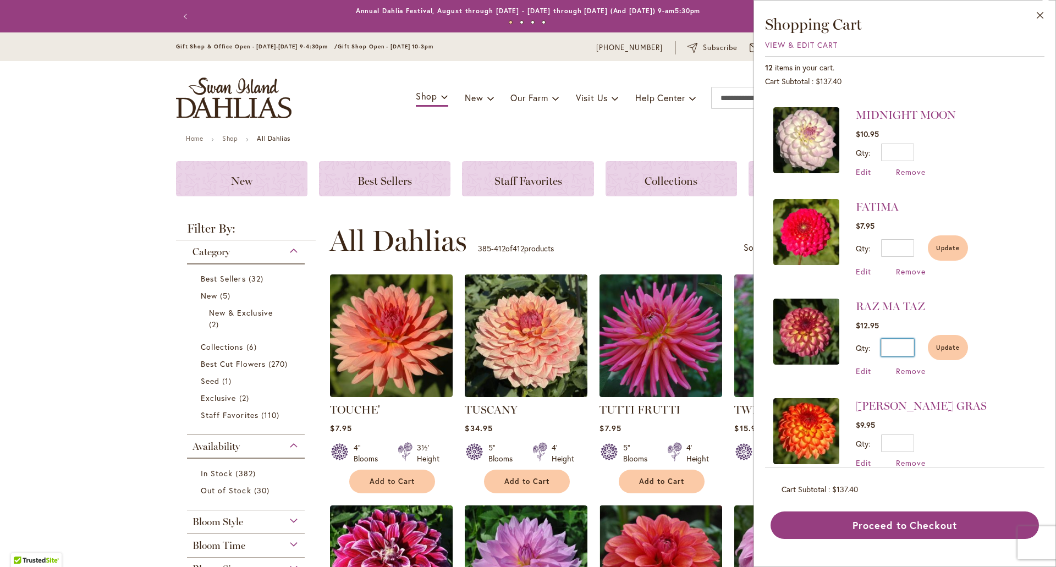
type input "*"
drag, startPoint x: 899, startPoint y: 425, endPoint x: 939, endPoint y: 423, distance: 39.6
click at [939, 423] on li "[PERSON_NAME] GRAS $9.95 Qty * Update Edit Remove" at bounding box center [904, 433] width 263 height 92
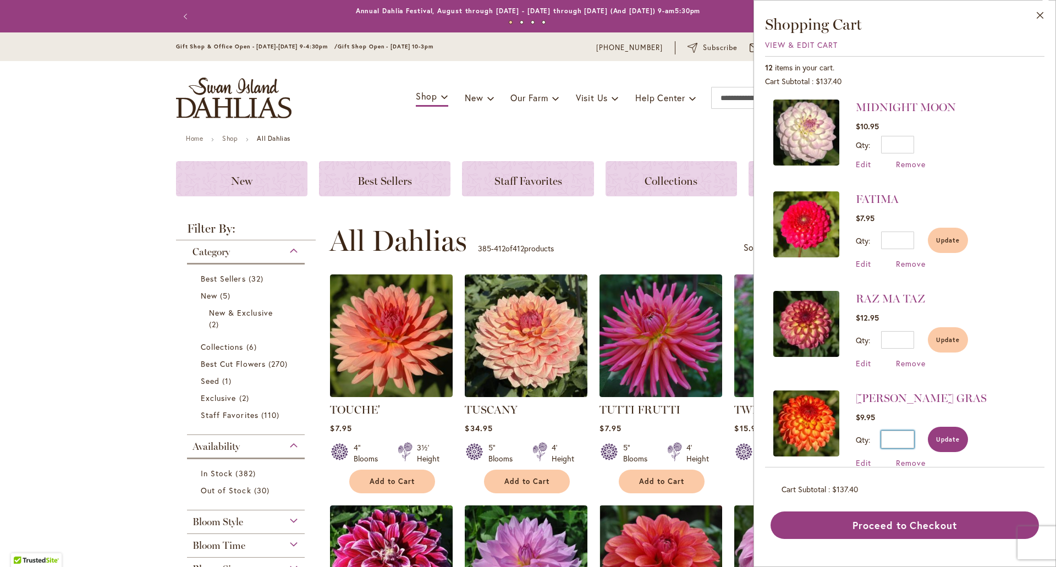
type input "*"
click at [957, 427] on button "Update" at bounding box center [948, 439] width 40 height 25
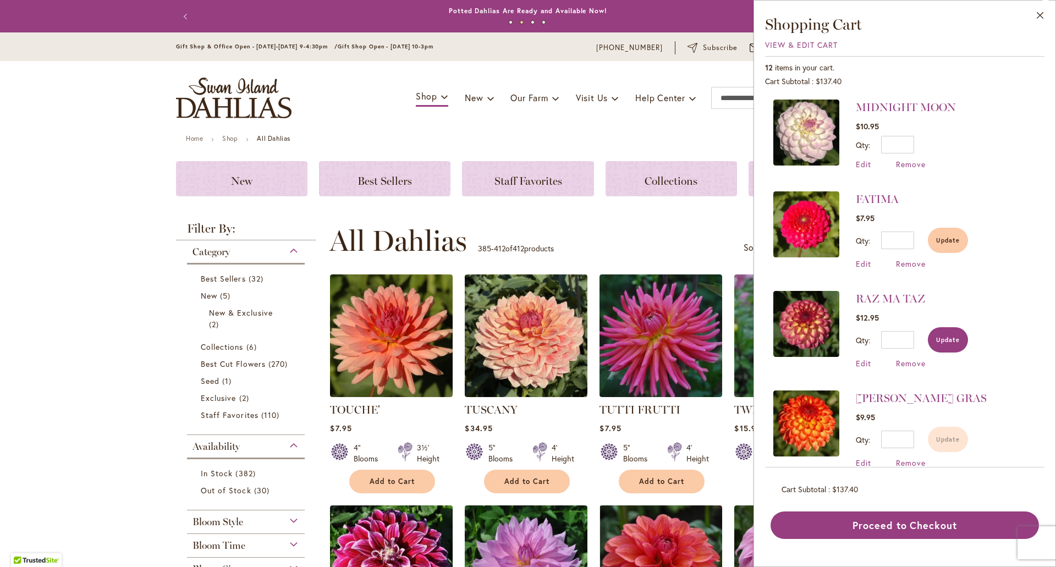
click at [953, 327] on button "Update" at bounding box center [948, 339] width 40 height 25
click at [949, 236] on span "Update" at bounding box center [948, 240] width 24 height 8
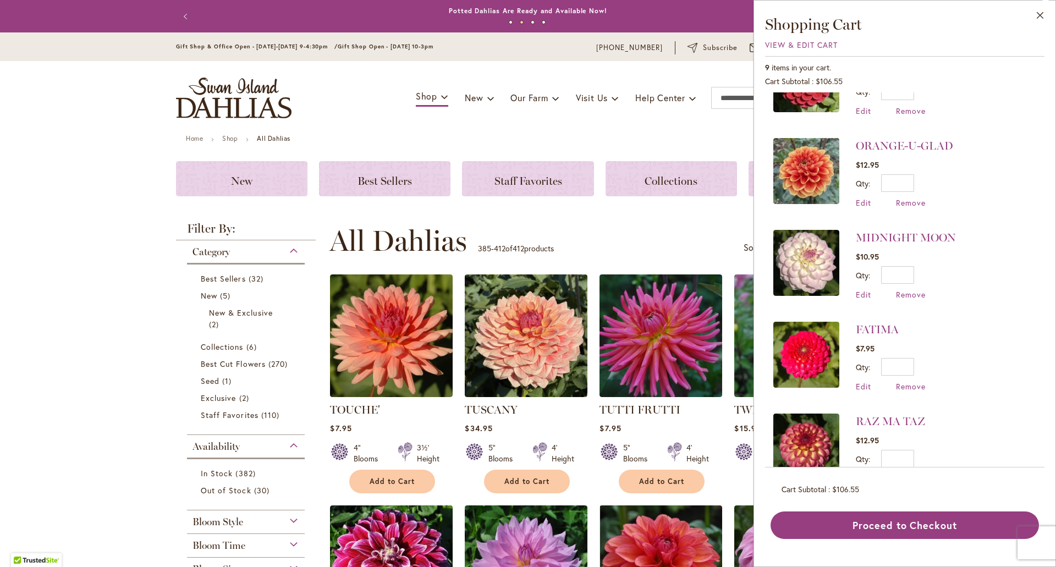
scroll to position [343, 0]
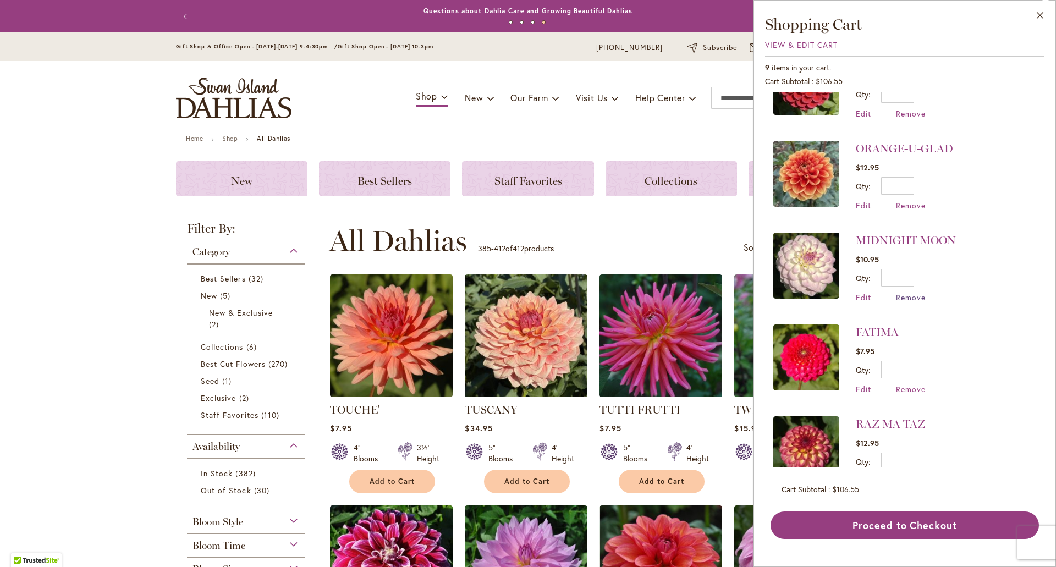
click at [912, 292] on span "Remove" at bounding box center [911, 297] width 30 height 10
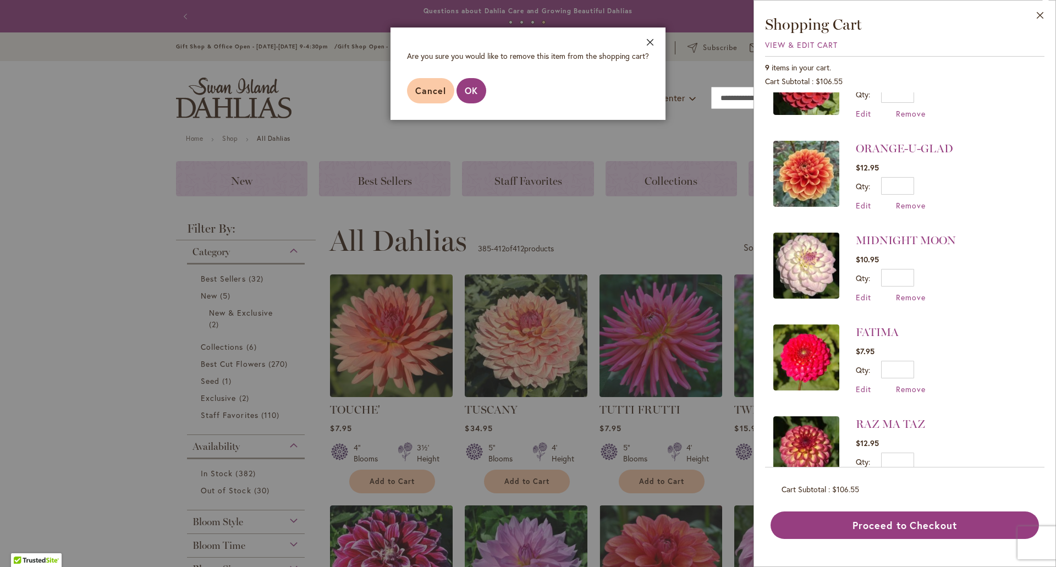
click at [652, 40] on button "Close" at bounding box center [650, 44] width 30 height 35
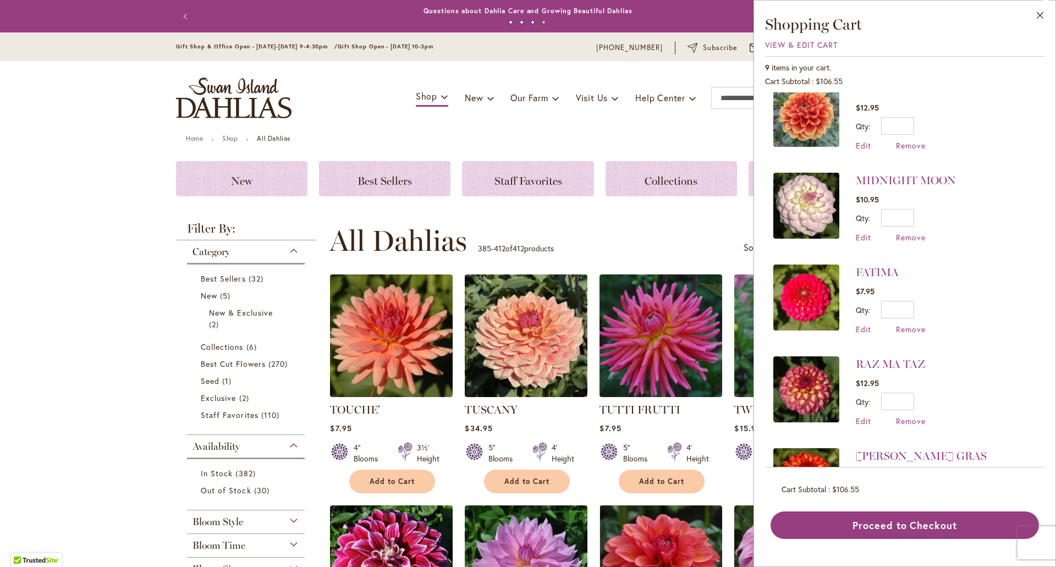
scroll to position [453, 0]
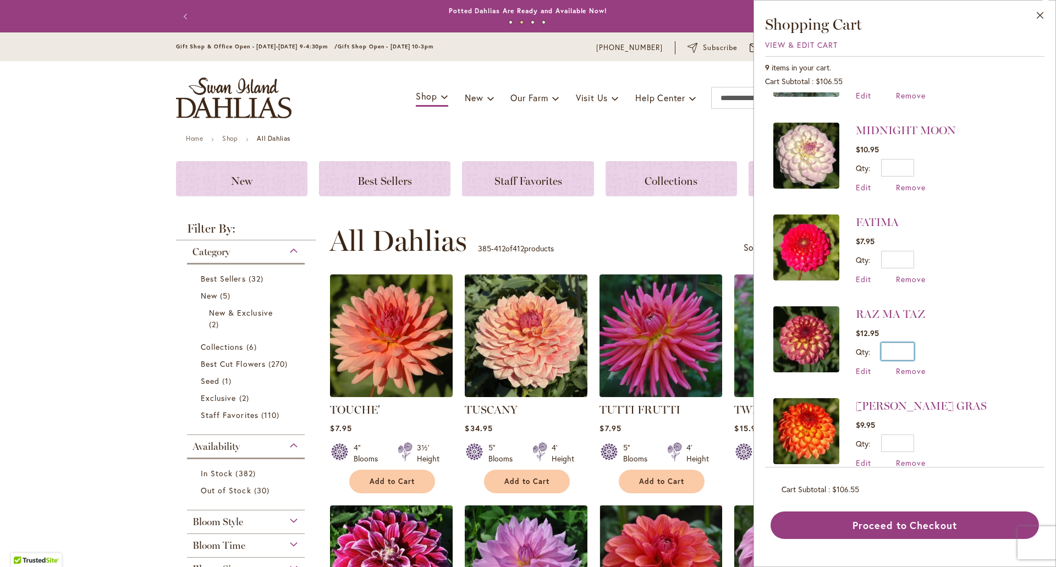
drag, startPoint x: 891, startPoint y: 335, endPoint x: 918, endPoint y: 334, distance: 27.0
click at [918, 343] on div "Qty * Update" at bounding box center [891, 352] width 70 height 18
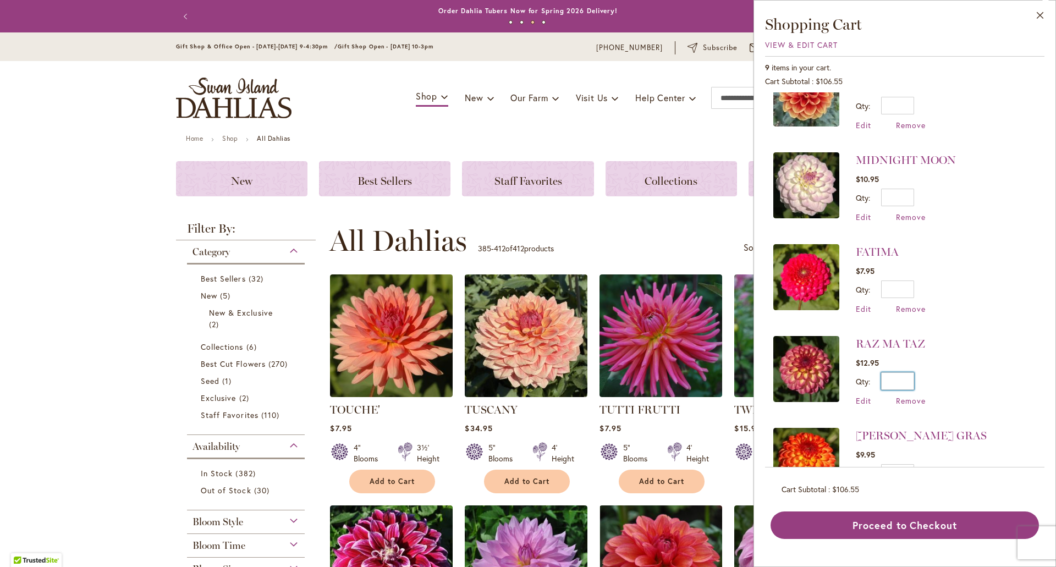
scroll to position [398, 0]
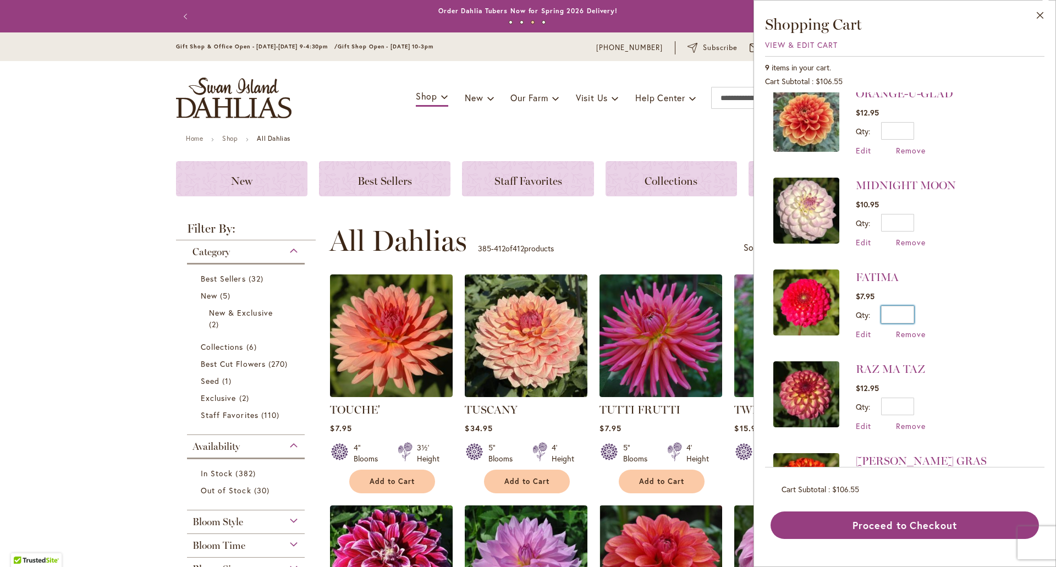
drag, startPoint x: 894, startPoint y: 299, endPoint x: 961, endPoint y: 305, distance: 67.4
click at [961, 305] on li "FATIMA $7.95 Qty * Update Edit Remove" at bounding box center [904, 304] width 263 height 92
click at [990, 412] on li "RAZ MA TAZ $12.95 Qty * Update Edit Remove" at bounding box center [904, 396] width 263 height 92
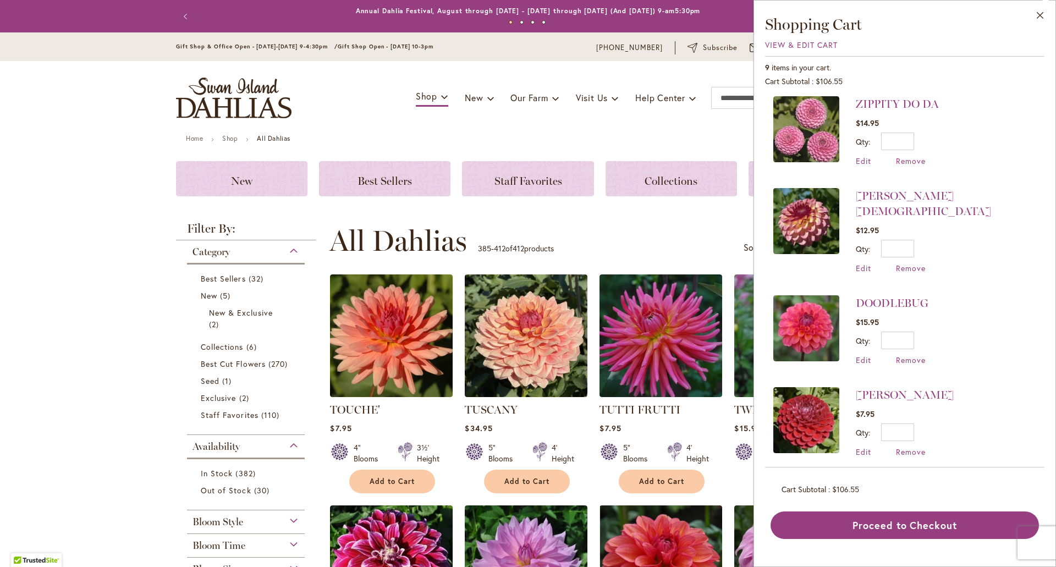
scroll to position [0, 0]
